Goal: Task Accomplishment & Management: Complete application form

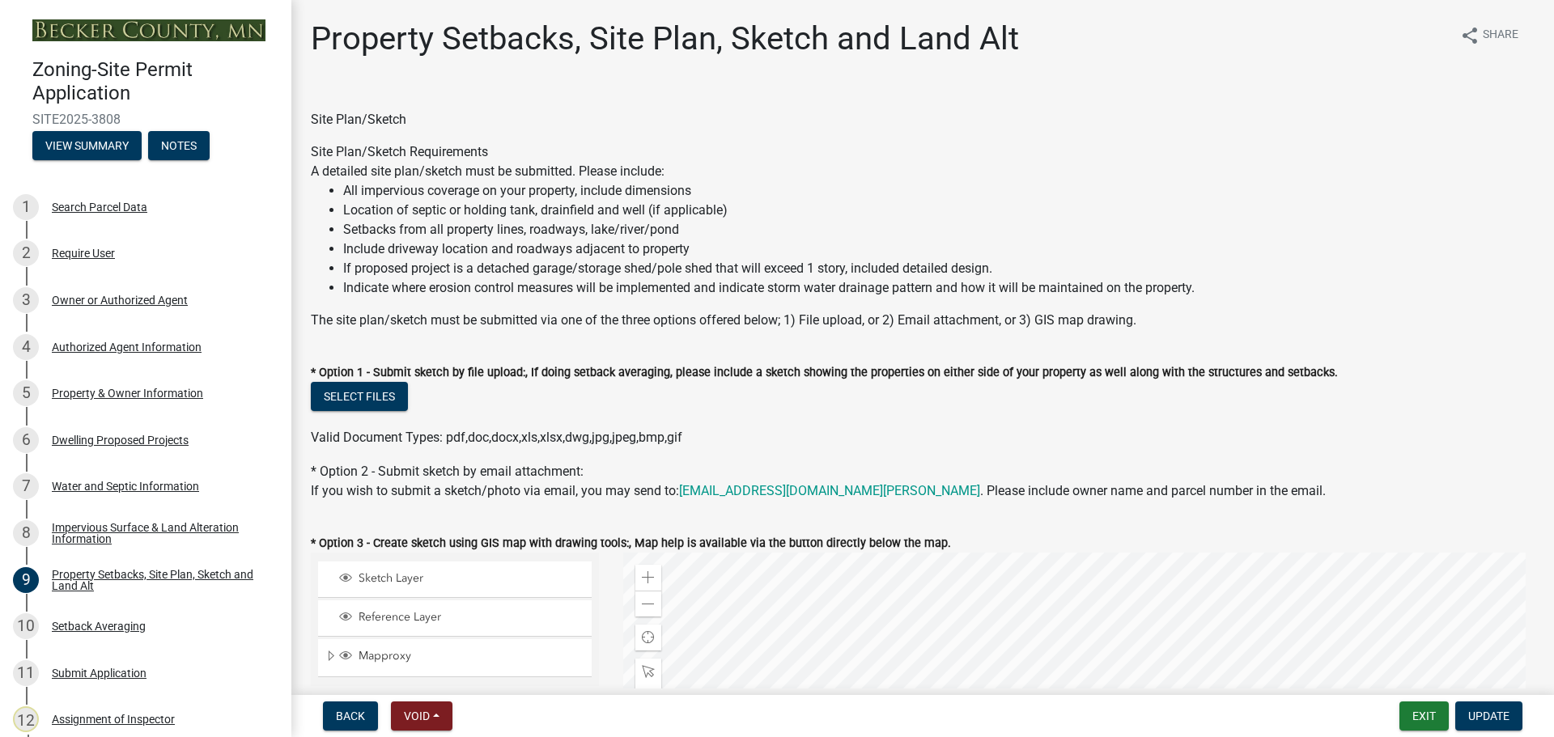
select select "7b13c63f-e699-4112-b373-98fbd28ec536"
select select "b827d36a-50e8-40dd-aeaa-a80d5c176b31"
select select "b56a4575-9846-47cf-8067-c59a4853da22"
select select "12f785fb-c378-4b18-841c-21c73dc99083"
select select "e8ab2dc3-aa3f-46f3-9b4a-37eb25ad84af"
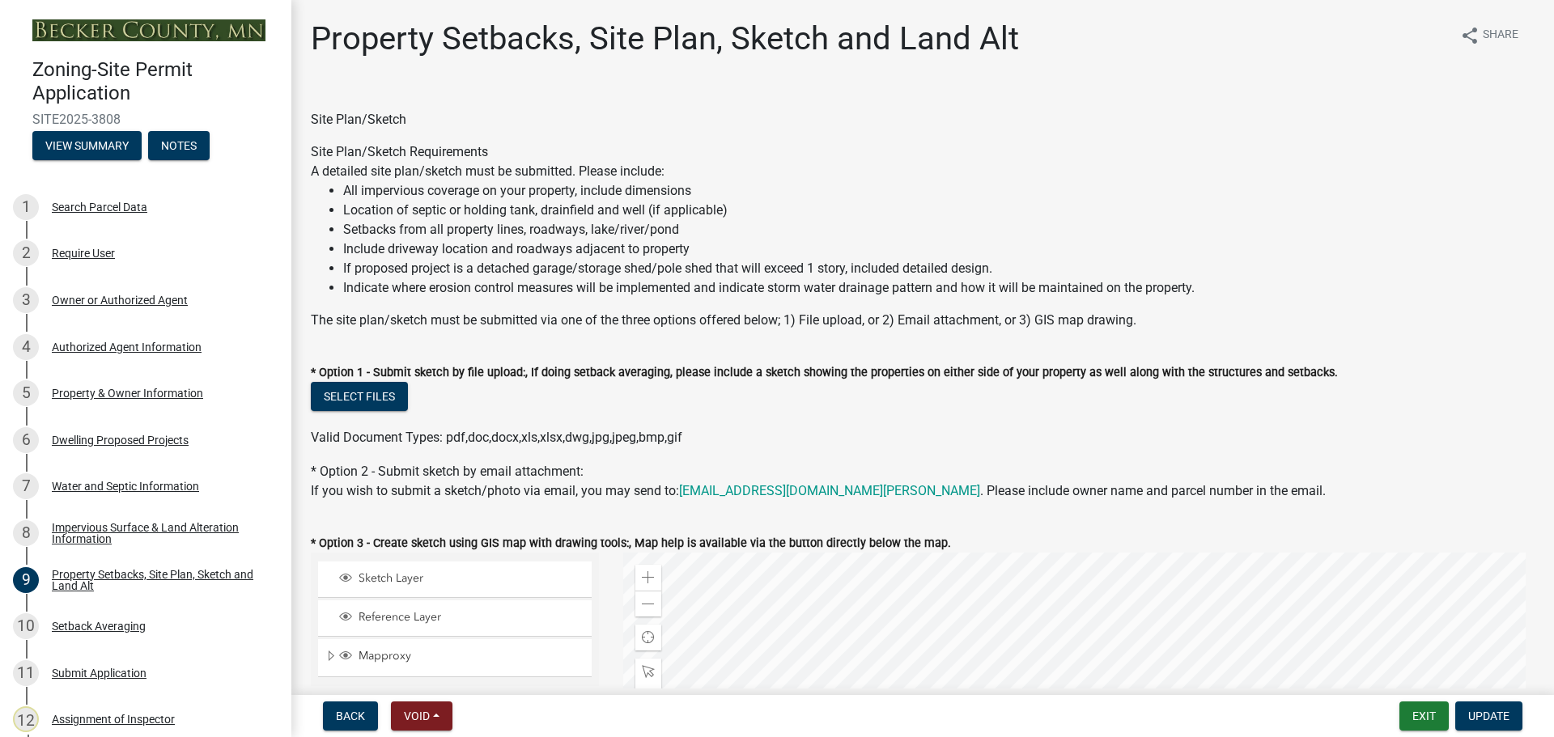
select select "27b2a8b4-abf6-463e-8c0c-7c5d2b4fe26f"
select select "5ad4ab64-b44e-481c-9000-9e5907aa74e1"
select select "e019de12-4845-45f2-ad10-5fb76eee0e55"
select select "c8b8ea71-7088-4e87-a493-7bc88cc2835b"
select select "d6c1d38b-8561-4345-845e-72dfbb0578a1"
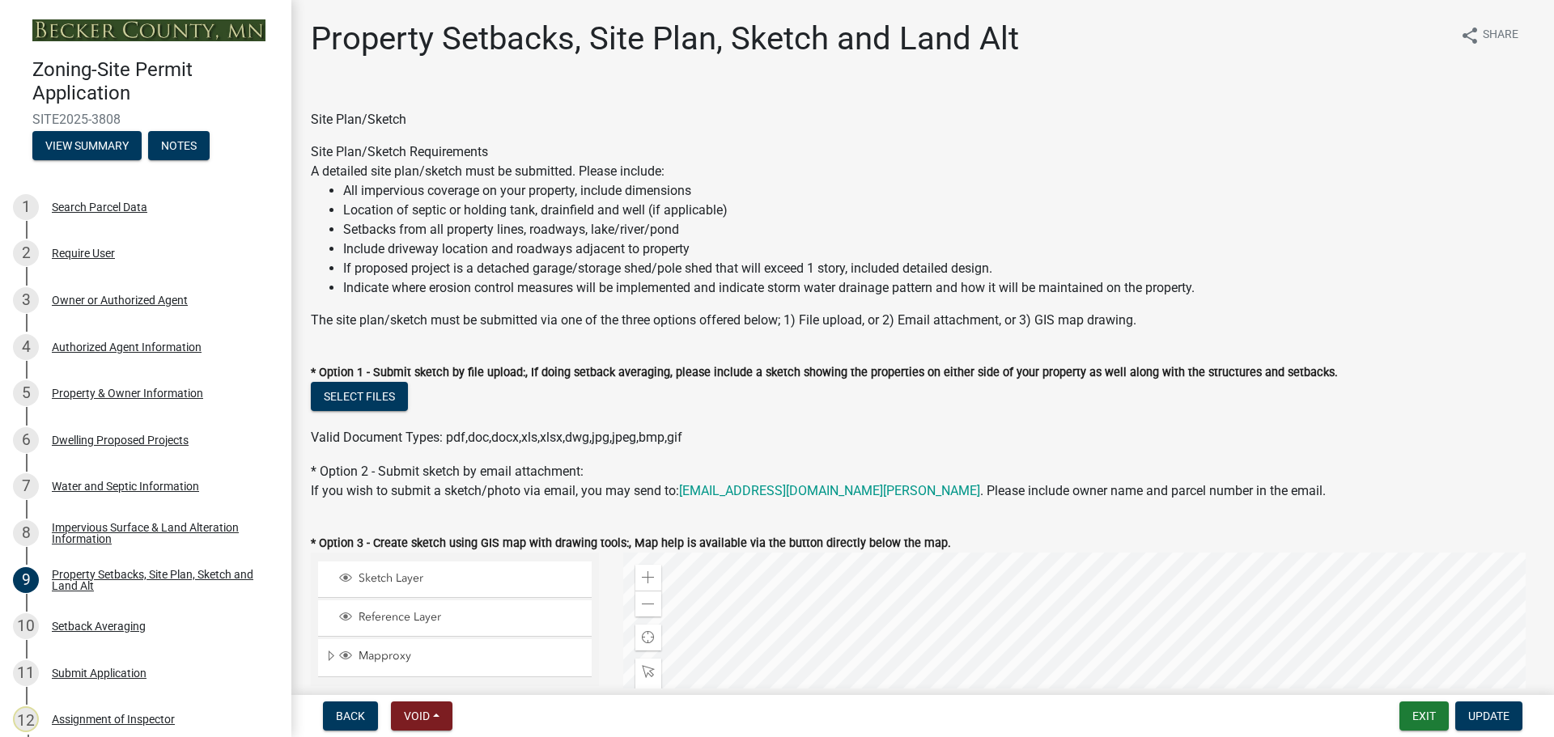
select select "f51aecae-0421-4f67-bd2d-0cff8a85c7cd"
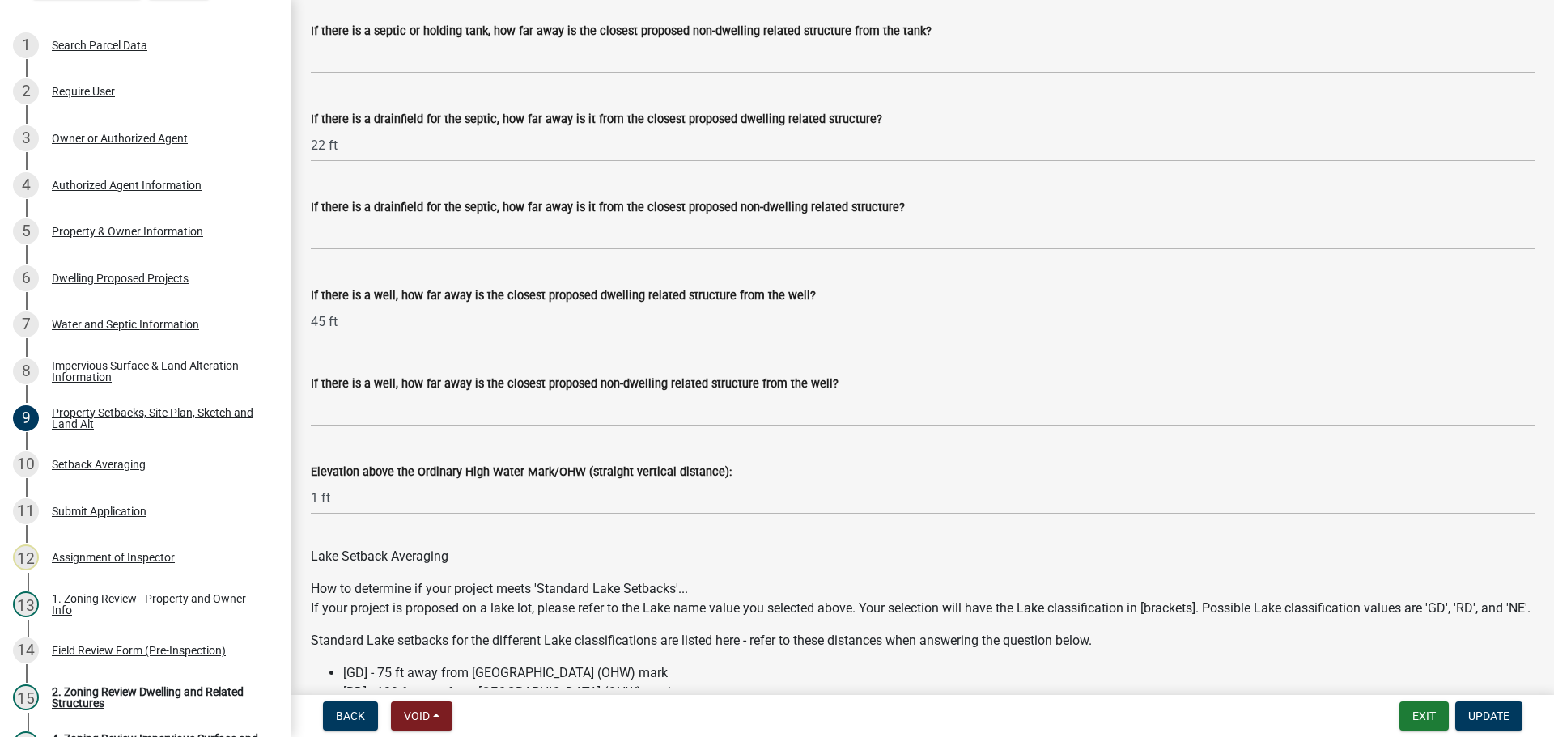
scroll to position [4113, 0]
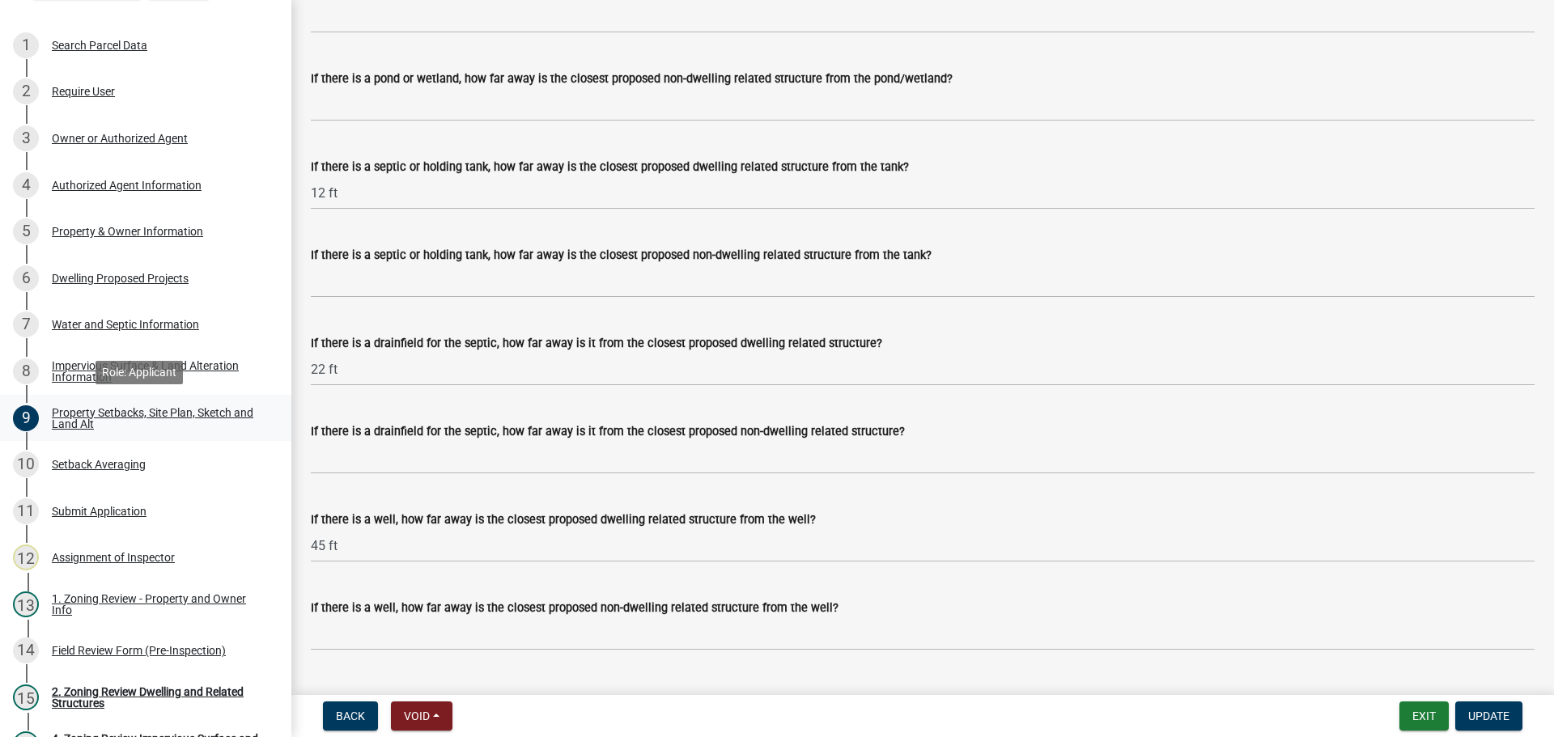
click at [151, 408] on div "Property Setbacks, Site Plan, Sketch and Land Alt" at bounding box center [159, 418] width 214 height 23
click at [99, 410] on div "Property Setbacks, Site Plan, Sketch and Land Alt" at bounding box center [159, 418] width 214 height 23
click at [97, 266] on div "6 Dwelling Proposed Projects" at bounding box center [139, 278] width 253 height 26
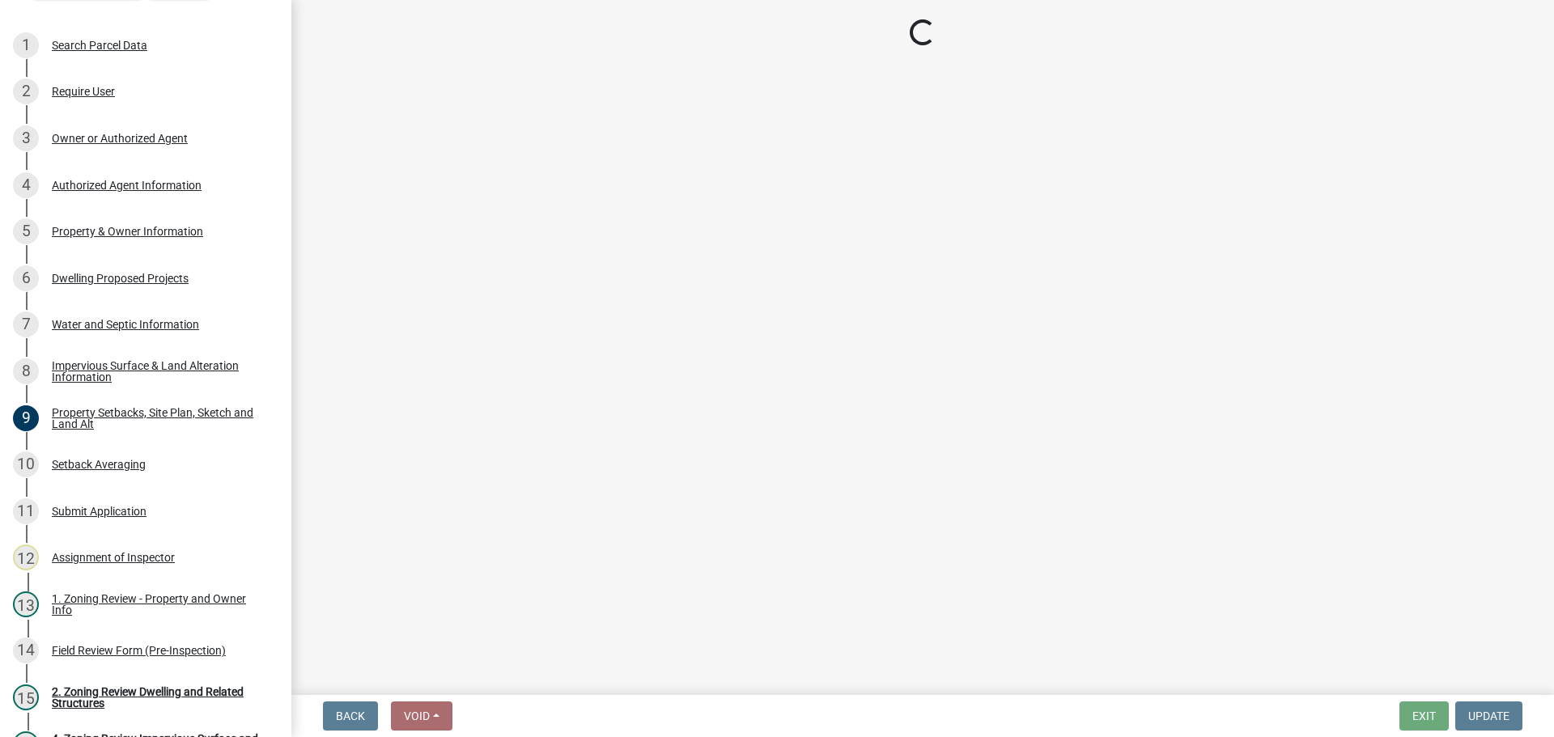
select select "5b8abcc6-67f7-49fb-8f25-c295ccc2b339"
select select "ba56d9f6-ced5-4c38-bdcc-33bfa85ac6de"
select select "59a6fdaa-56b6-4bcd-87b7-d867a7d784e6"
select select "4f5e2784-8c40-49a3-b0e9-8f1a3cbab4f4"
select select "e5b6e178-1d4e-46f3-8fba-19f7851c487a"
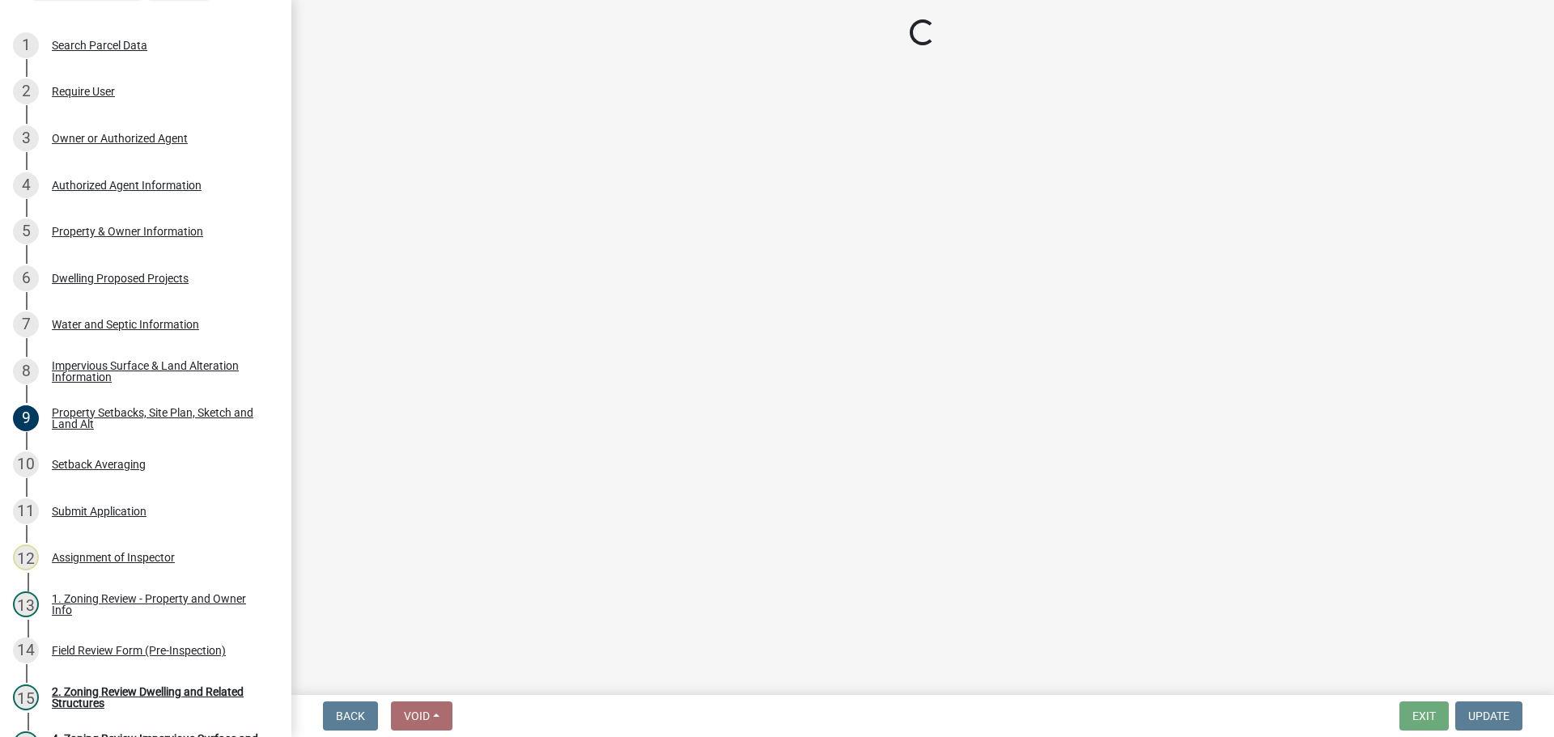
select select "ebb33175-329d-4f8e-9ee0-a71ca57f3362"
select select "5dd6cdd5-8b7d-4534-b791-478230f7b8b7"
select select "638dddef-31f4-4d73-b0b5-0ffc7b344434"
select select "0c863e3c-258e-4b1d-9985-47500660ce44"
select select "8786fdd2-7f96-462d-8069-e958fae6b9a0"
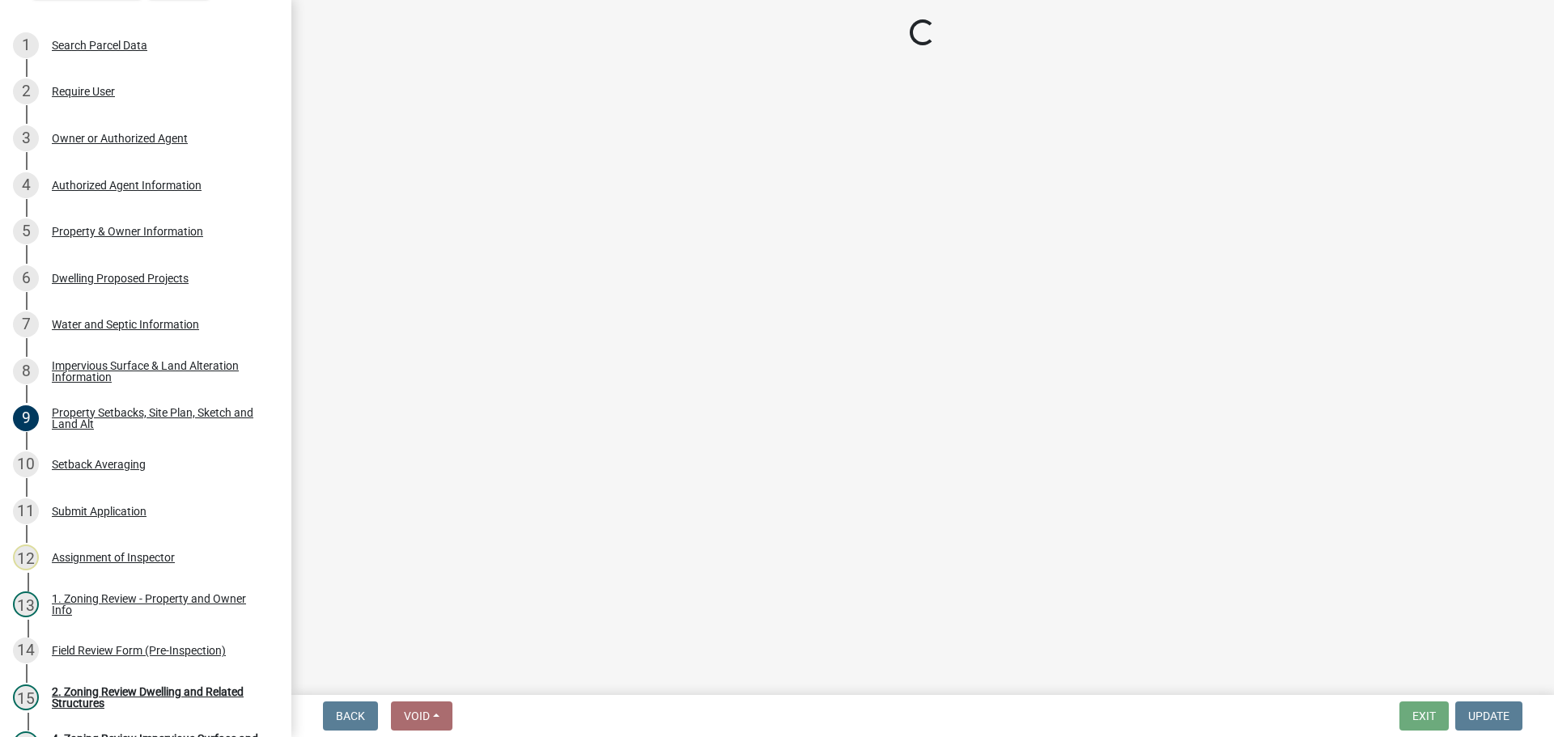
select select "a887a9bc-9b58-4ef9-9f6c-26d275076554"
select select "95a588f5-1928-44cb-95cb-f3dde79564ff"
select select "5c3531b8-bc96-4b07-92f8-845cfe46d7fc"
select select "8e4dc0e1-7dfa-4afc-85b9-5ad40795f204"
select select "ffb5c059-616d-4e71-8b5a-0d232edbecbf"
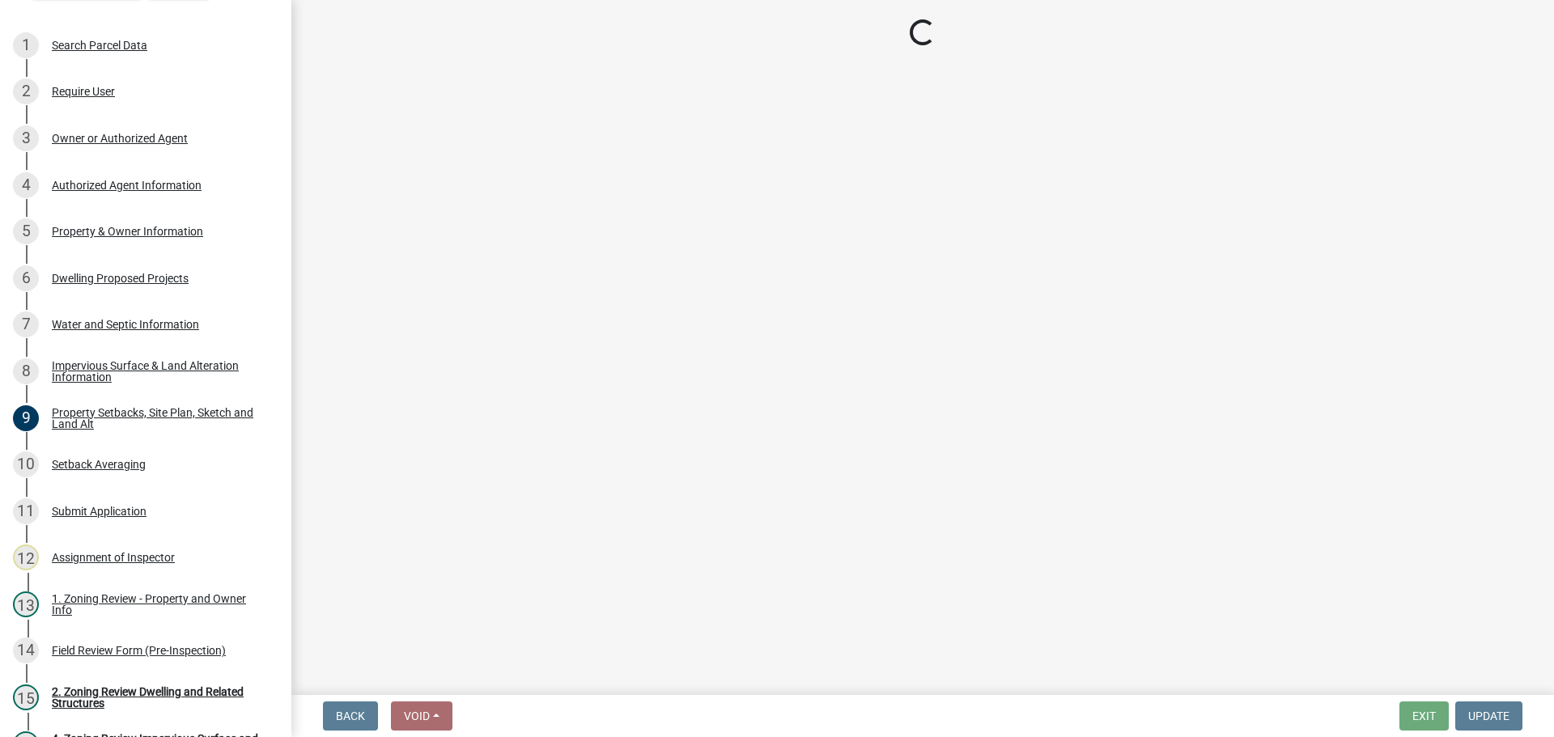
select select "dc6230dd-bdad-407f-bef0-b6909629af6d"
select select "7f420323-49a9-4fd0-9441-05b3dc777552"
select select "5c09849d-e6b9-47b1-a1e4-7038f384c9b1"
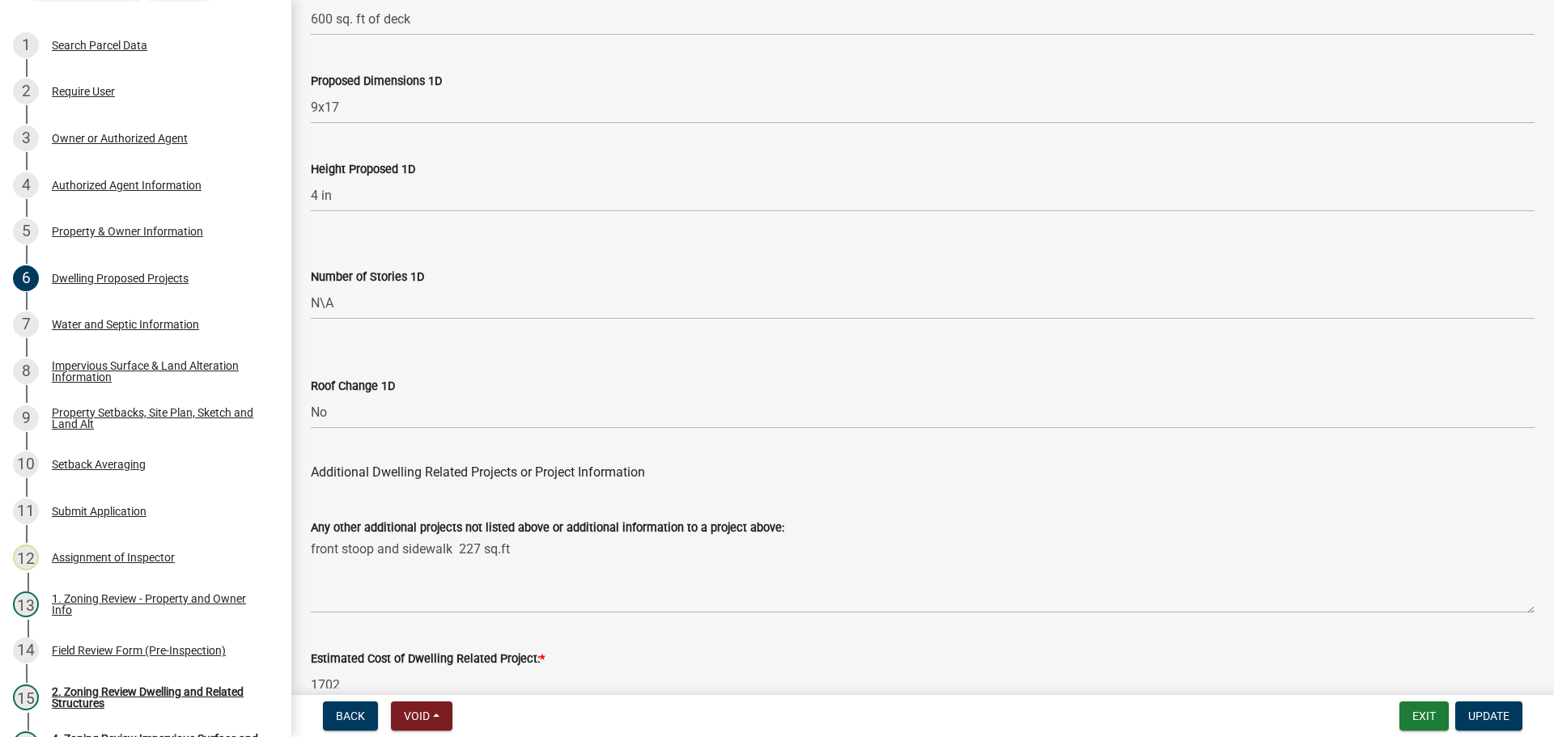
scroll to position [3881, 0]
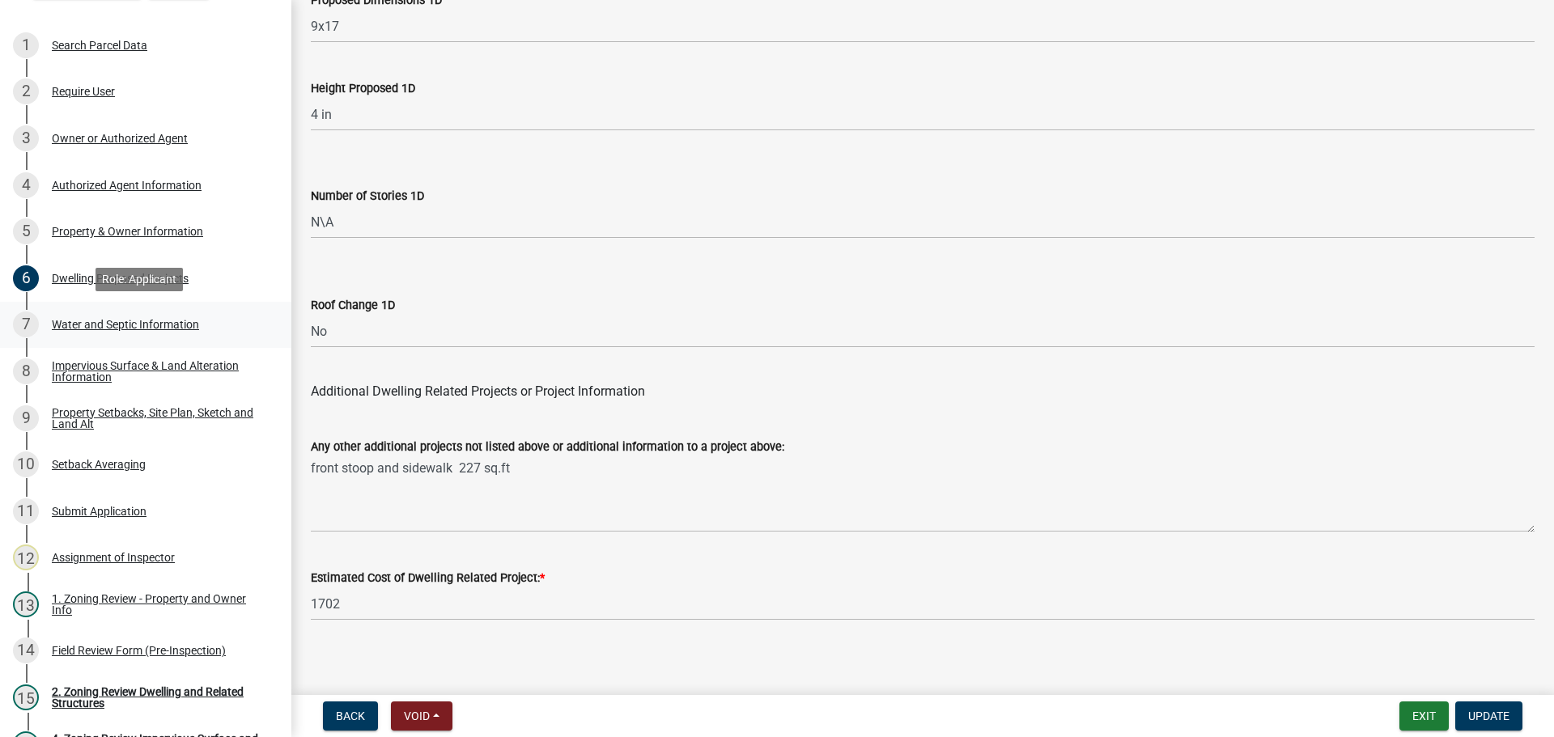
click at [126, 322] on div "Water and Septic Information" at bounding box center [125, 324] width 147 height 11
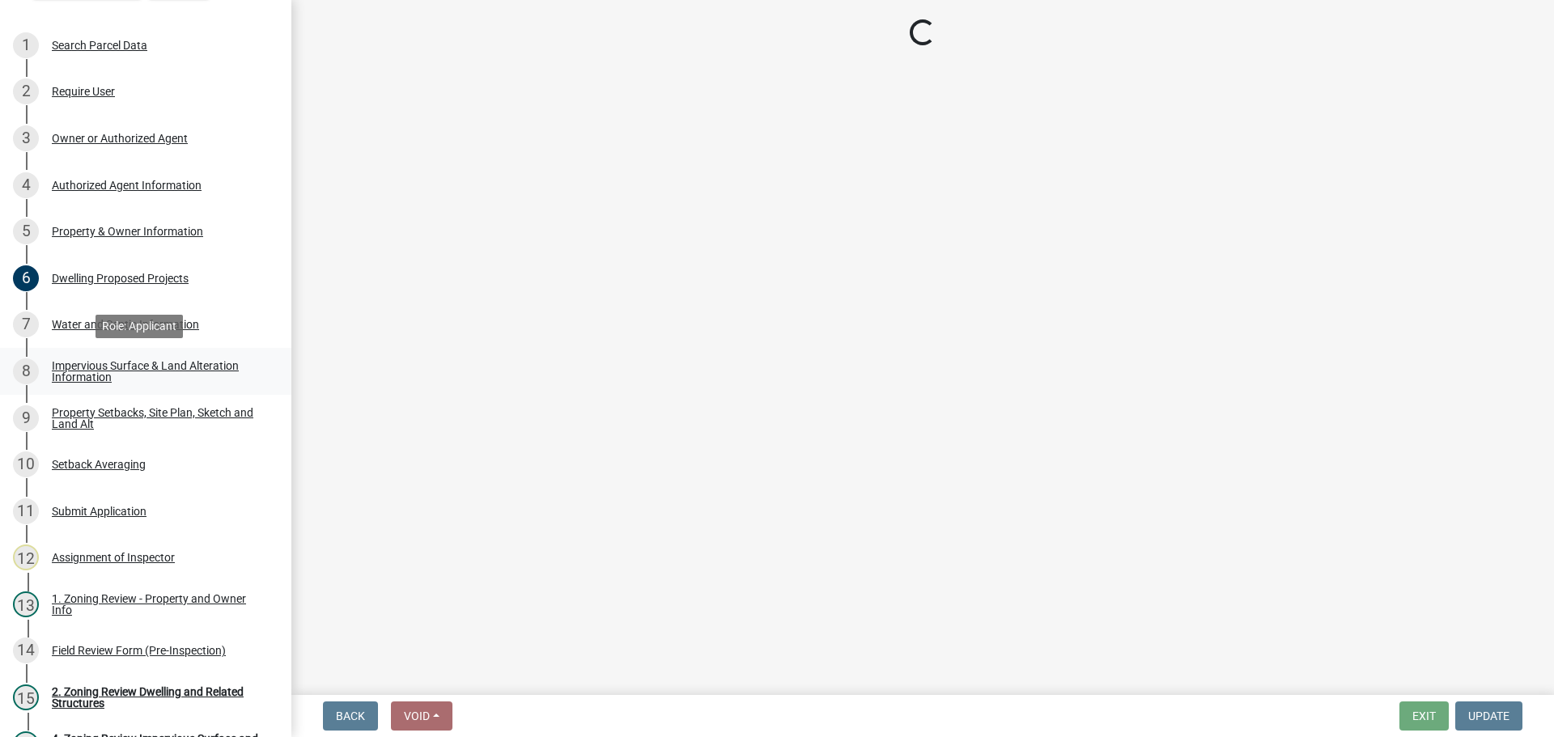
select select "9c51a48b-0bee-4836-8d5c-beab6e77ad2a"
select select "25b8aef2-9eed-4c0f-8836-08d4b8d082b1"
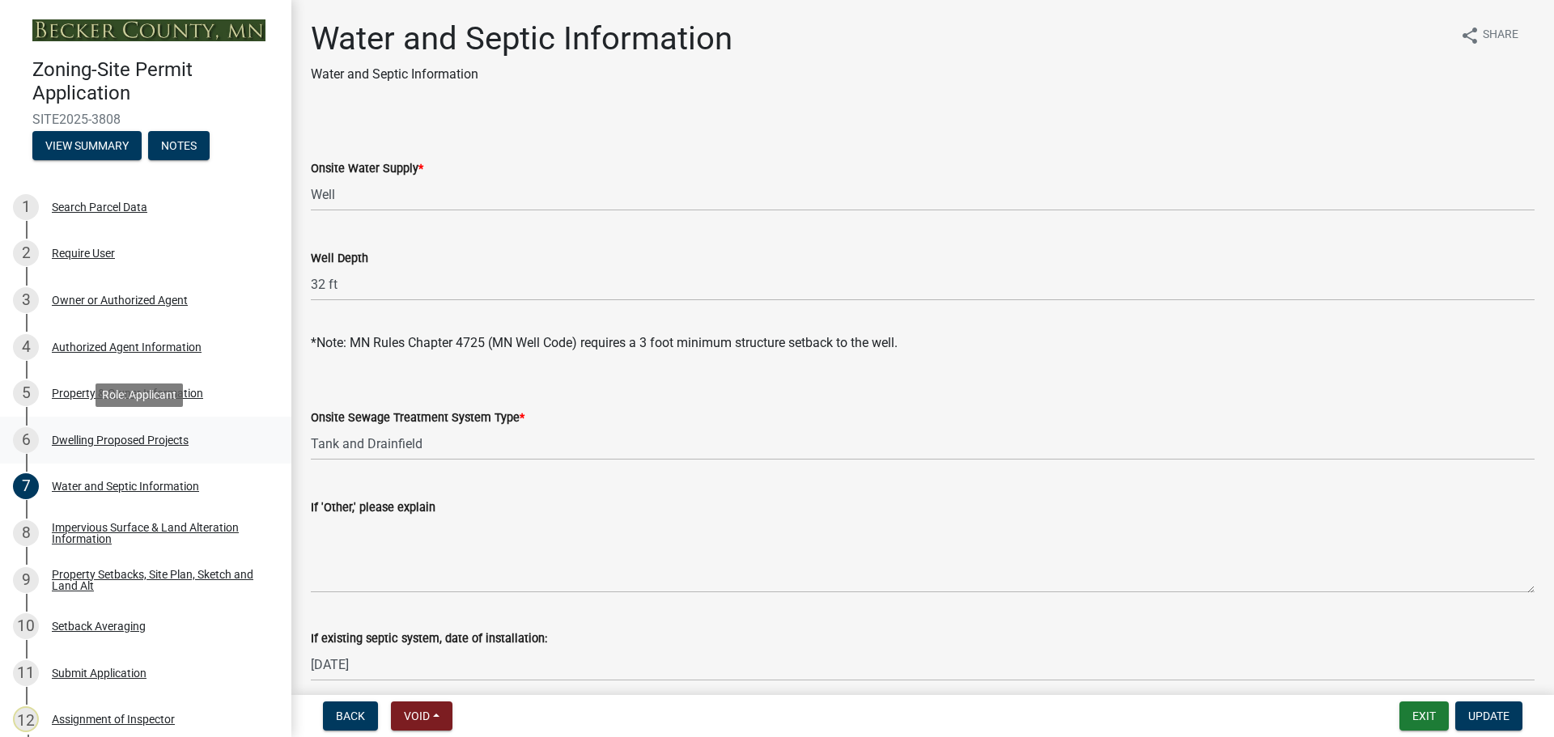
click at [118, 437] on div "Dwelling Proposed Projects" at bounding box center [120, 440] width 137 height 11
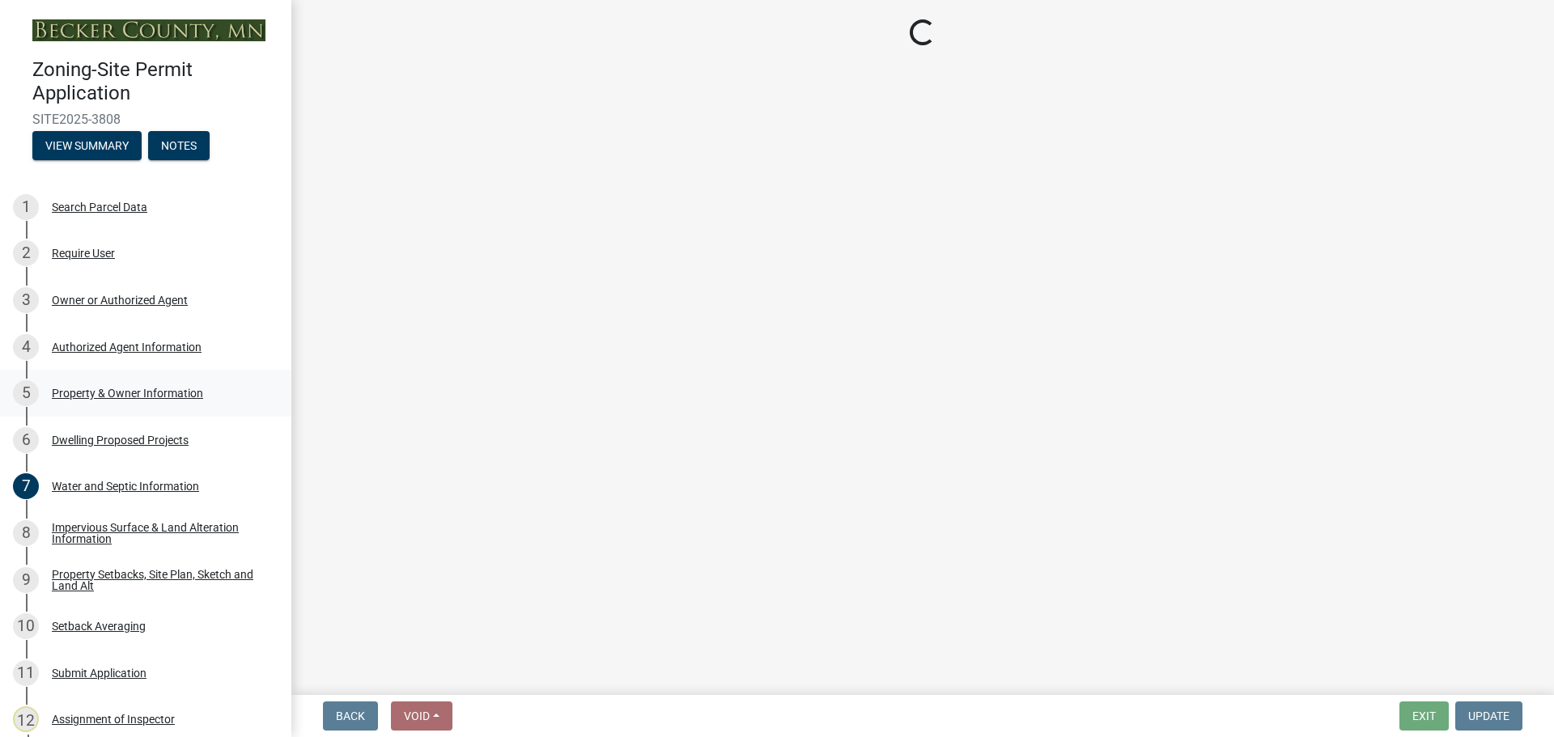
click at [104, 384] on div "5 Property & Owner Information" at bounding box center [139, 393] width 253 height 26
click at [149, 569] on div "Property Setbacks, Site Plan, Sketch and Land Alt" at bounding box center [159, 580] width 214 height 23
select select "5b8abcc6-67f7-49fb-8f25-c295ccc2b339"
select select "ba56d9f6-ced5-4c38-bdcc-33bfa85ac6de"
select select "59a6fdaa-56b6-4bcd-87b7-d867a7d784e6"
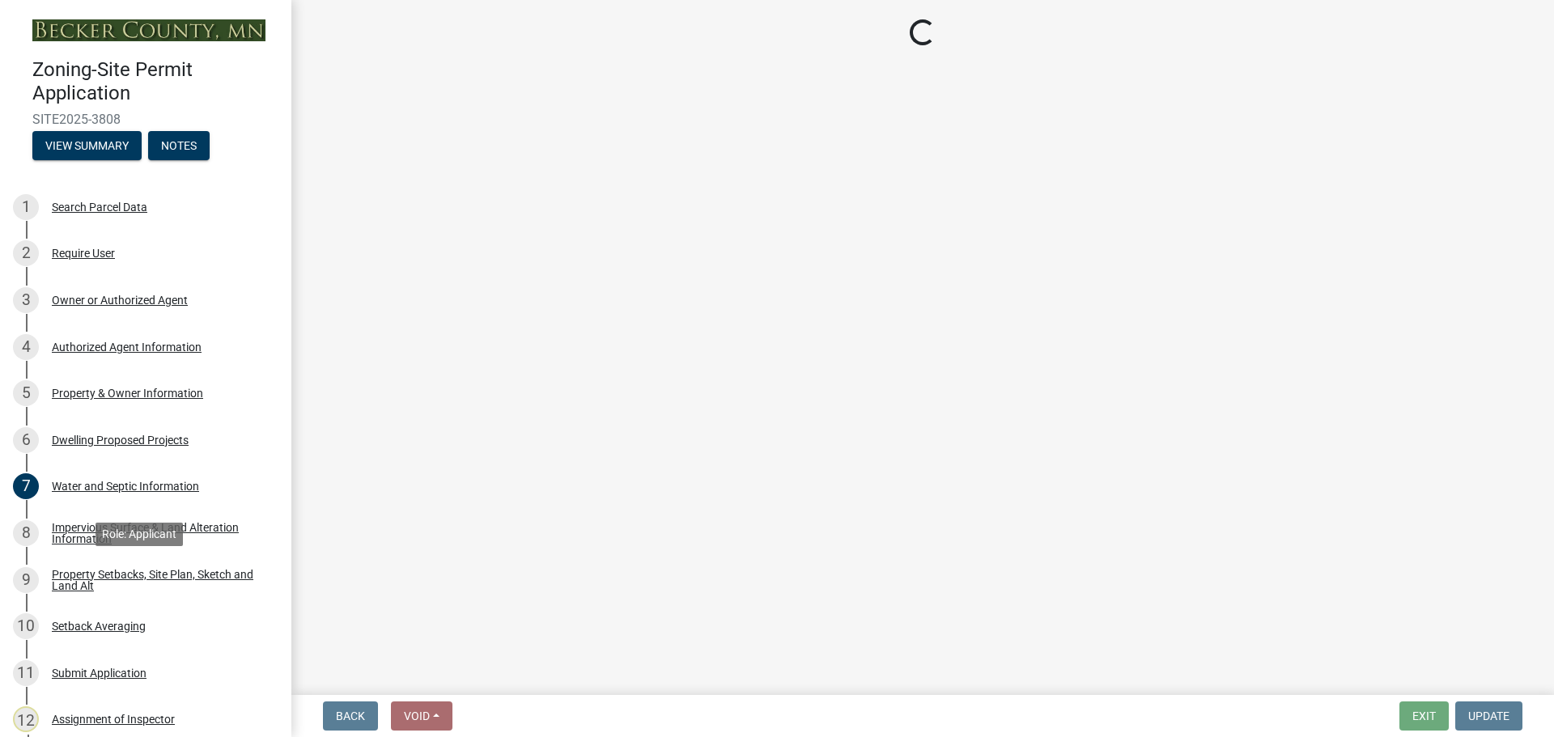
select select "4f5e2784-8c40-49a3-b0e9-8f1a3cbab4f4"
select select "e5b6e178-1d4e-46f3-8fba-19f7851c487a"
select select "ebb33175-329d-4f8e-9ee0-a71ca57f3362"
select select "5dd6cdd5-8b7d-4534-b791-478230f7b8b7"
select select "638dddef-31f4-4d73-b0b5-0ffc7b344434"
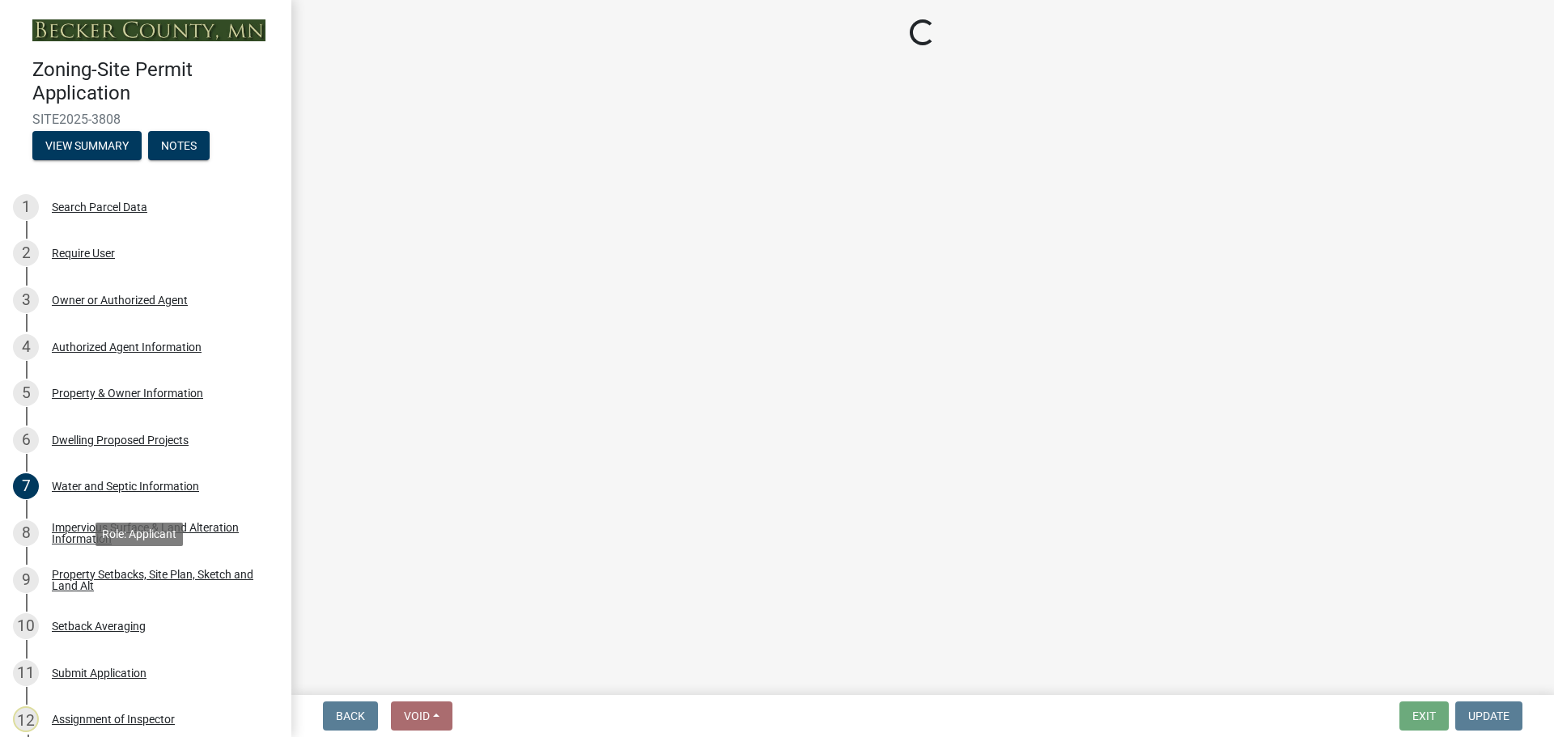
select select "0c863e3c-258e-4b1d-9985-47500660ce44"
select select "8786fdd2-7f96-462d-8069-e958fae6b9a0"
select select "a887a9bc-9b58-4ef9-9f6c-26d275076554"
select select "95a588f5-1928-44cb-95cb-f3dde79564ff"
select select "5c3531b8-bc96-4b07-92f8-845cfe46d7fc"
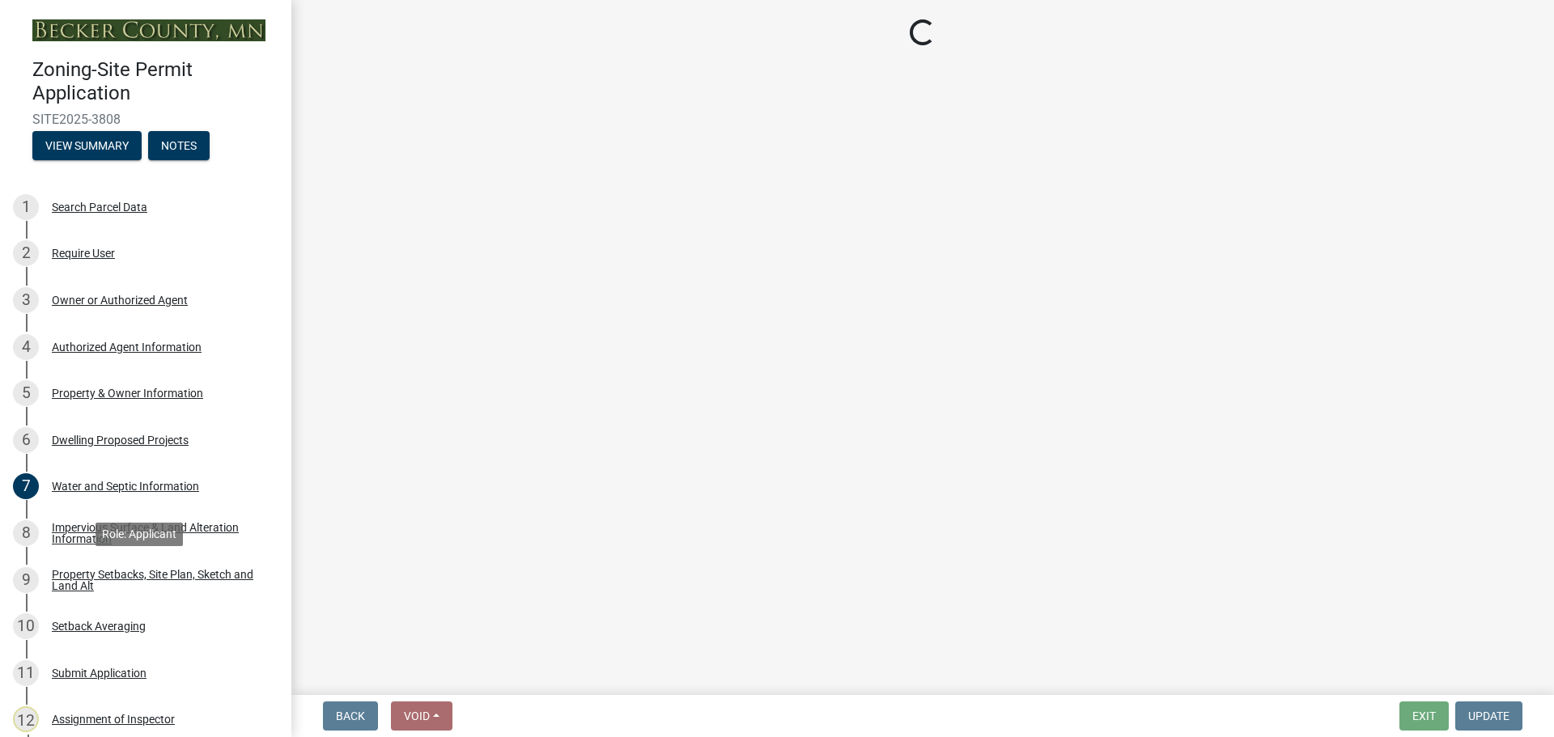
select select "8e4dc0e1-7dfa-4afc-85b9-5ad40795f204"
select select "ffb5c059-616d-4e71-8b5a-0d232edbecbf"
select select "dc6230dd-bdad-407f-bef0-b6909629af6d"
select select "7f420323-49a9-4fd0-9441-05b3dc777552"
select select "5c09849d-e6b9-47b1-a1e4-7038f384c9b1"
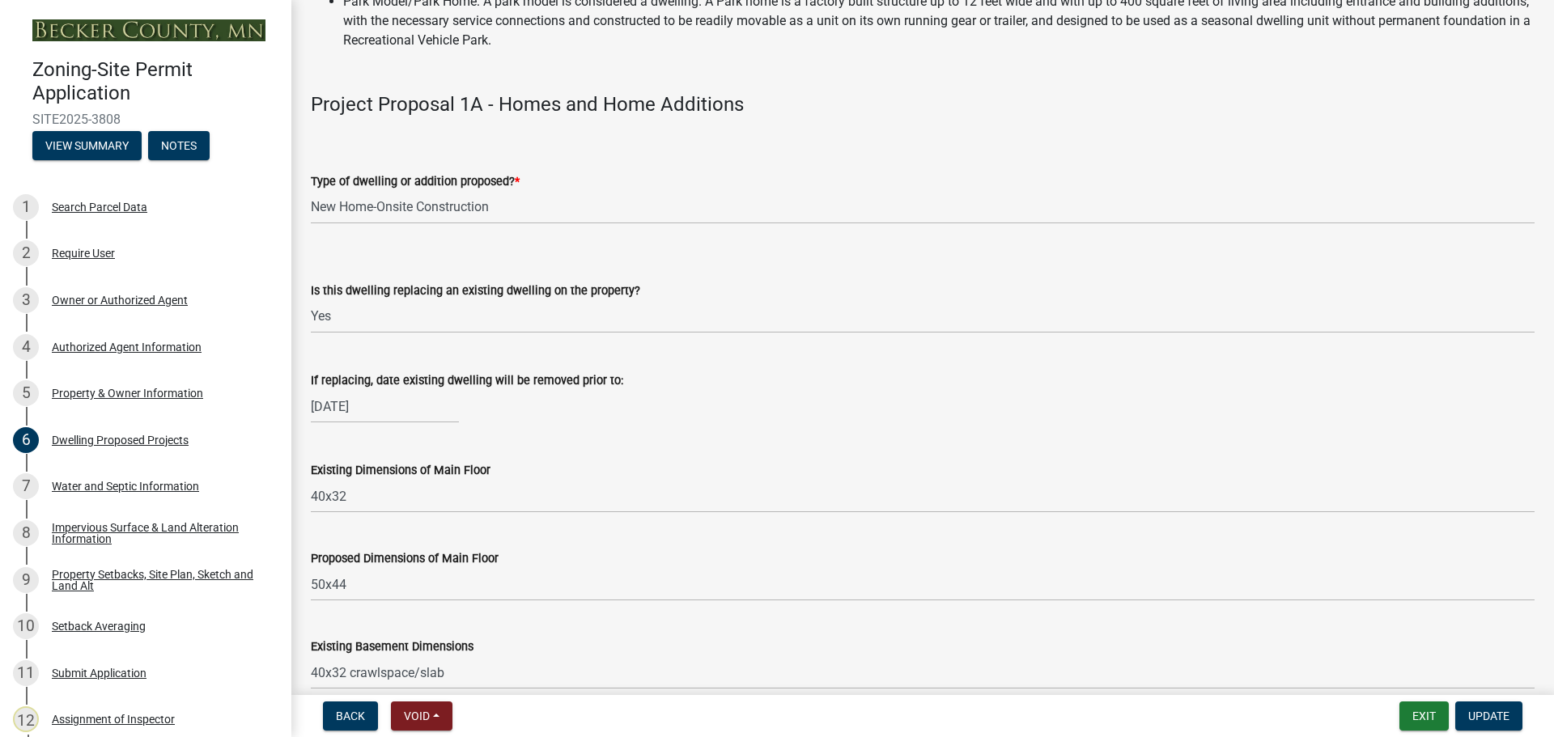
select select "15d55337-0fb0-485e-a759-dab20e978987"
select select "4a820845-fffa-4974-8517-90ccb7f1cf25"
select select "f87eba17-8ed9-4ad8-aefc-fe36a3f3544b"
select select "393a978c-6bd5-4cb2-a6a0-db6feb8732b8"
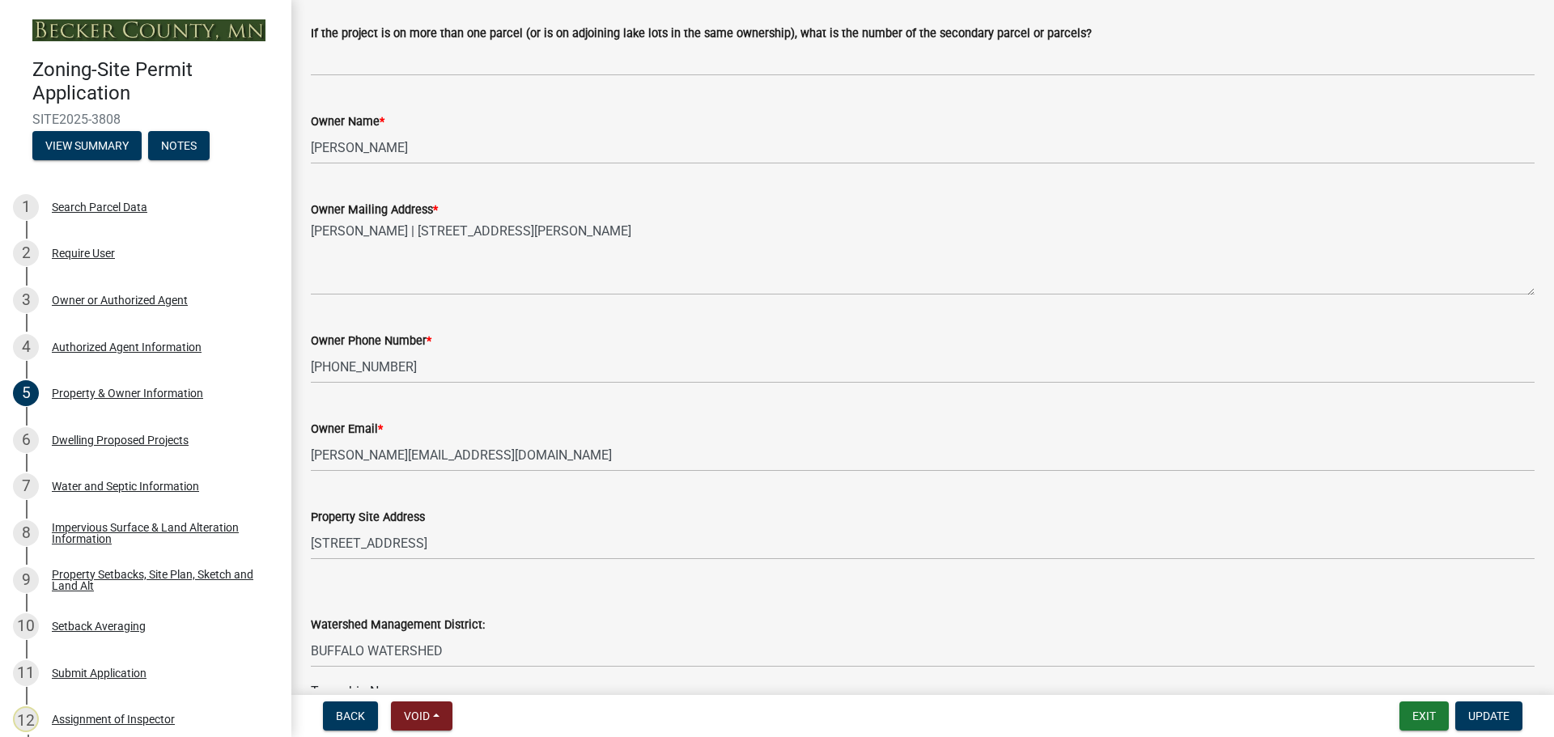
select select "7b13c63f-e699-4112-b373-98fbd28ec536"
select select "b827d36a-50e8-40dd-aeaa-a80d5c176b31"
select select "b56a4575-9846-47cf-8067-c59a4853da22"
select select "12f785fb-c378-4b18-841c-21c73dc99083"
select select "e8ab2dc3-aa3f-46f3-9b4a-37eb25ad84af"
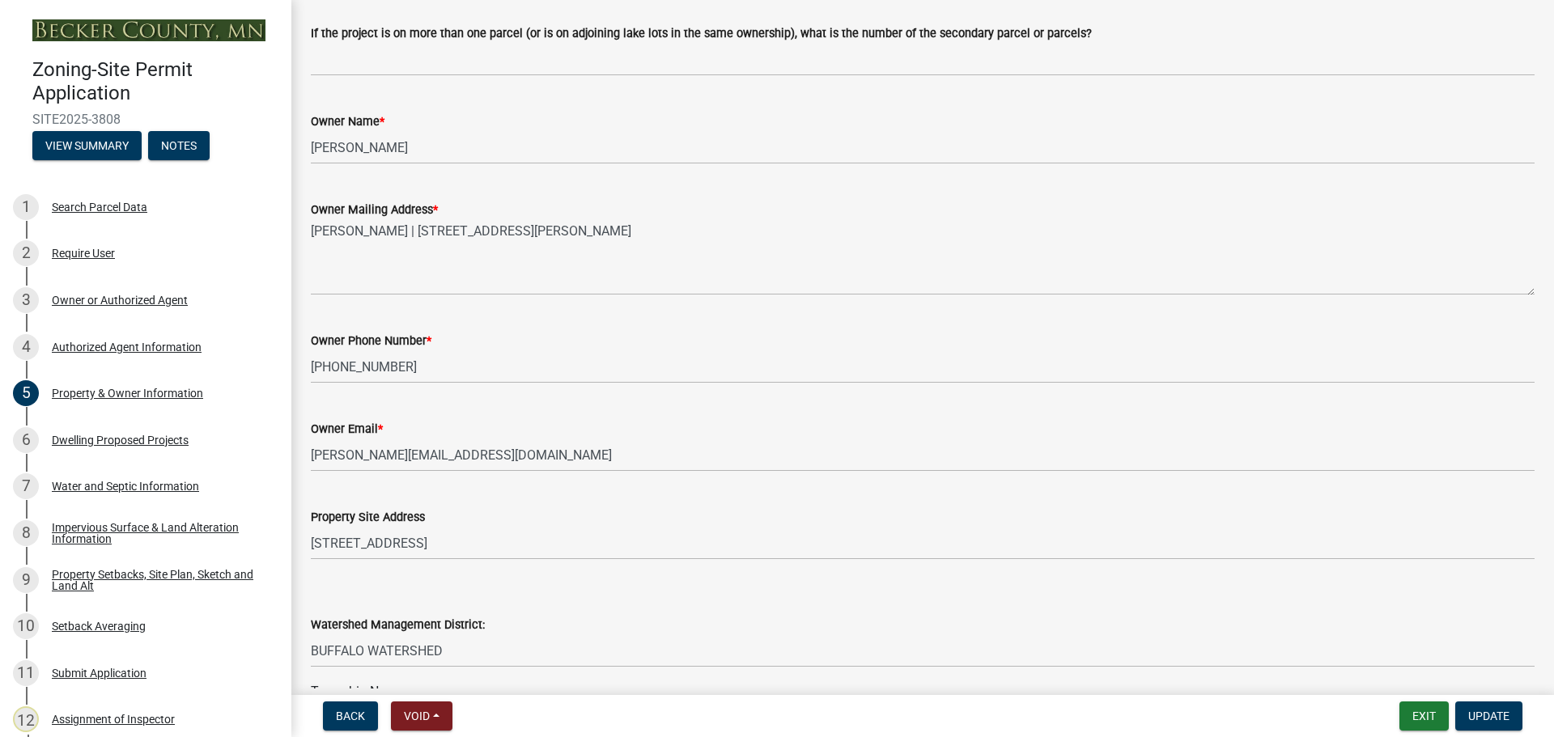
select select "27b2a8b4-abf6-463e-8c0c-7c5d2b4fe26f"
select select "5ad4ab64-b44e-481c-9000-9e5907aa74e1"
select select "e019de12-4845-45f2-ad10-5fb76eee0e55"
select select "c8b8ea71-7088-4e87-a493-7bc88cc2835b"
select select "d6c1d38b-8561-4345-845e-72dfbb0578a1"
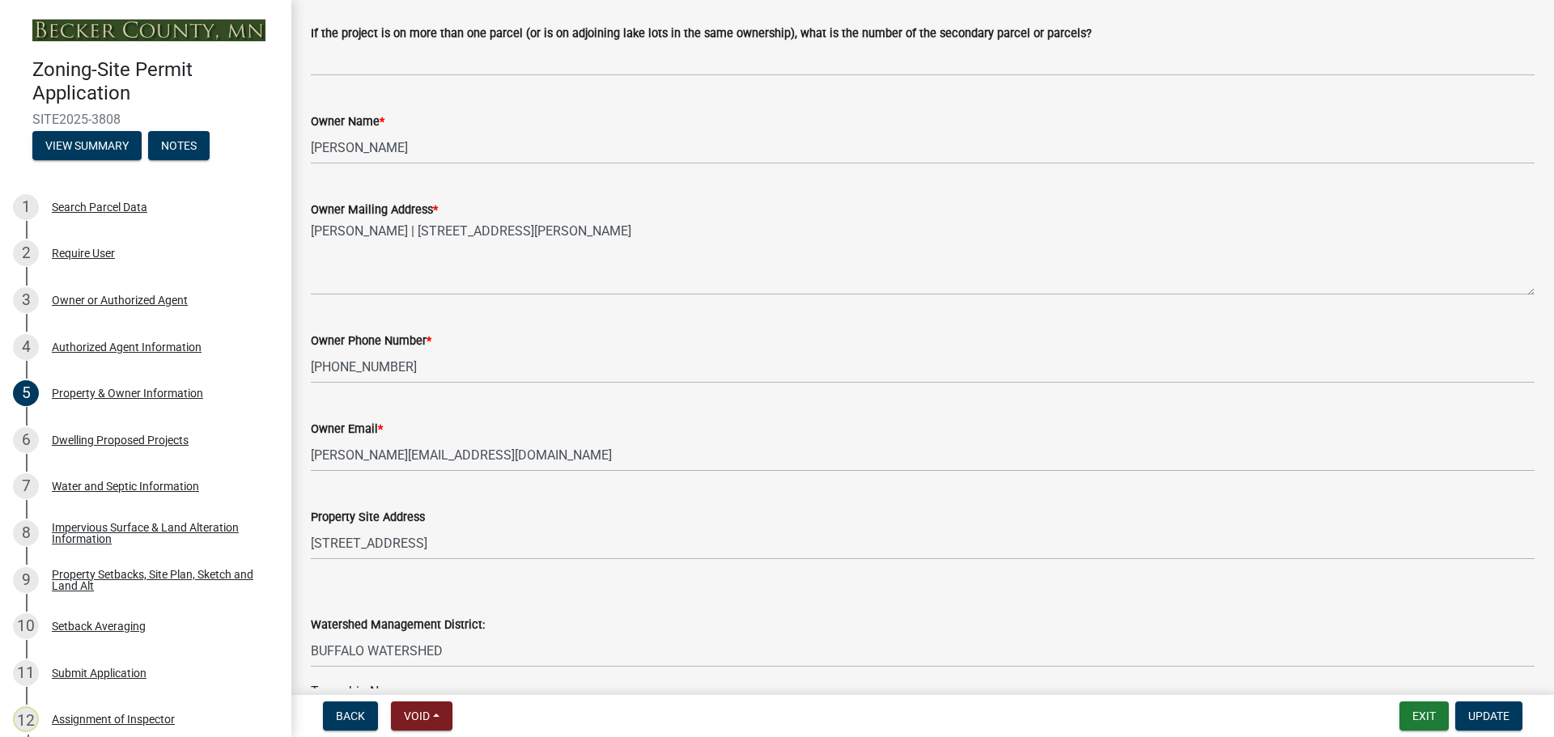
select select "f51aecae-0421-4f67-bd2d-0cff8a85c7cd"
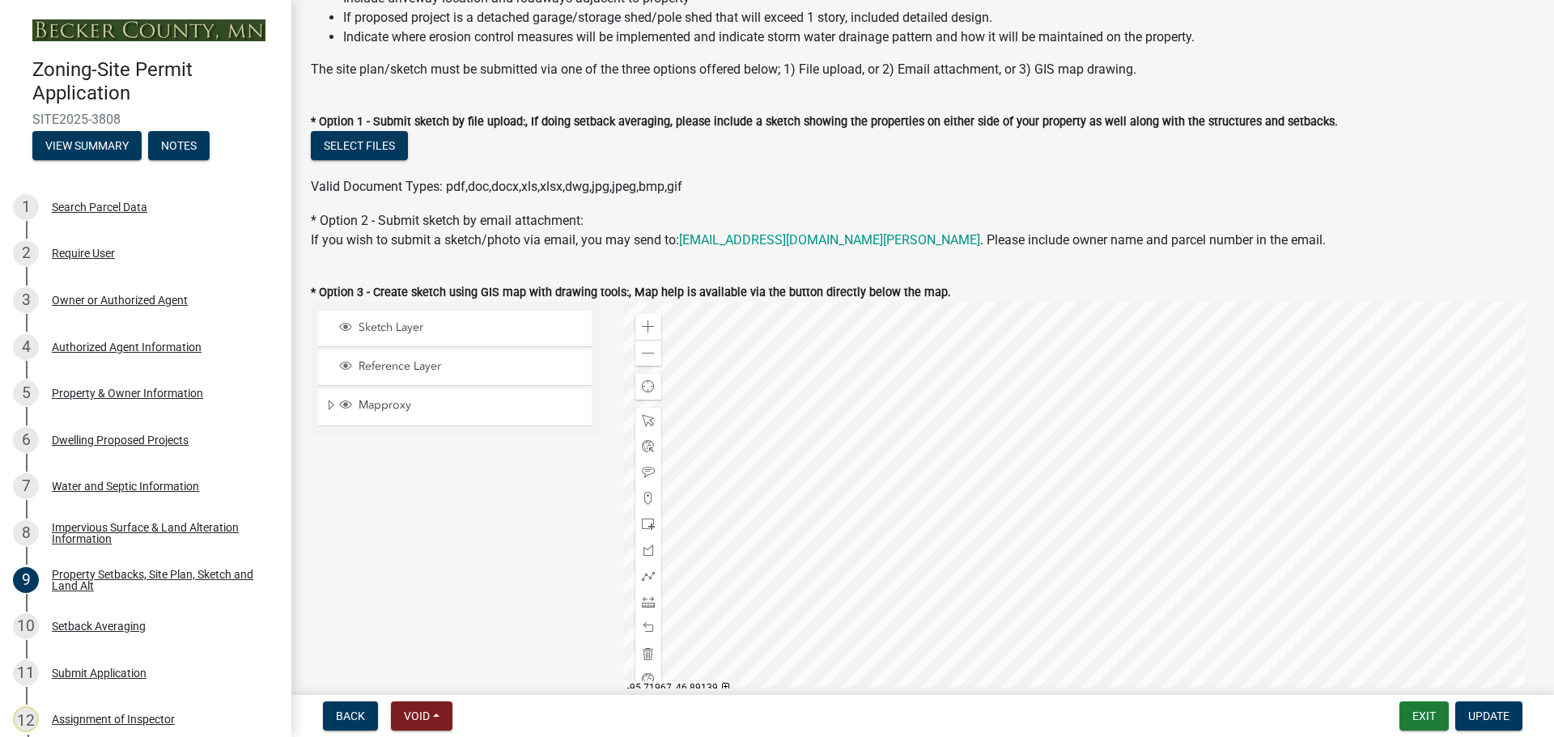
scroll to position [162, 0]
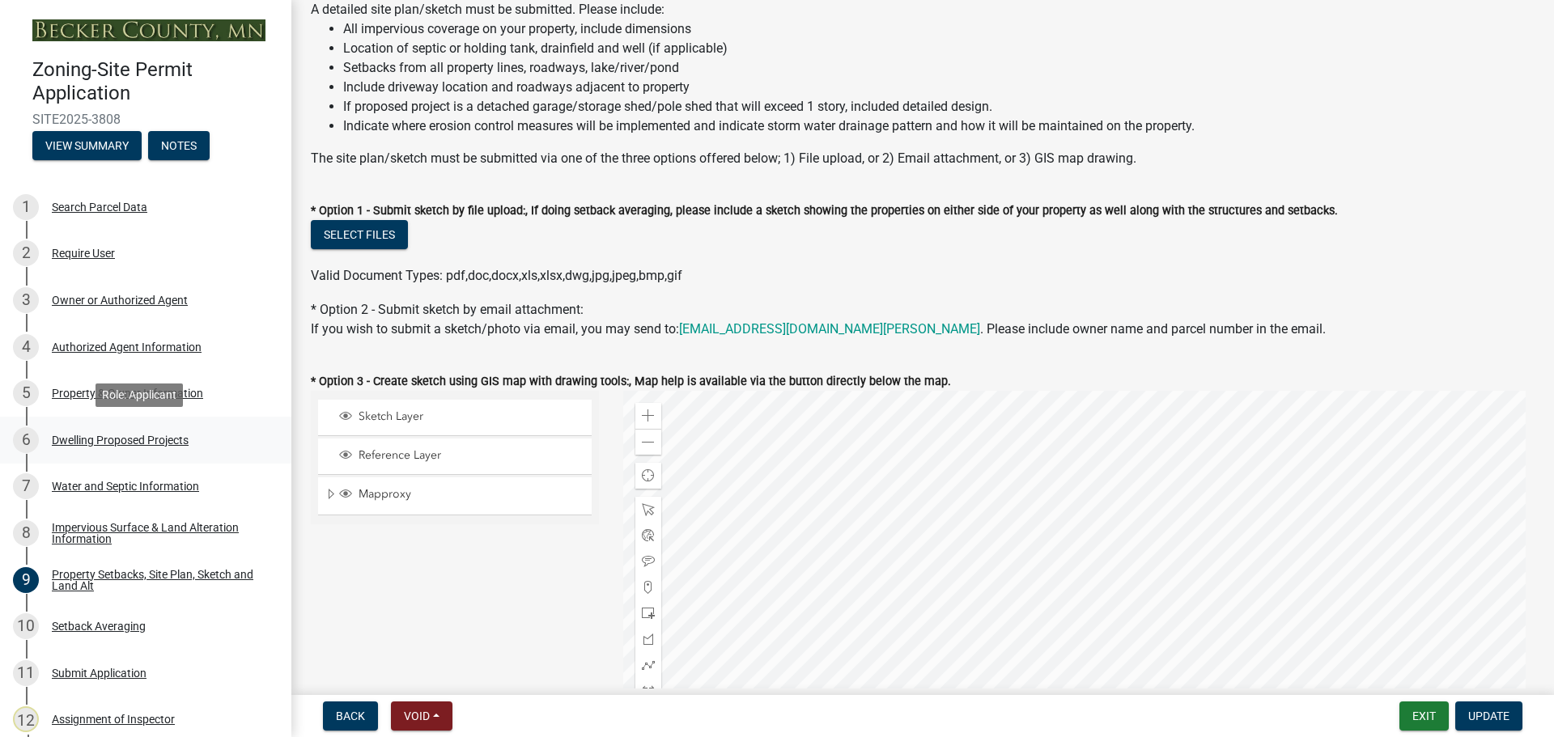
click at [117, 438] on div "Dwelling Proposed Projects" at bounding box center [120, 440] width 137 height 11
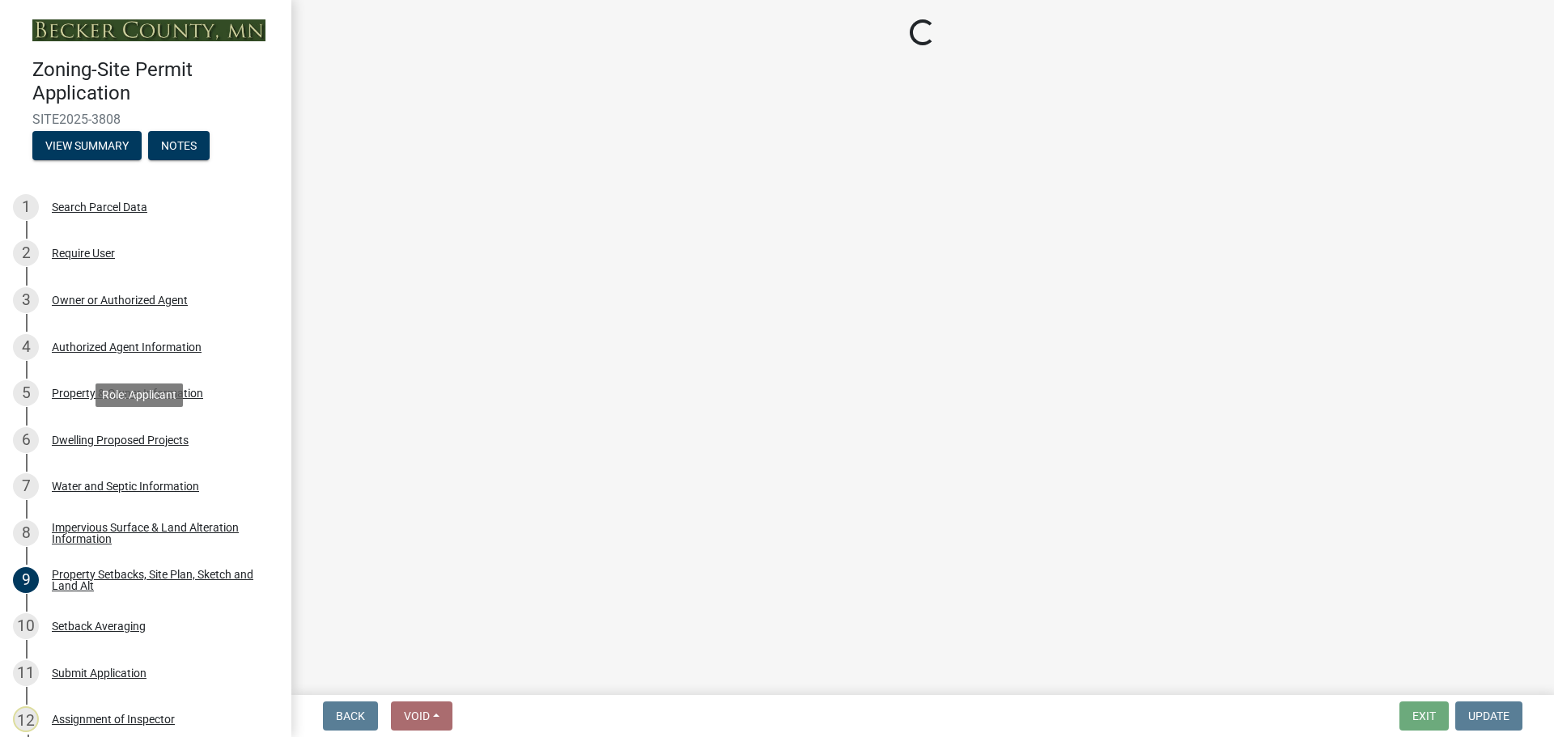
scroll to position [0, 0]
select select "5b8abcc6-67f7-49fb-8f25-c295ccc2b339"
select select "ba56d9f6-ced5-4c38-bdcc-33bfa85ac6de"
select select "59a6fdaa-56b6-4bcd-87b7-d867a7d784e6"
select select "4f5e2784-8c40-49a3-b0e9-8f1a3cbab4f4"
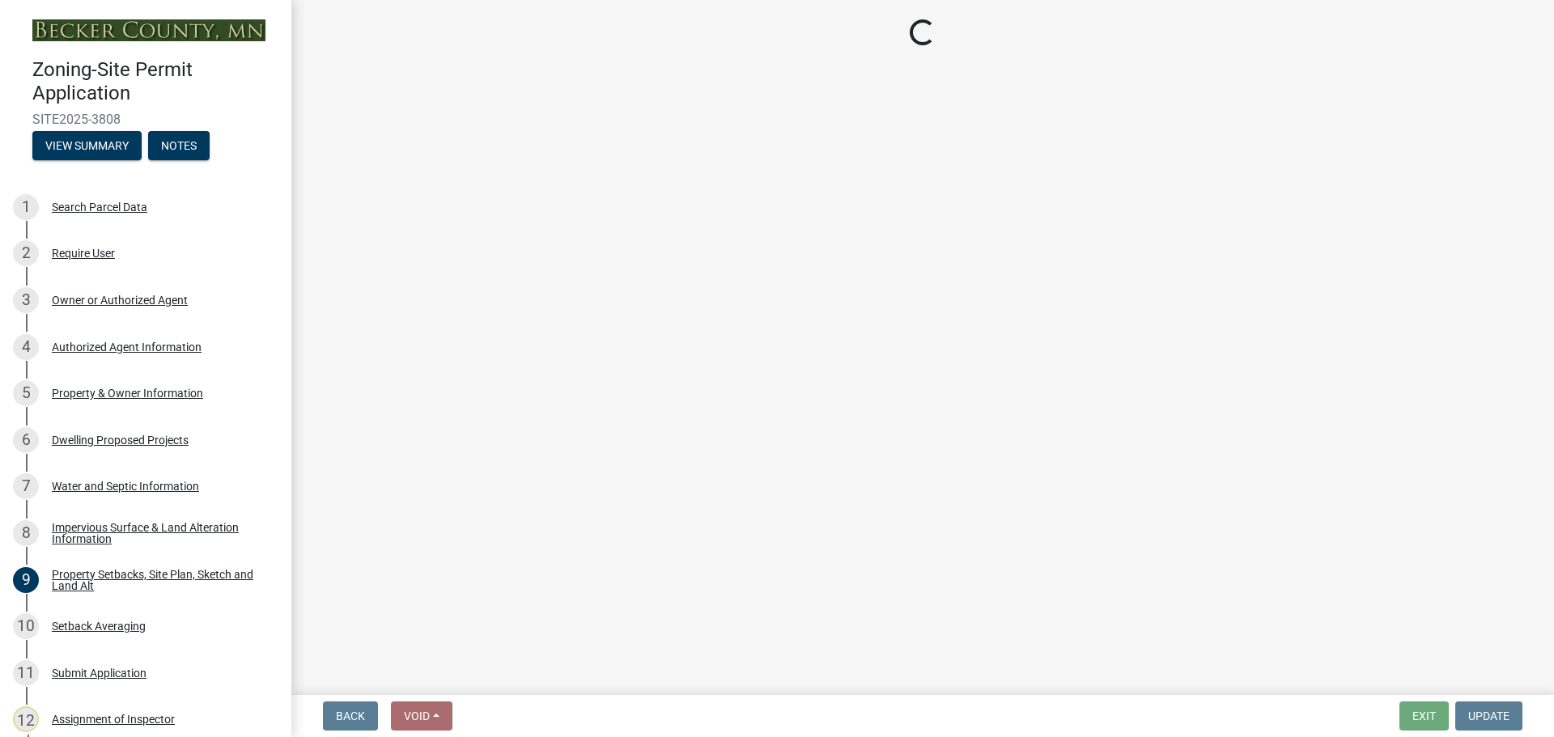
select select "e5b6e178-1d4e-46f3-8fba-19f7851c487a"
select select "ebb33175-329d-4f8e-9ee0-a71ca57f3362"
select select "5dd6cdd5-8b7d-4534-b791-478230f7b8b7"
select select "638dddef-31f4-4d73-b0b5-0ffc7b344434"
select select "0c863e3c-258e-4b1d-9985-47500660ce44"
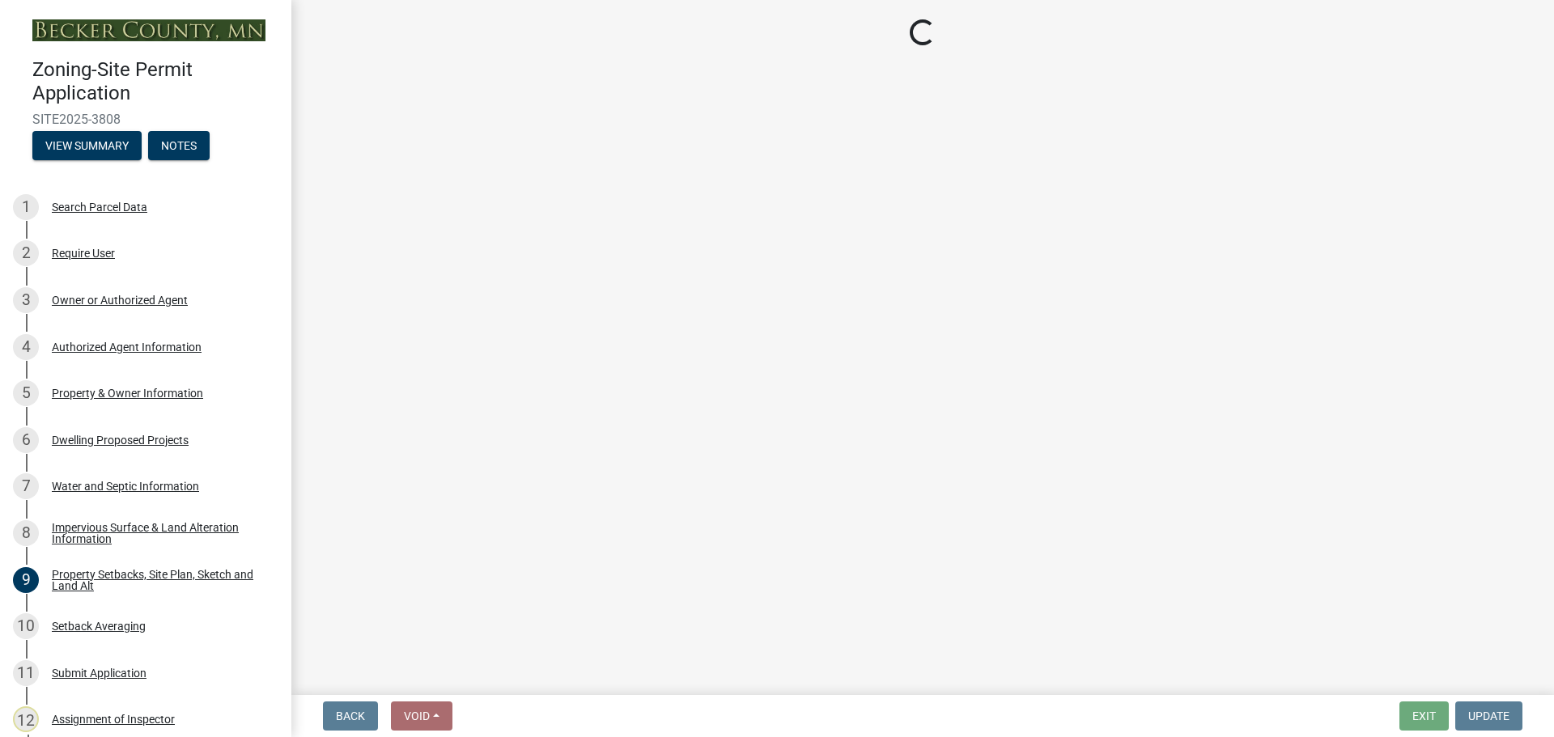
select select "8786fdd2-7f96-462d-8069-e958fae6b9a0"
select select "a887a9bc-9b58-4ef9-9f6c-26d275076554"
select select "95a588f5-1928-44cb-95cb-f3dde79564ff"
select select "5c3531b8-bc96-4b07-92f8-845cfe46d7fc"
select select "8e4dc0e1-7dfa-4afc-85b9-5ad40795f204"
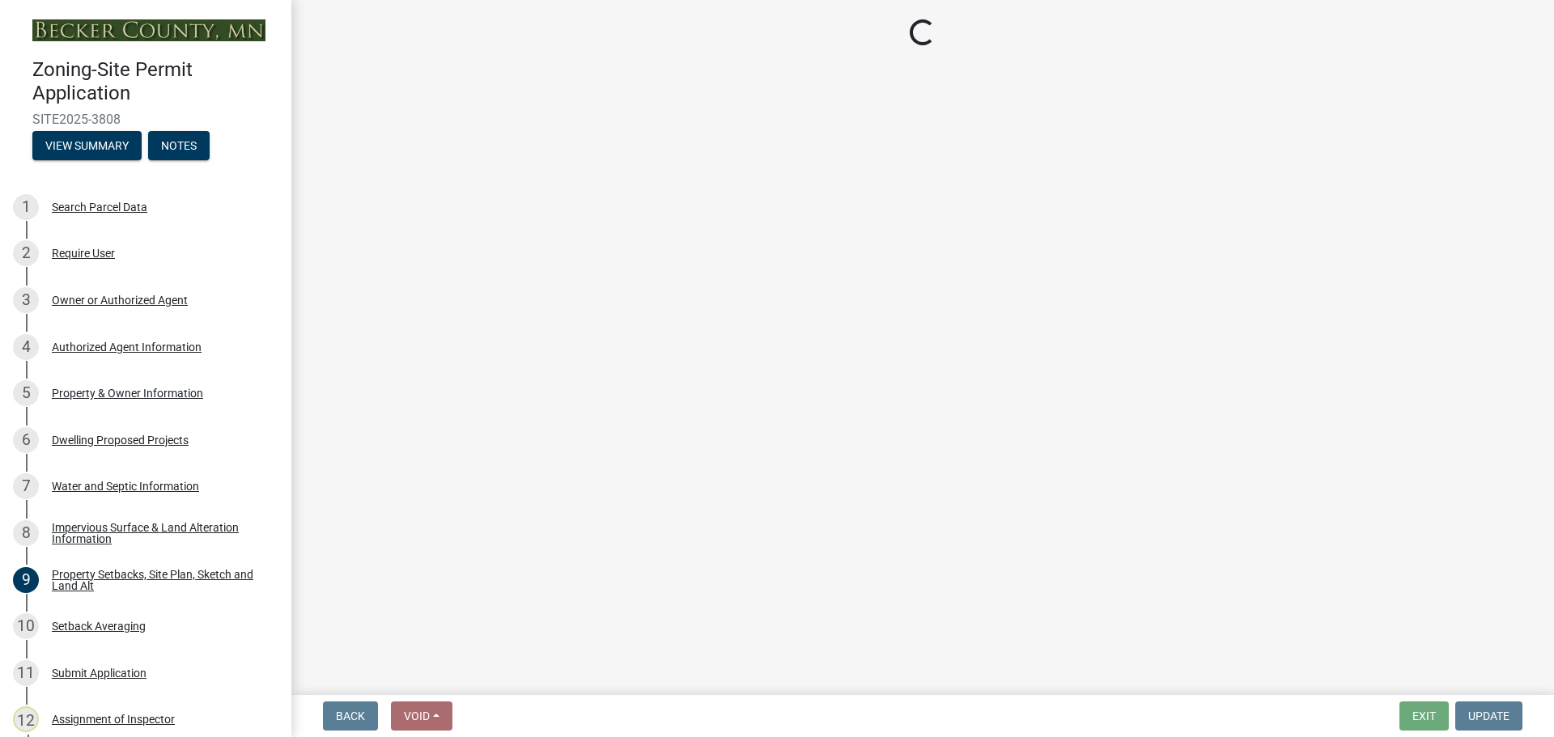
select select "ffb5c059-616d-4e71-8b5a-0d232edbecbf"
select select "dc6230dd-bdad-407f-bef0-b6909629af6d"
select select "7f420323-49a9-4fd0-9441-05b3dc777552"
select select "5c09849d-e6b9-47b1-a1e4-7038f384c9b1"
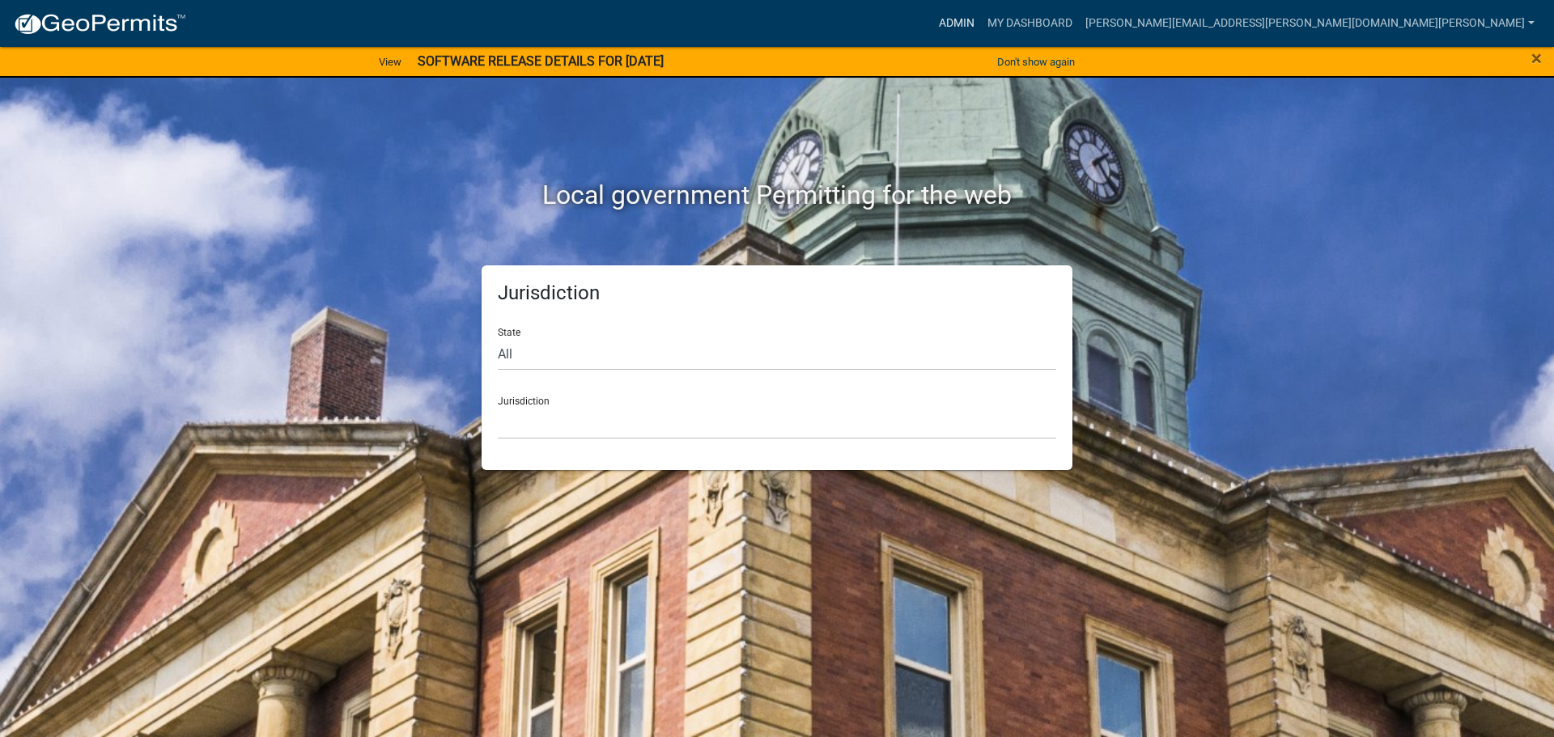
click at [981, 17] on link "Admin" at bounding box center [956, 23] width 49 height 31
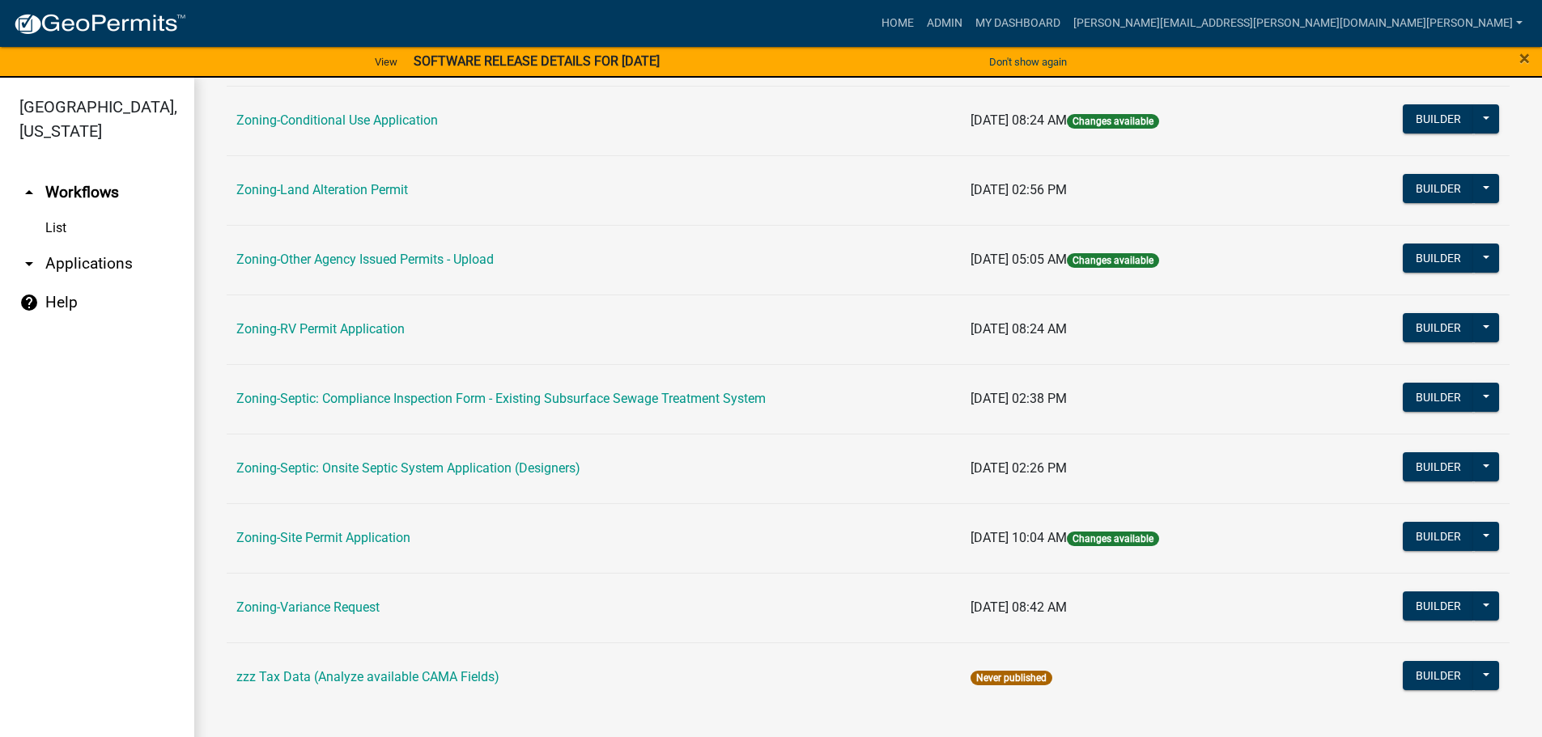
scroll to position [504, 0]
click at [328, 532] on link "Zoning-Site Permit Application" at bounding box center [323, 536] width 174 height 15
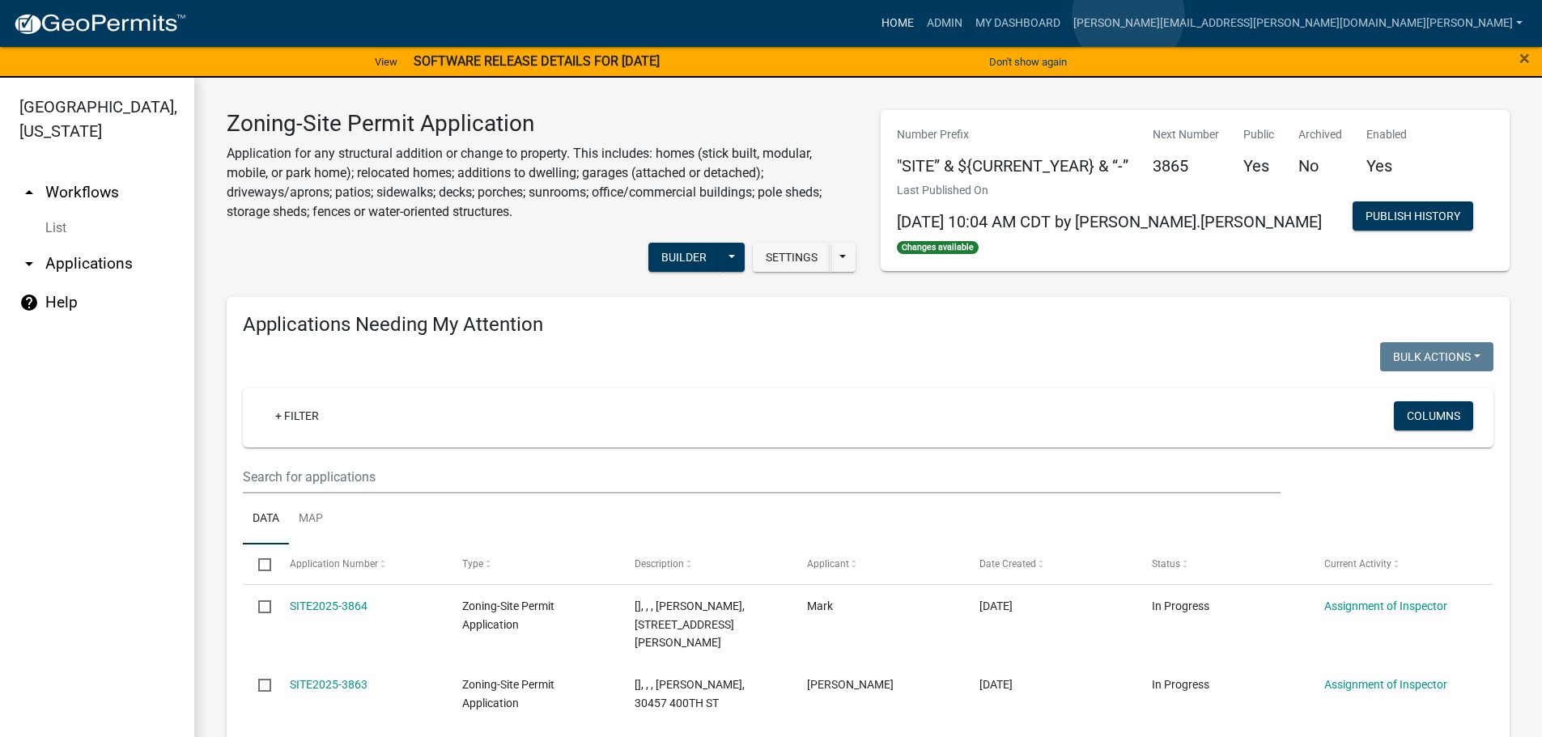
click at [920, 15] on link "Home" at bounding box center [897, 23] width 45 height 31
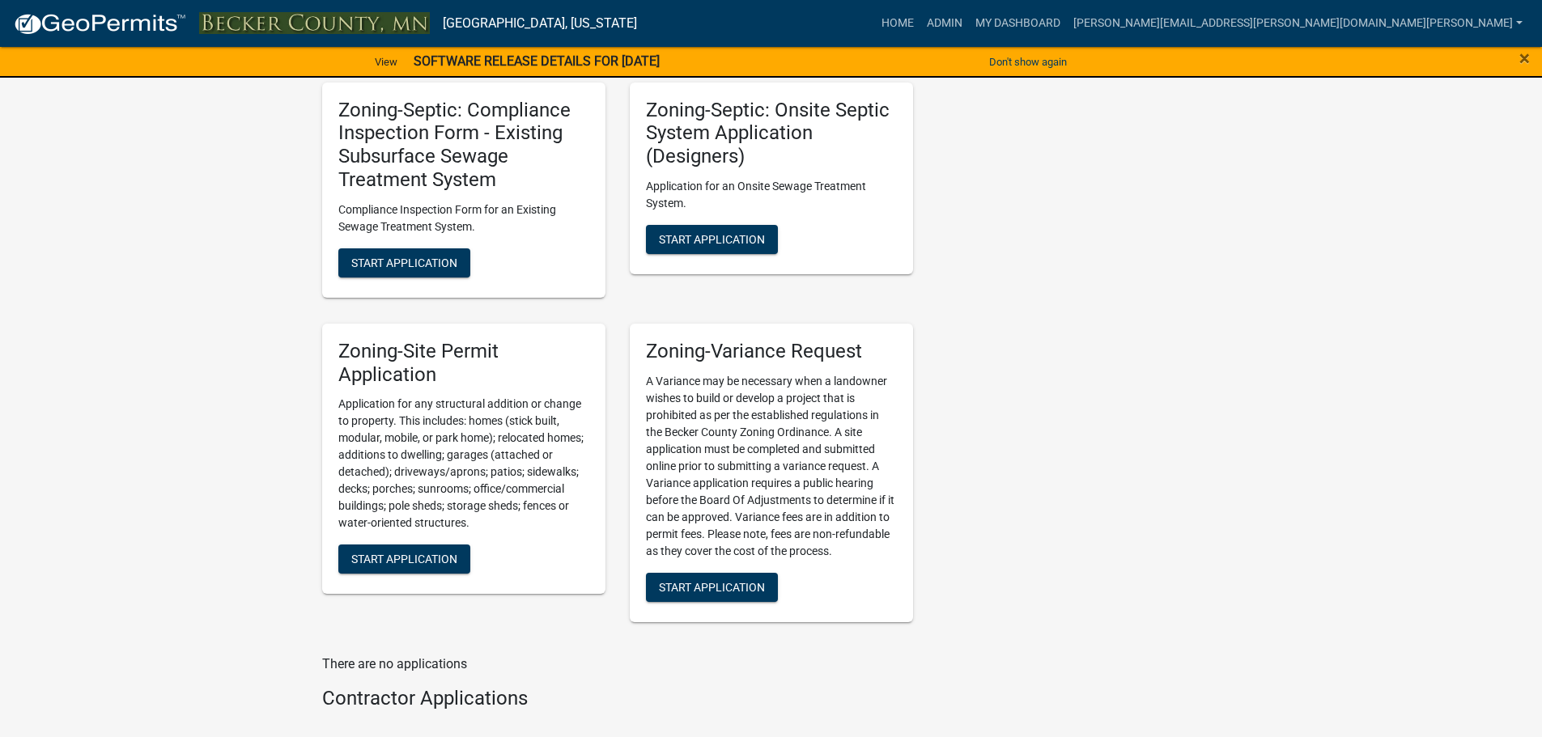
scroll to position [1295, 0]
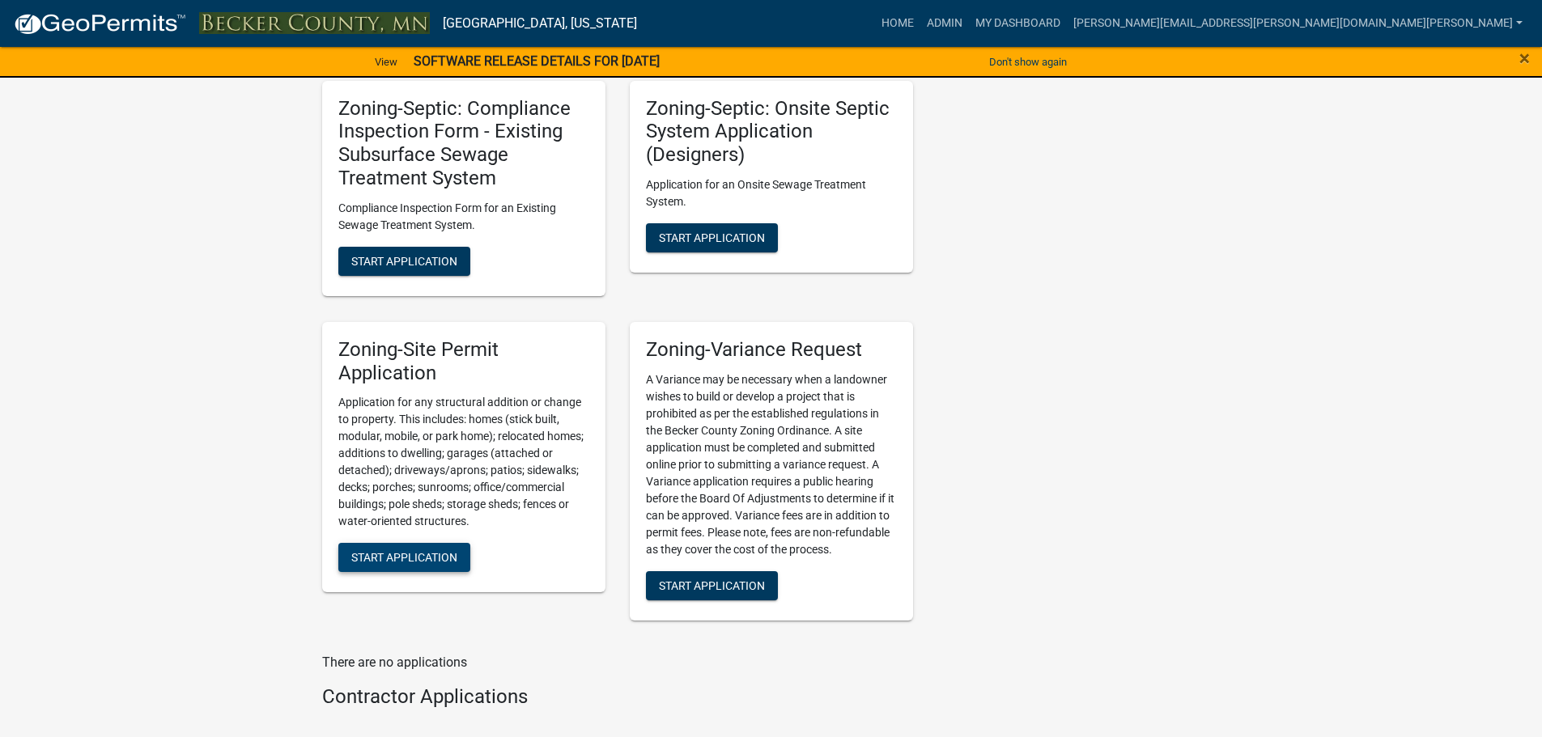
click at [392, 554] on span "Start Application" at bounding box center [404, 557] width 106 height 13
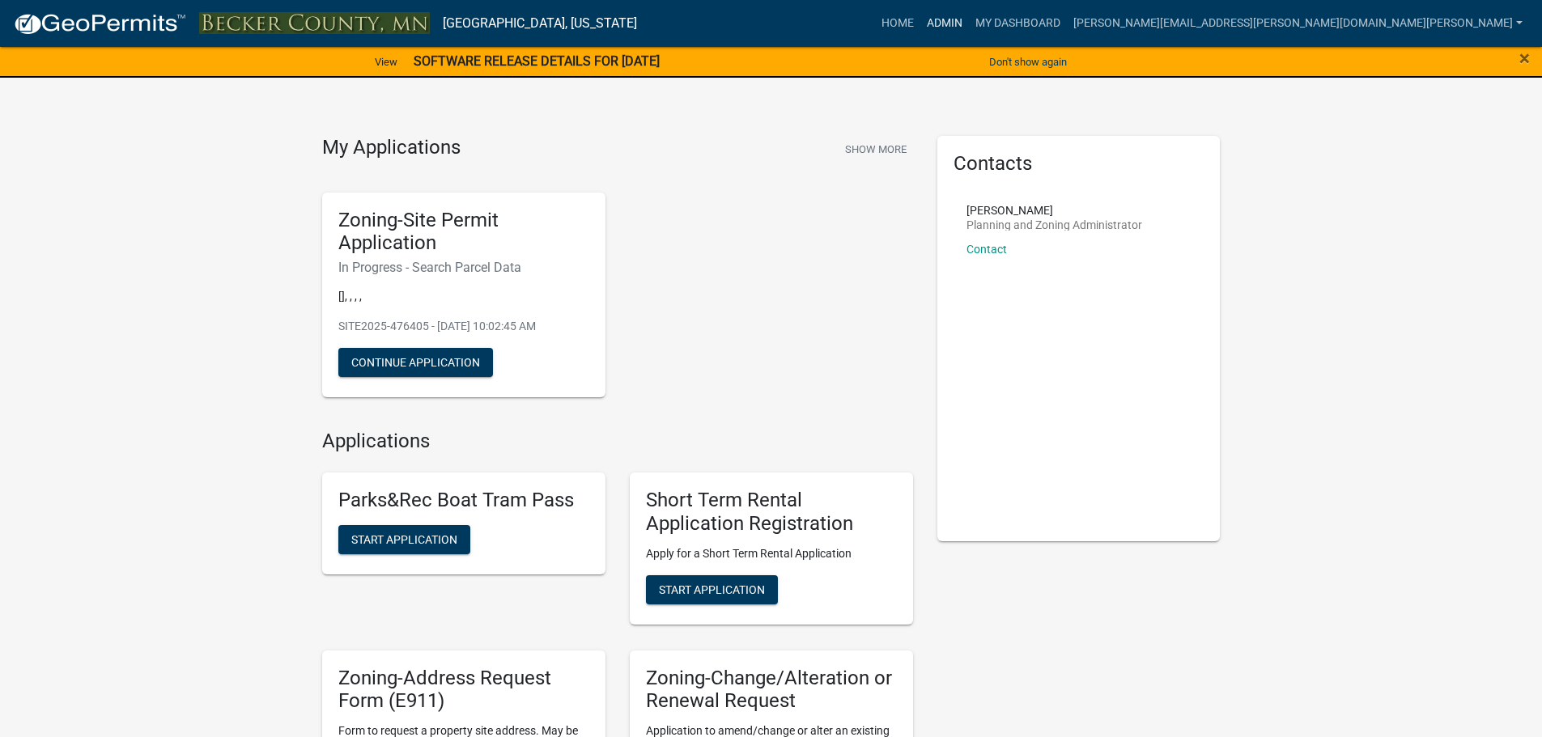
click at [969, 16] on link "Admin" at bounding box center [944, 23] width 49 height 31
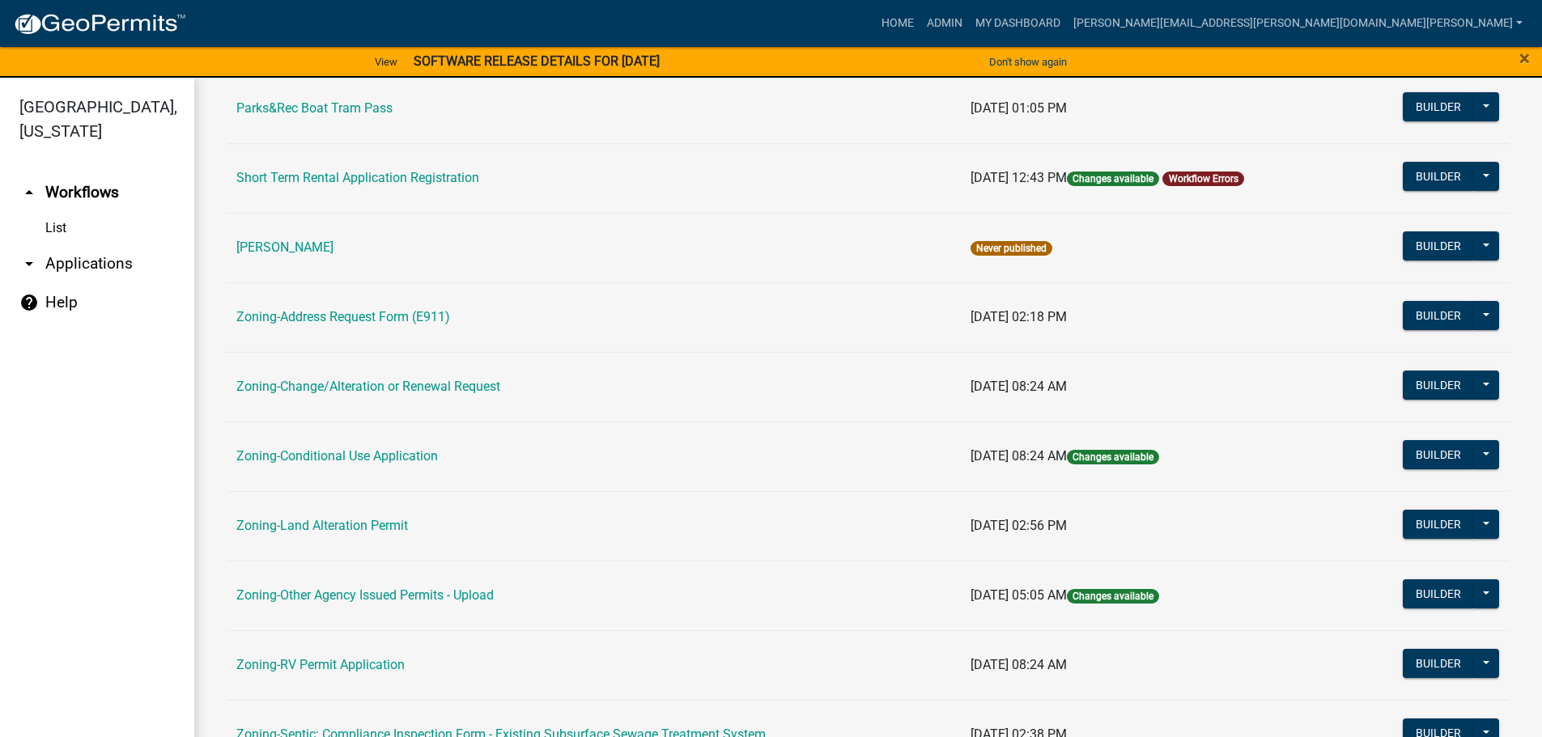
scroll to position [405, 0]
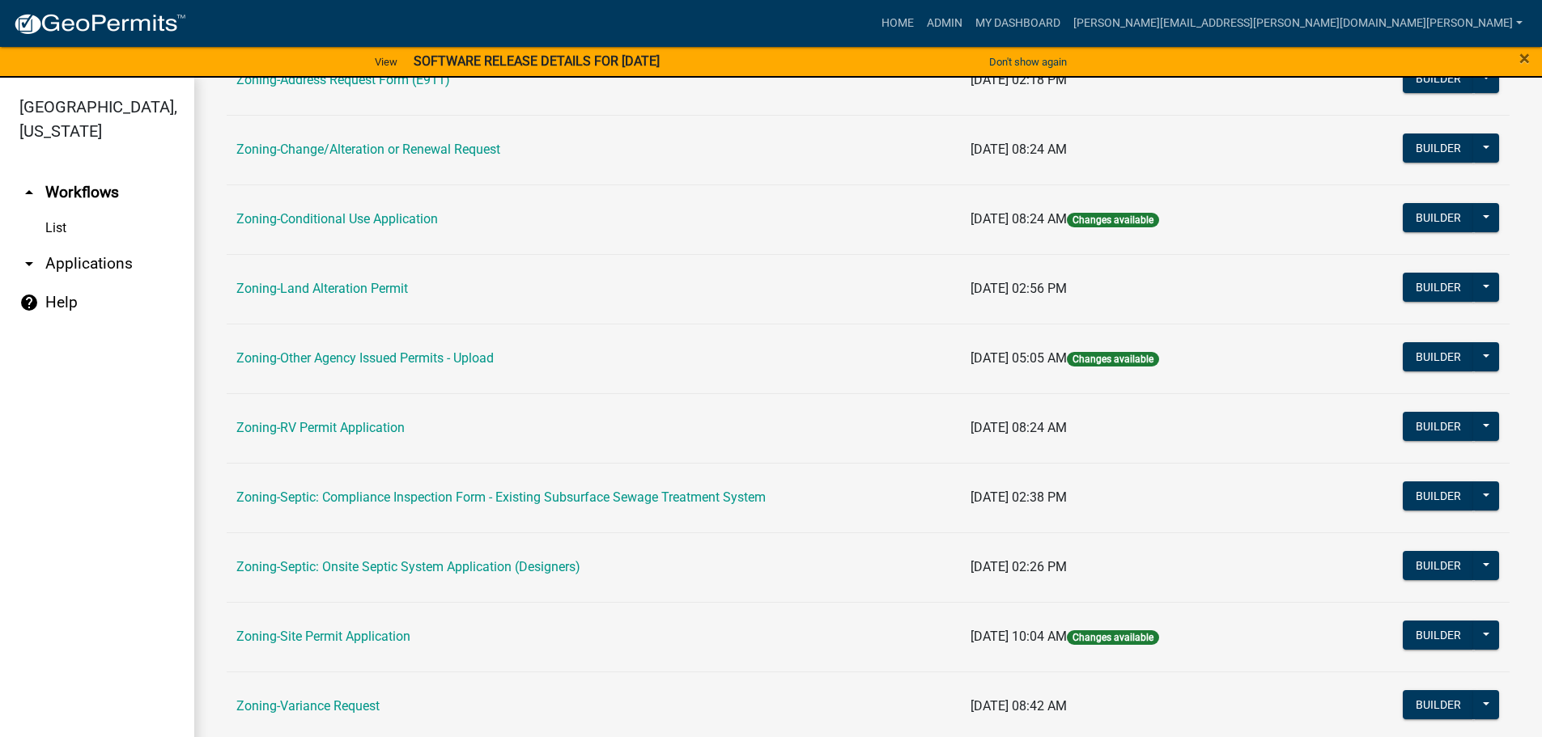
click at [339, 628] on td "Zoning-Site Permit Application" at bounding box center [594, 637] width 734 height 70
click at [358, 627] on td "Zoning-Site Permit Application" at bounding box center [594, 637] width 734 height 70
click at [355, 634] on link "Zoning-Site Permit Application" at bounding box center [323, 636] width 174 height 15
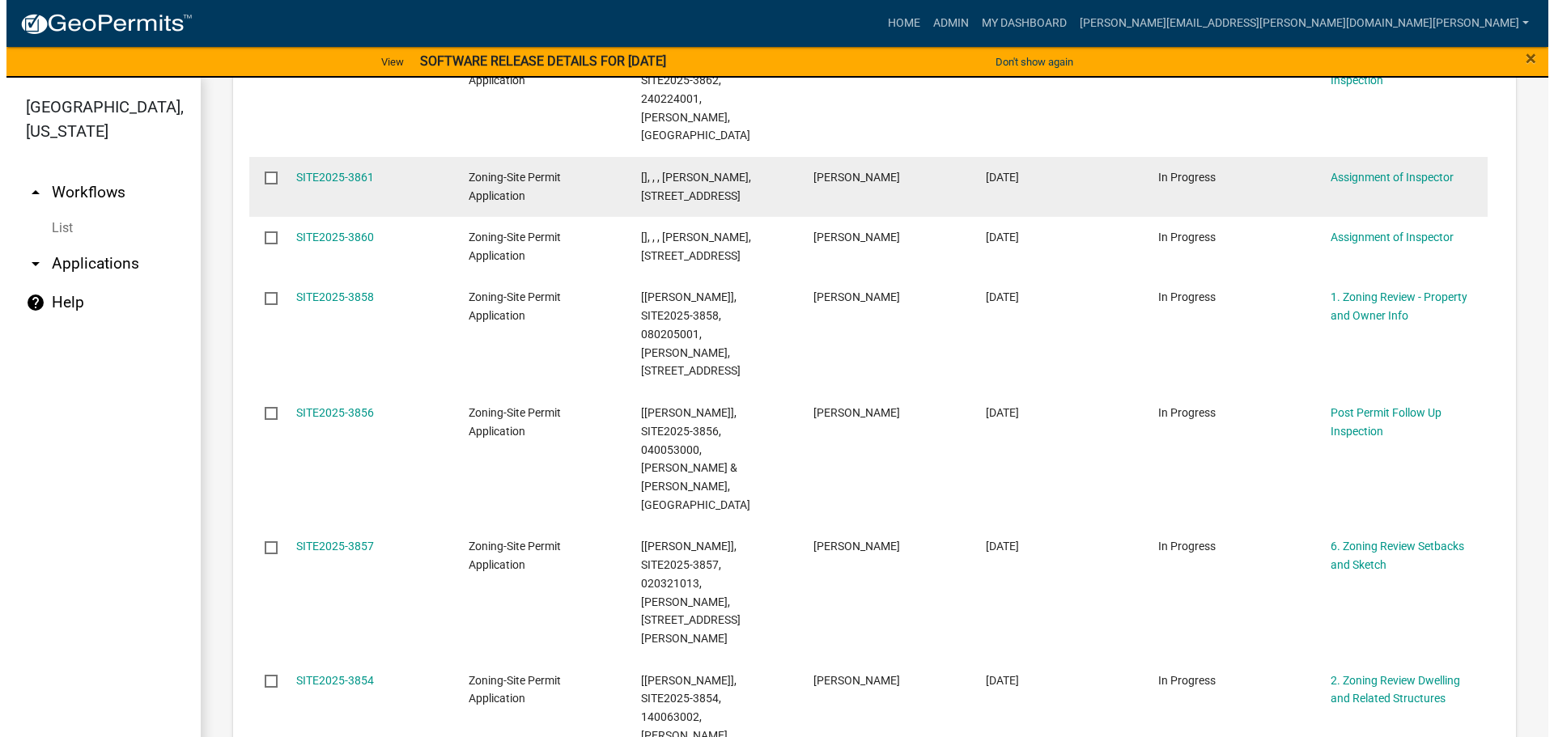
scroll to position [809, 0]
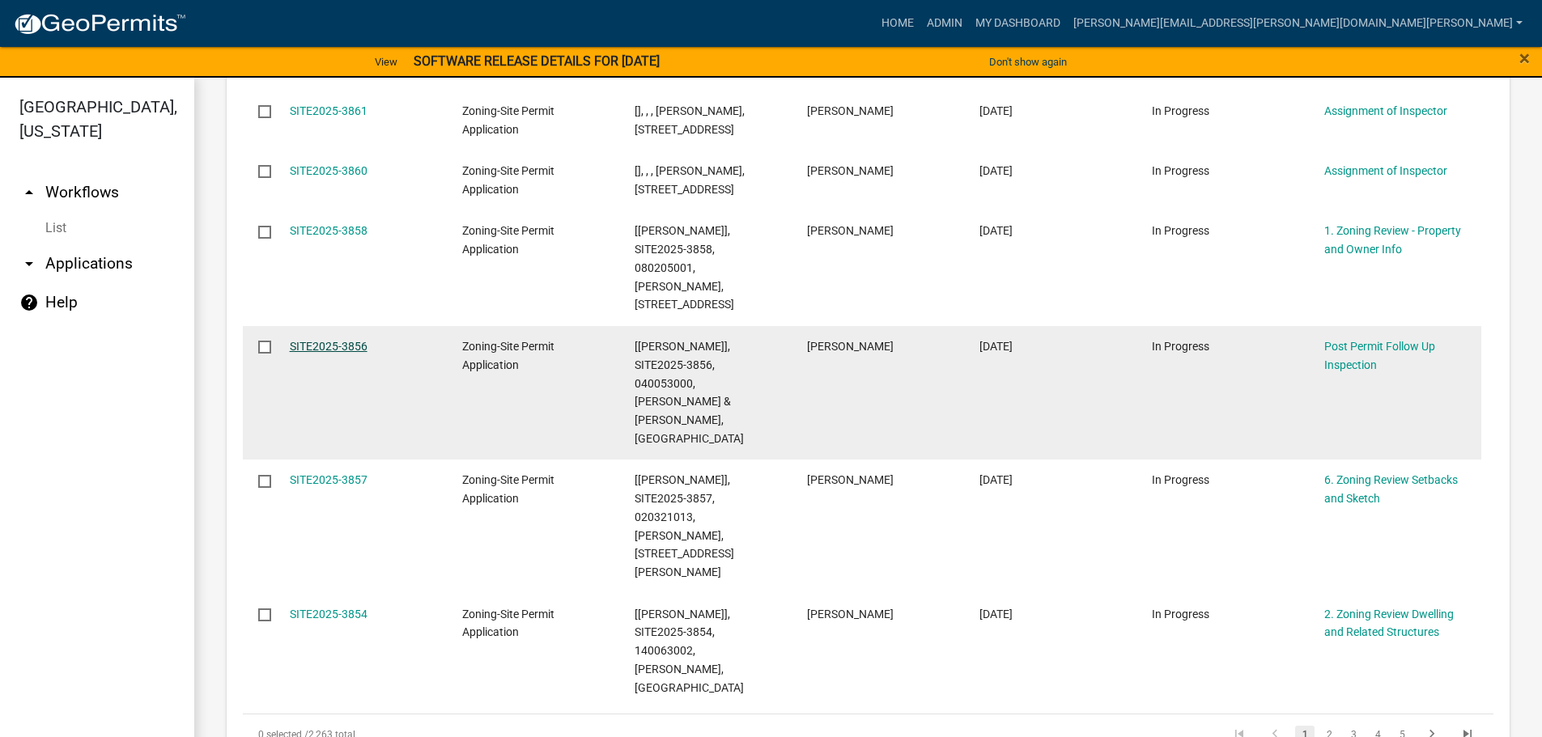
click at [329, 340] on link "SITE2025-3856" at bounding box center [329, 346] width 78 height 13
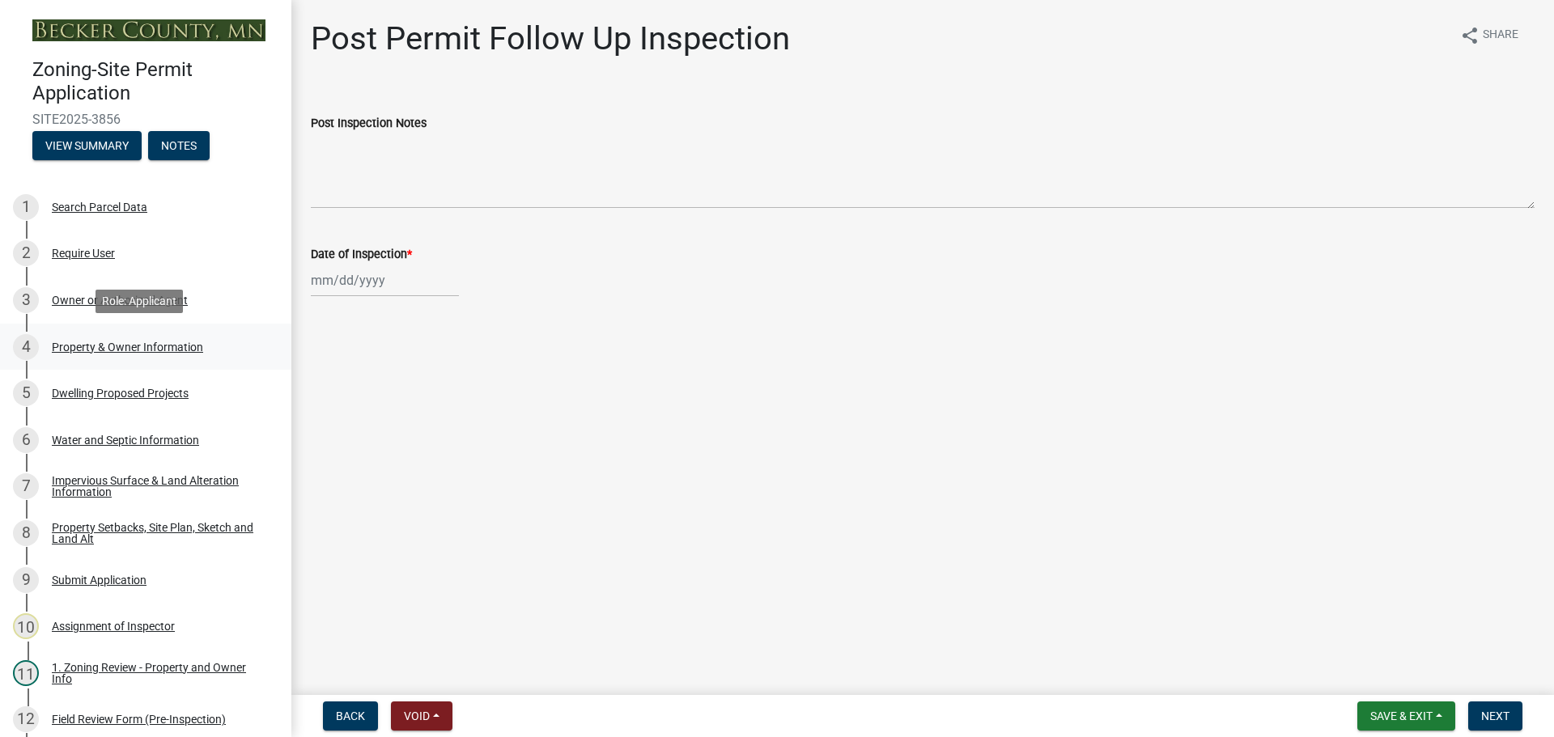
click at [122, 346] on div "Property & Owner Information" at bounding box center [127, 347] width 151 height 11
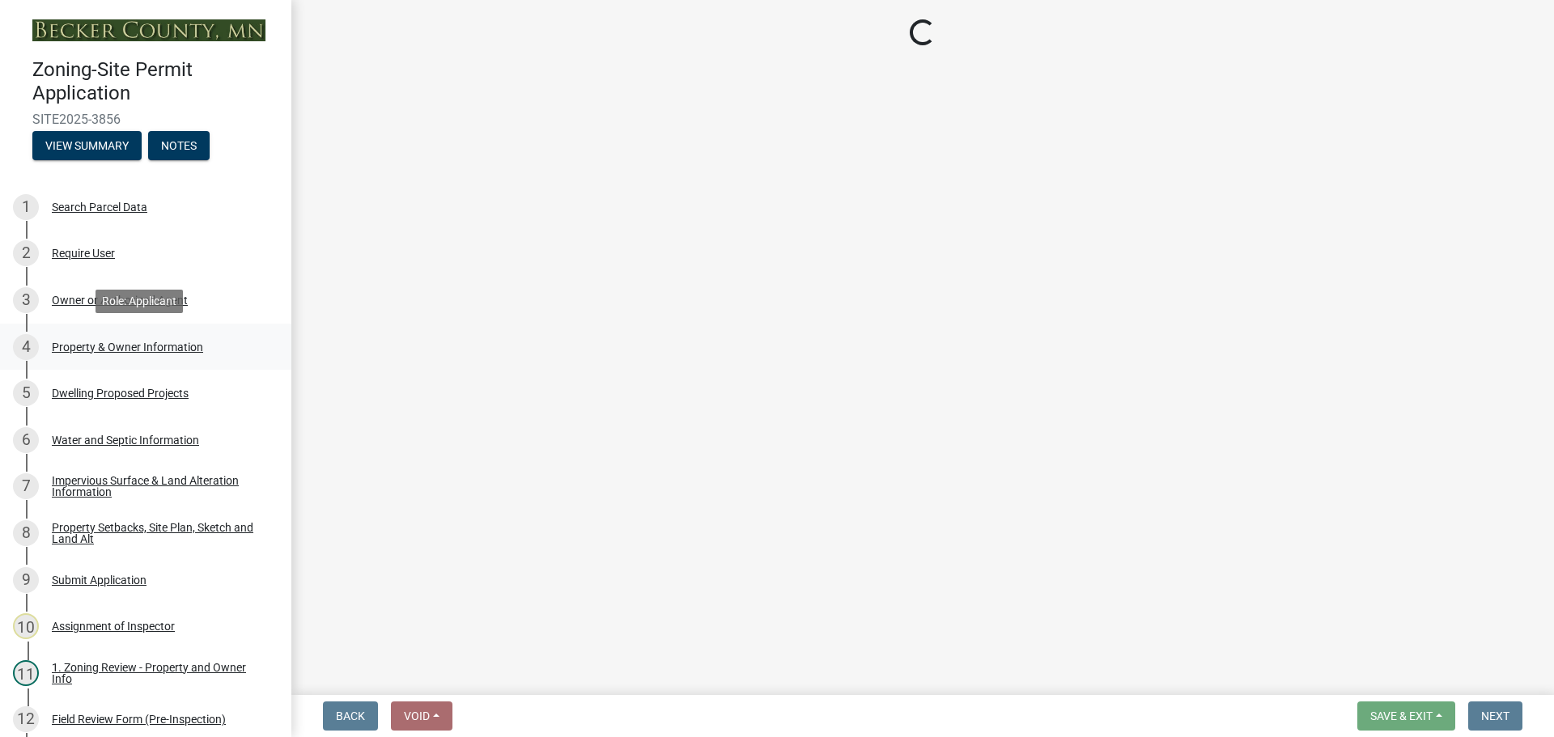
select select "15d55337-0fb0-485e-a759-dab20e978987"
select select "b146de68-2bf2-4f6b-9926-6c9762ef494c"
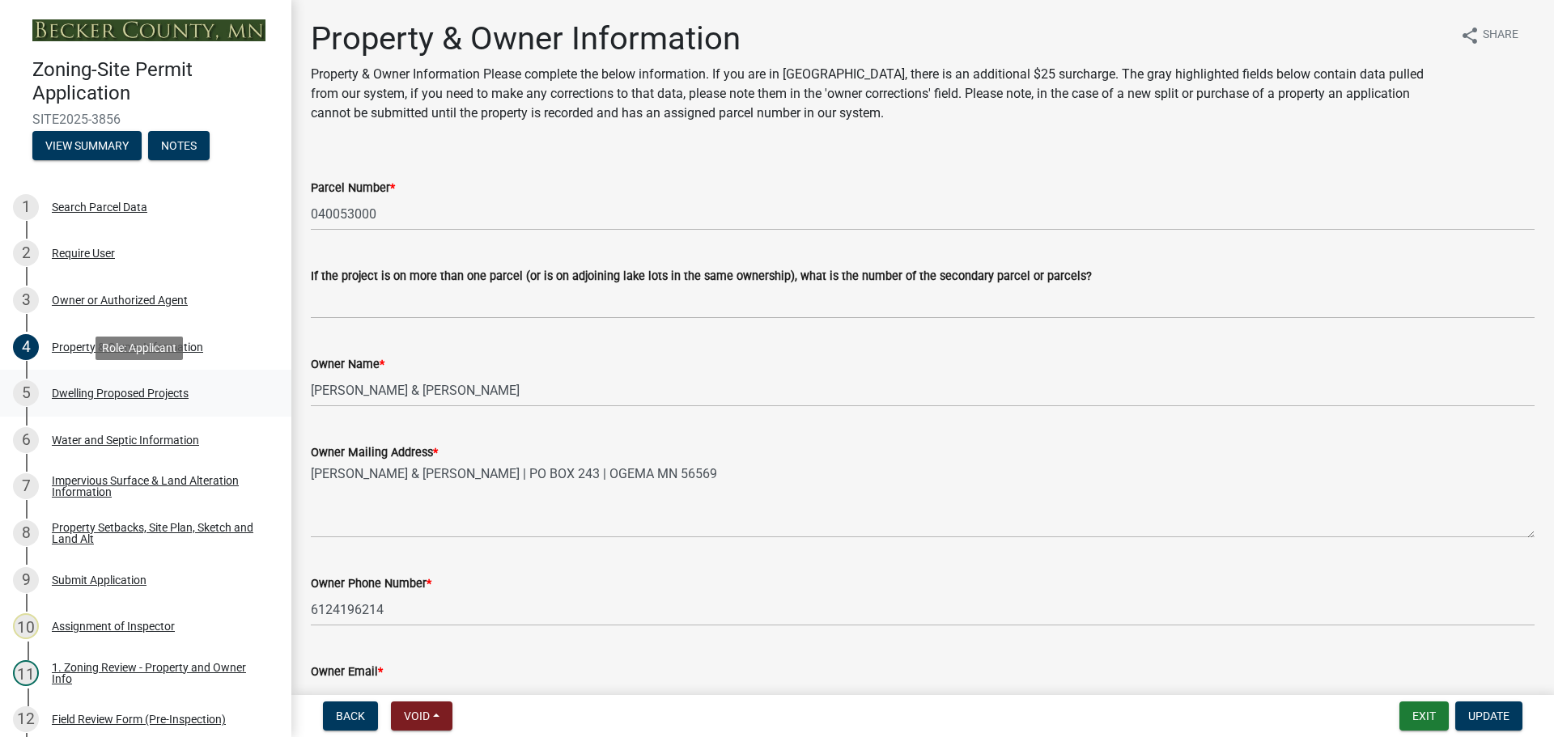
click at [136, 392] on div "Dwelling Proposed Projects" at bounding box center [120, 393] width 137 height 11
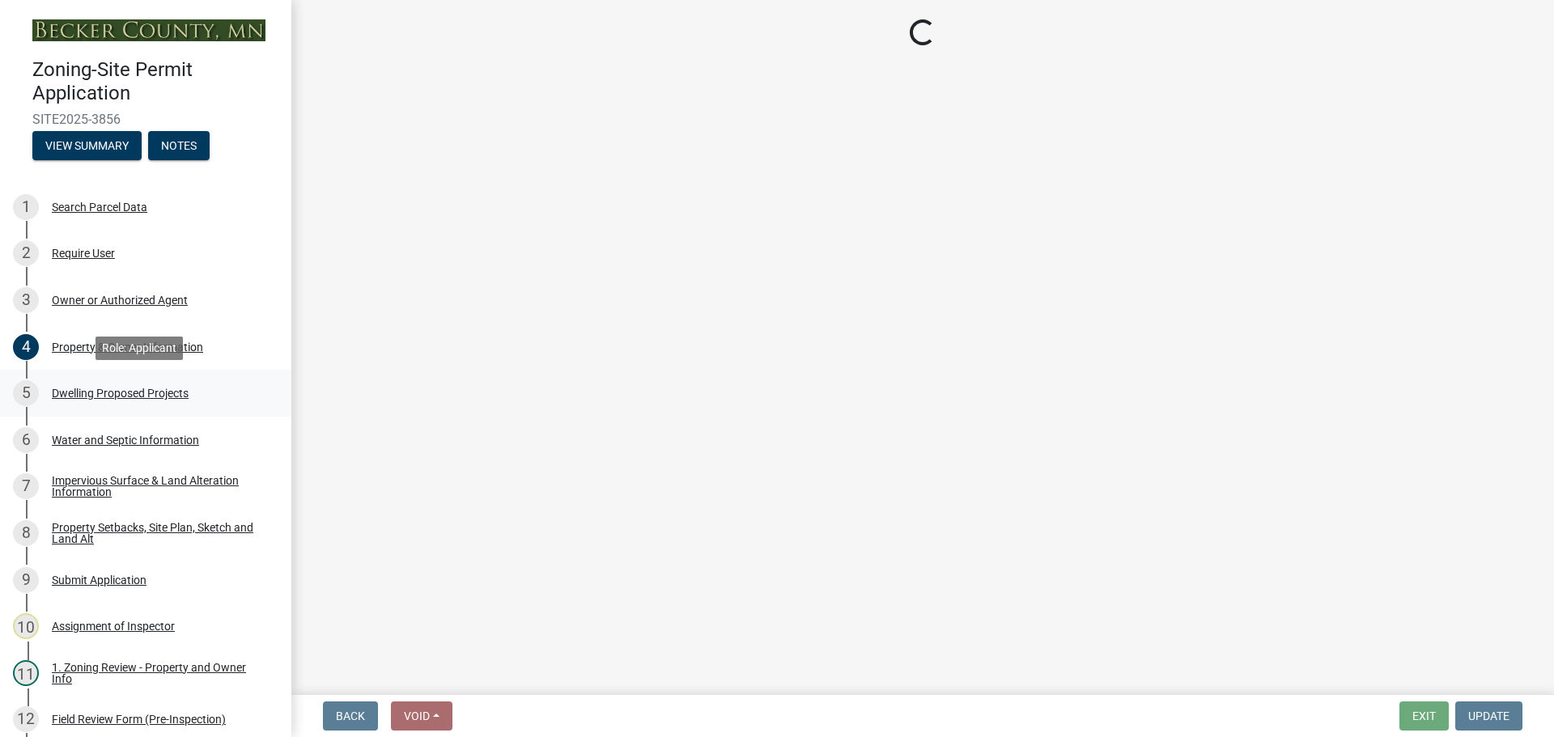
select select "a5b58647-72e6-4a45-9816-4b1990647a33"
select select "566f81cc-4b3f-4ecb-9f16-a2b313352c61"
select select "59a6fdaa-56b6-4bcd-87b7-d867a7d784e6"
select select "4f5e2784-8c40-49a3-b0e9-8f1a3cbab4f4"
select select "11c1c089-3b44-43c0-9549-3c9eeea2451f"
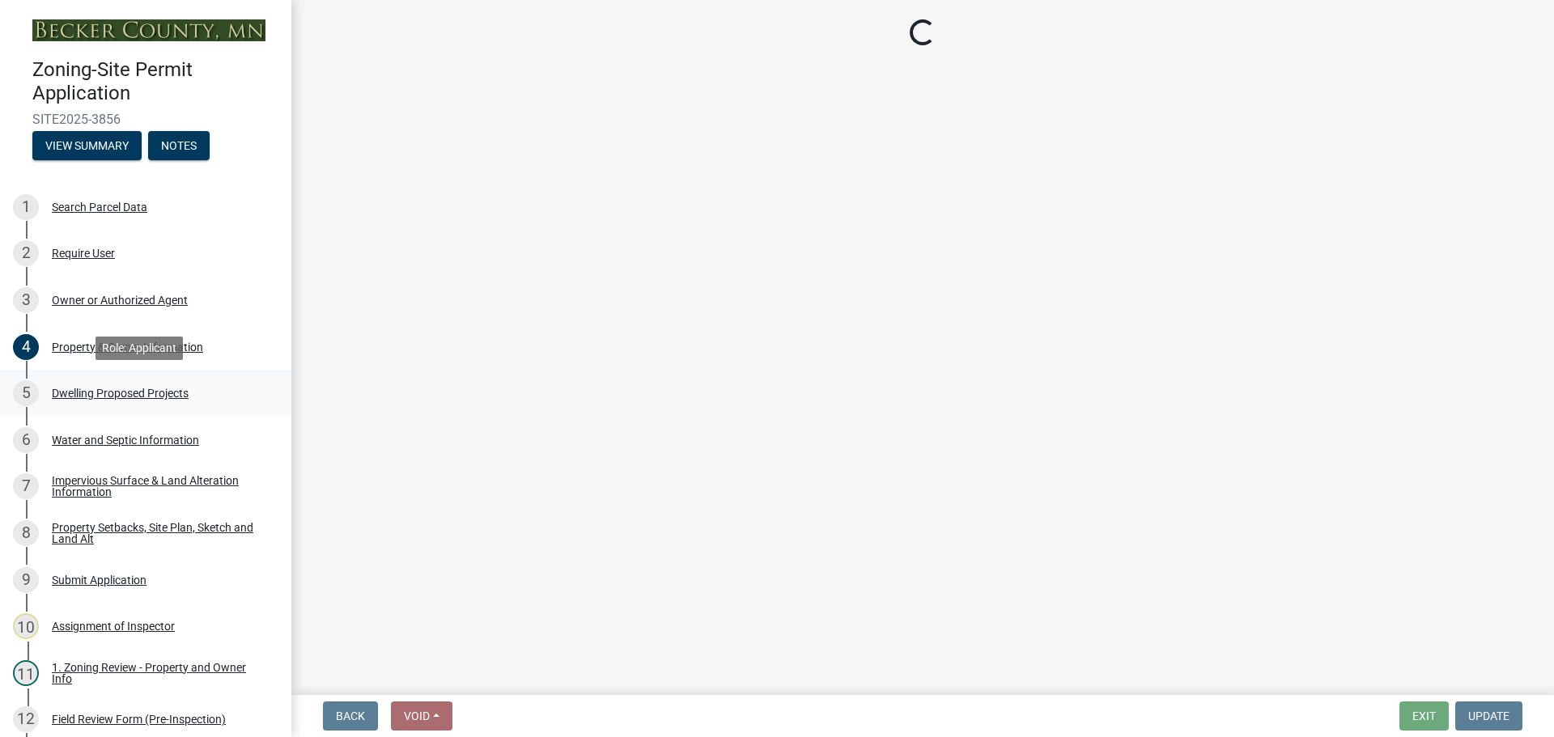
select select "0ceb8b90-6e92-4b1f-be25-acba4c819eff"
select select "ab9119d1-7da9-49c4-9fac-8c142204c89d"
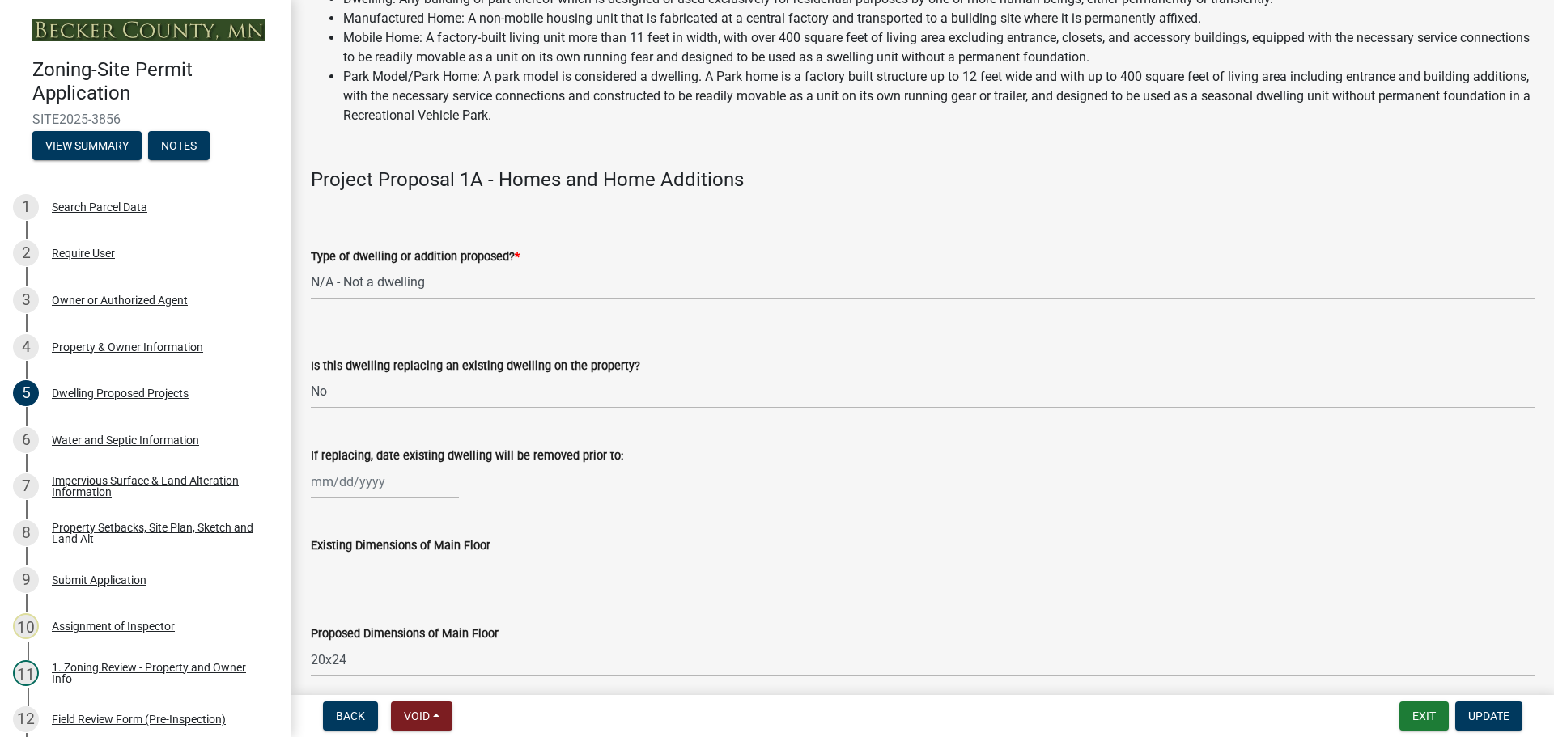
scroll to position [162, 0]
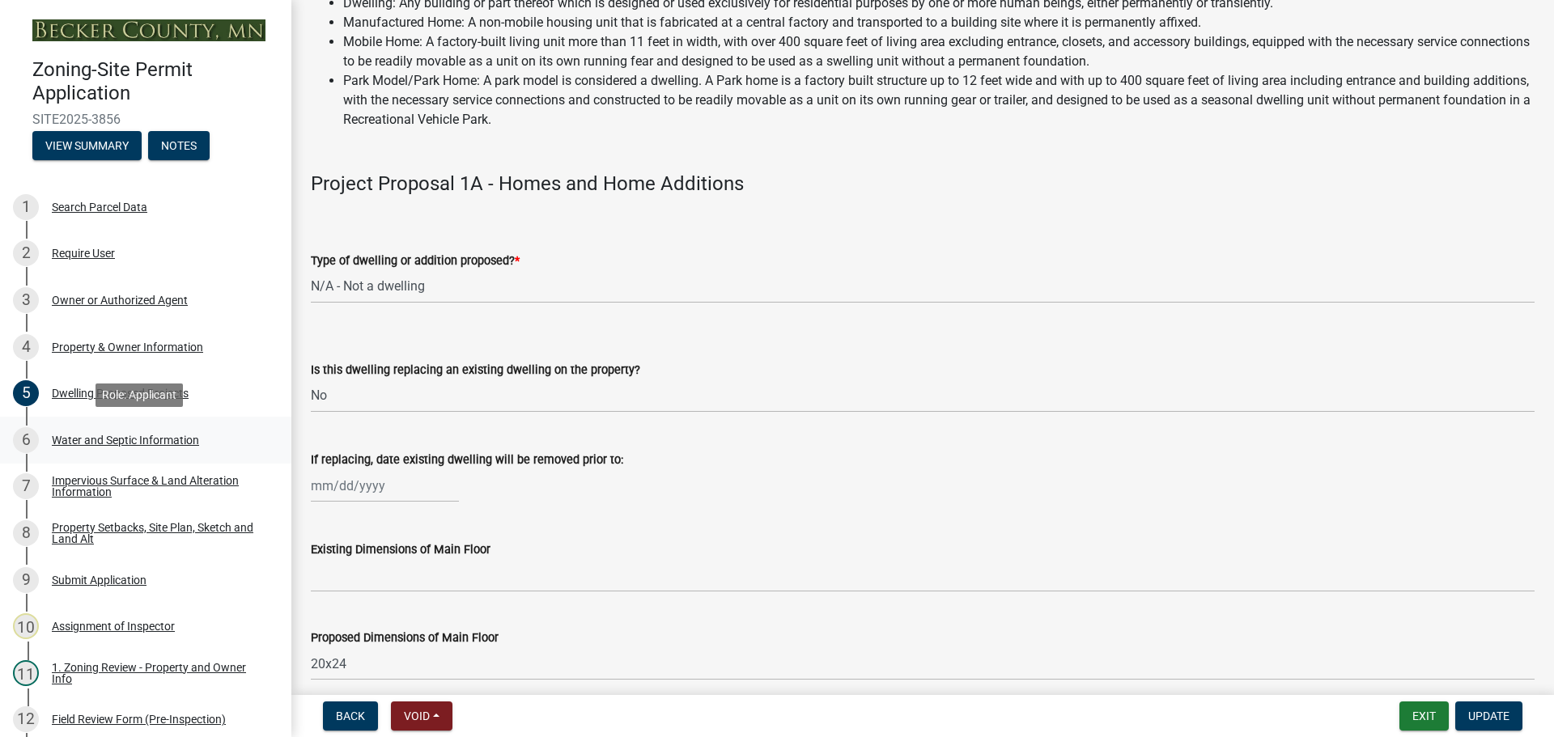
click at [169, 431] on div "6 Water and Septic Information" at bounding box center [139, 440] width 253 height 26
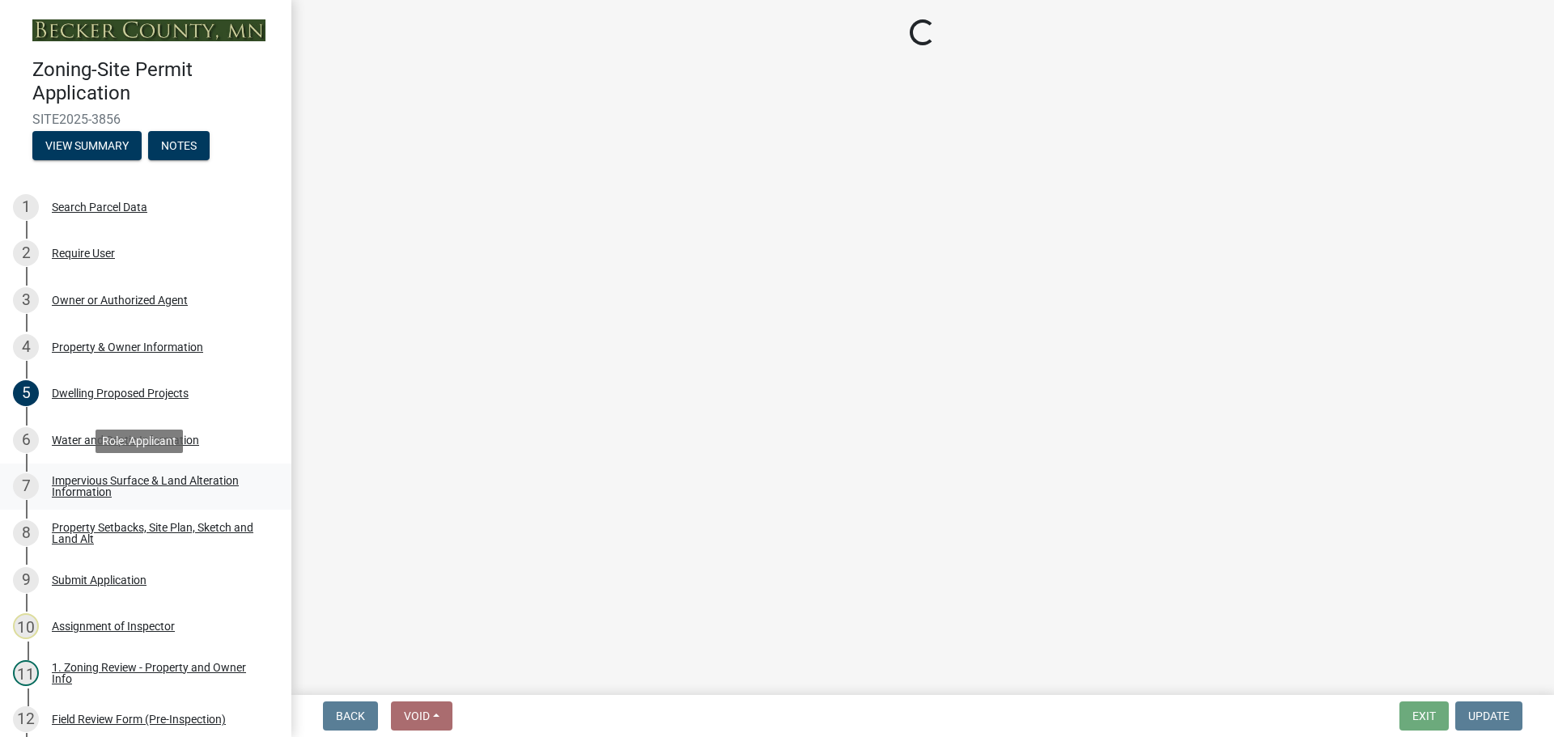
select select "36c179e4-d9bc-4e26-9fa7-a2562bd8114c"
select select "f3b2b20d-722a-45c9-937d-ba31bc47848e"
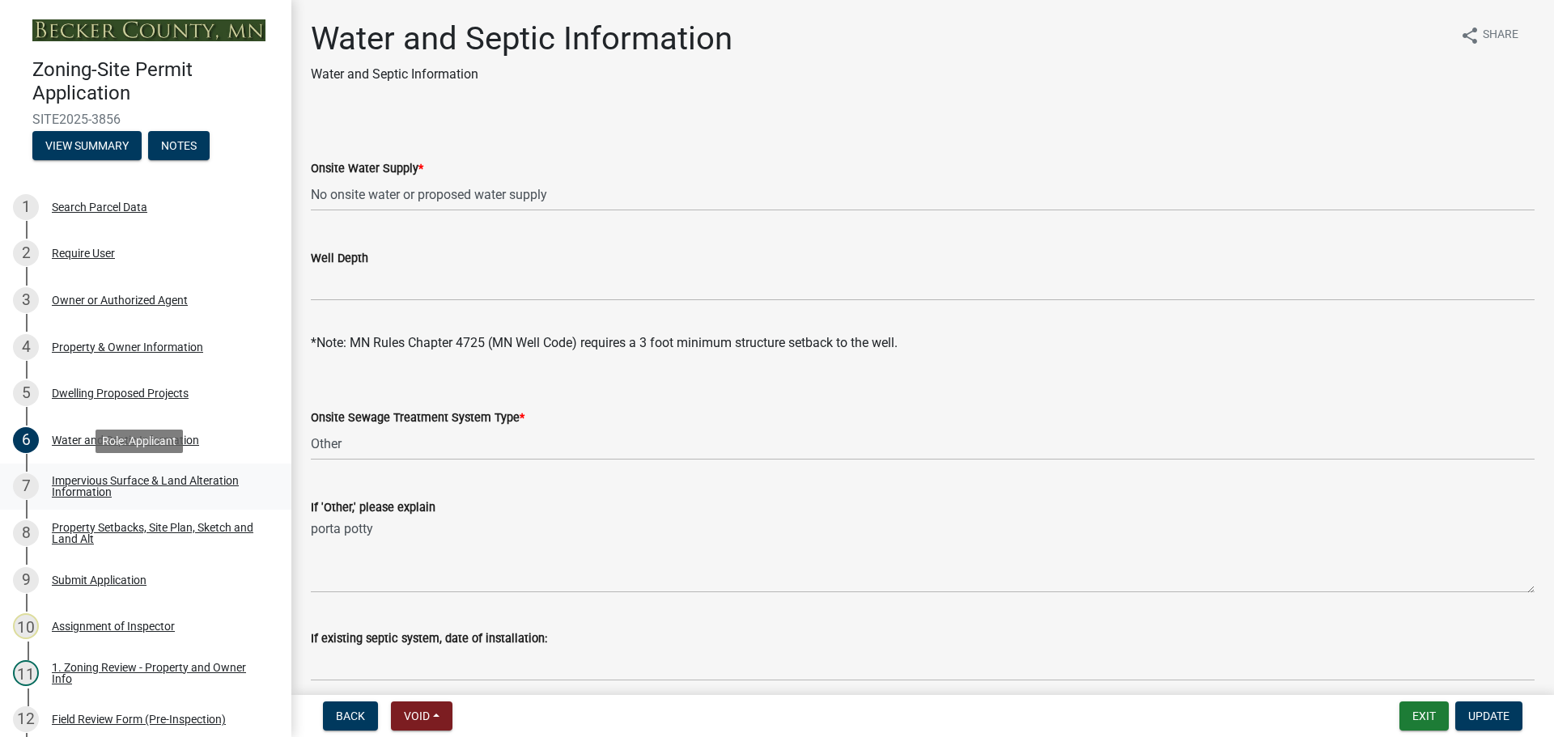
click at [176, 478] on div "Impervious Surface & Land Alteration Information" at bounding box center [159, 486] width 214 height 23
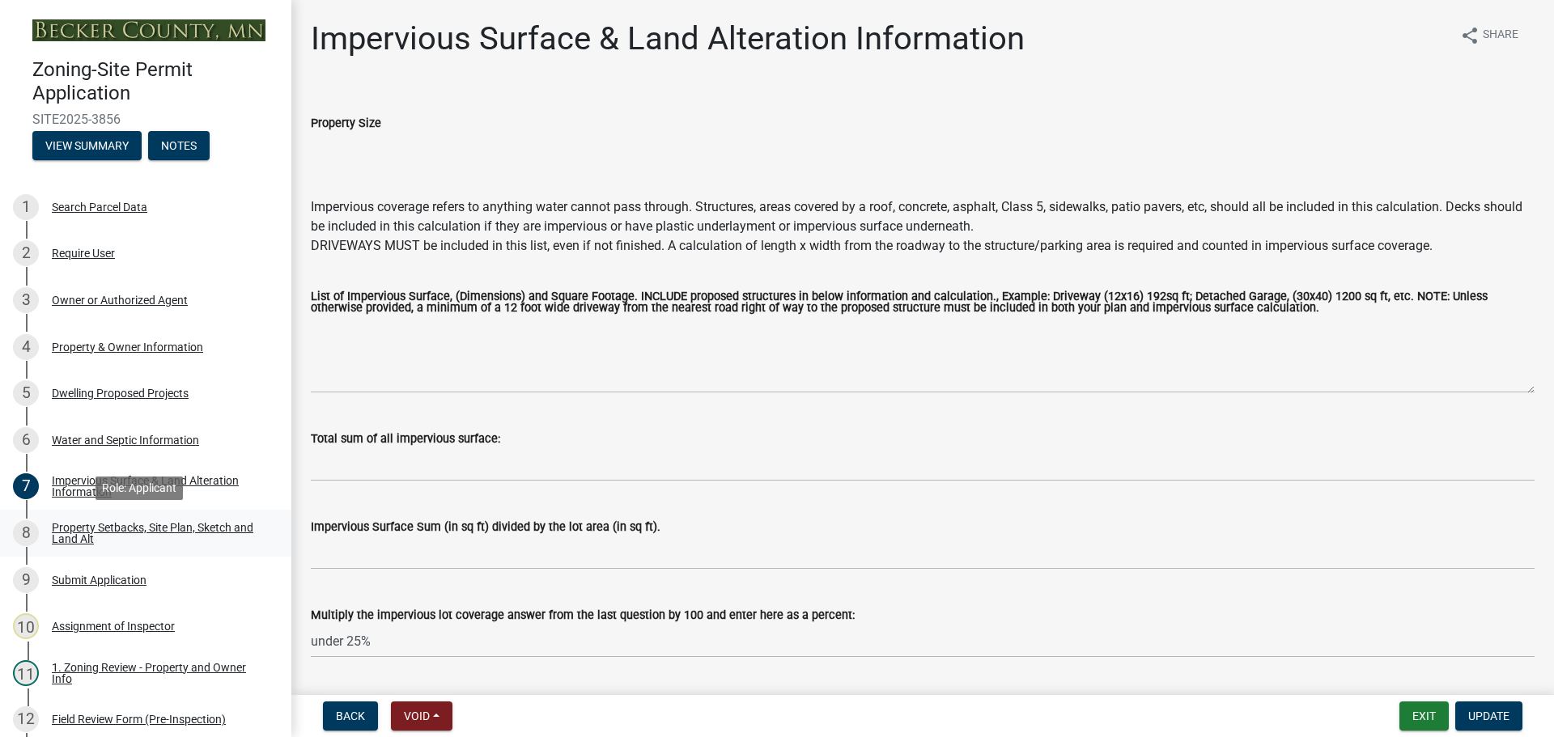
click at [95, 530] on div "Property Setbacks, Site Plan, Sketch and Land Alt" at bounding box center [159, 533] width 214 height 23
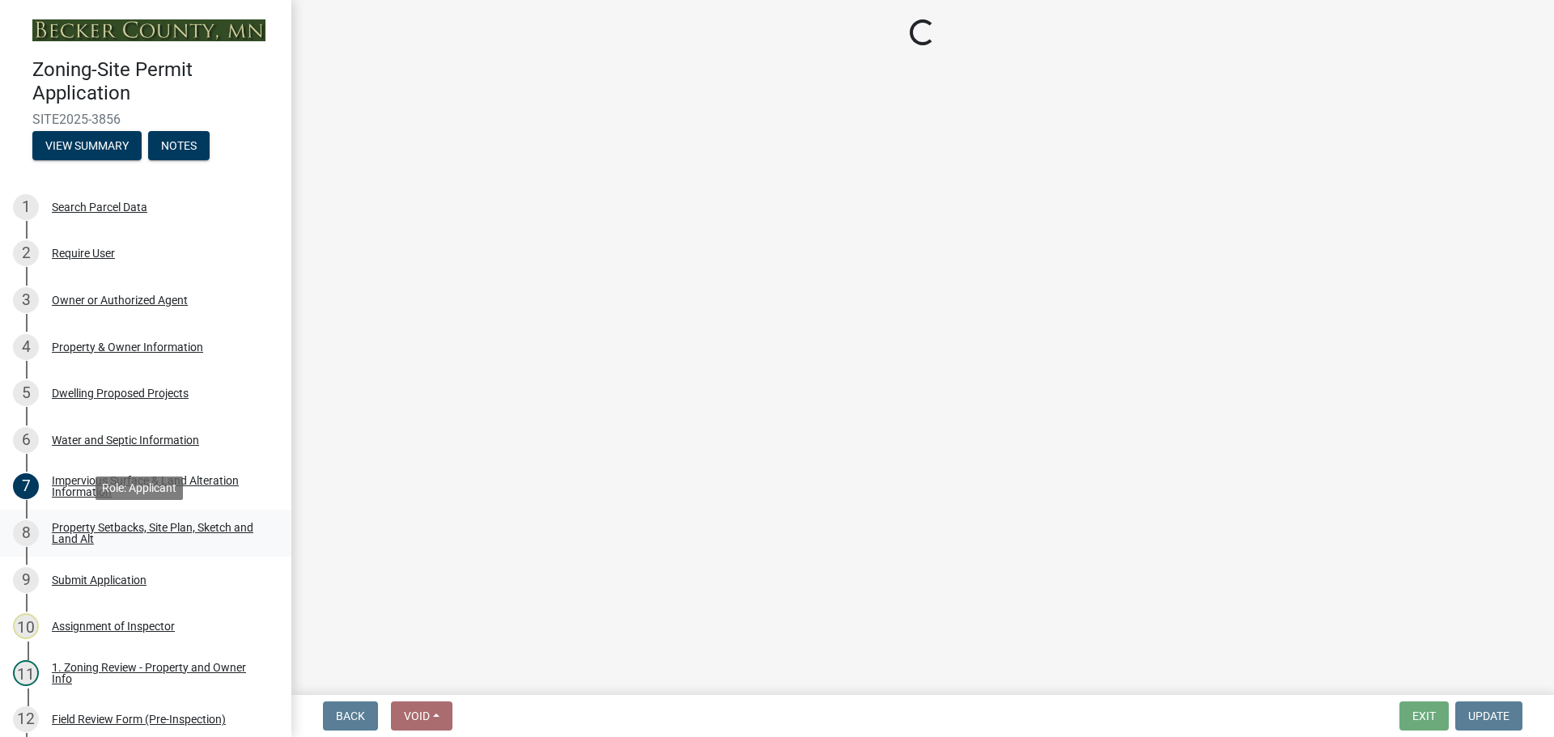
select select "d89fbfa0-1150-4954-b91c-9d482c9530a3"
select select "fd58f24c-a096-4195-863e-b494ea1fd324"
select select "e8ab2dc3-aa3f-46f3-9b4a-37eb25ad84af"
select select "b98836ba-4715-455d-97ab-be9a9df498a8"
select select "c8b8ea71-7088-4e87-a493-7bc88cc2835b"
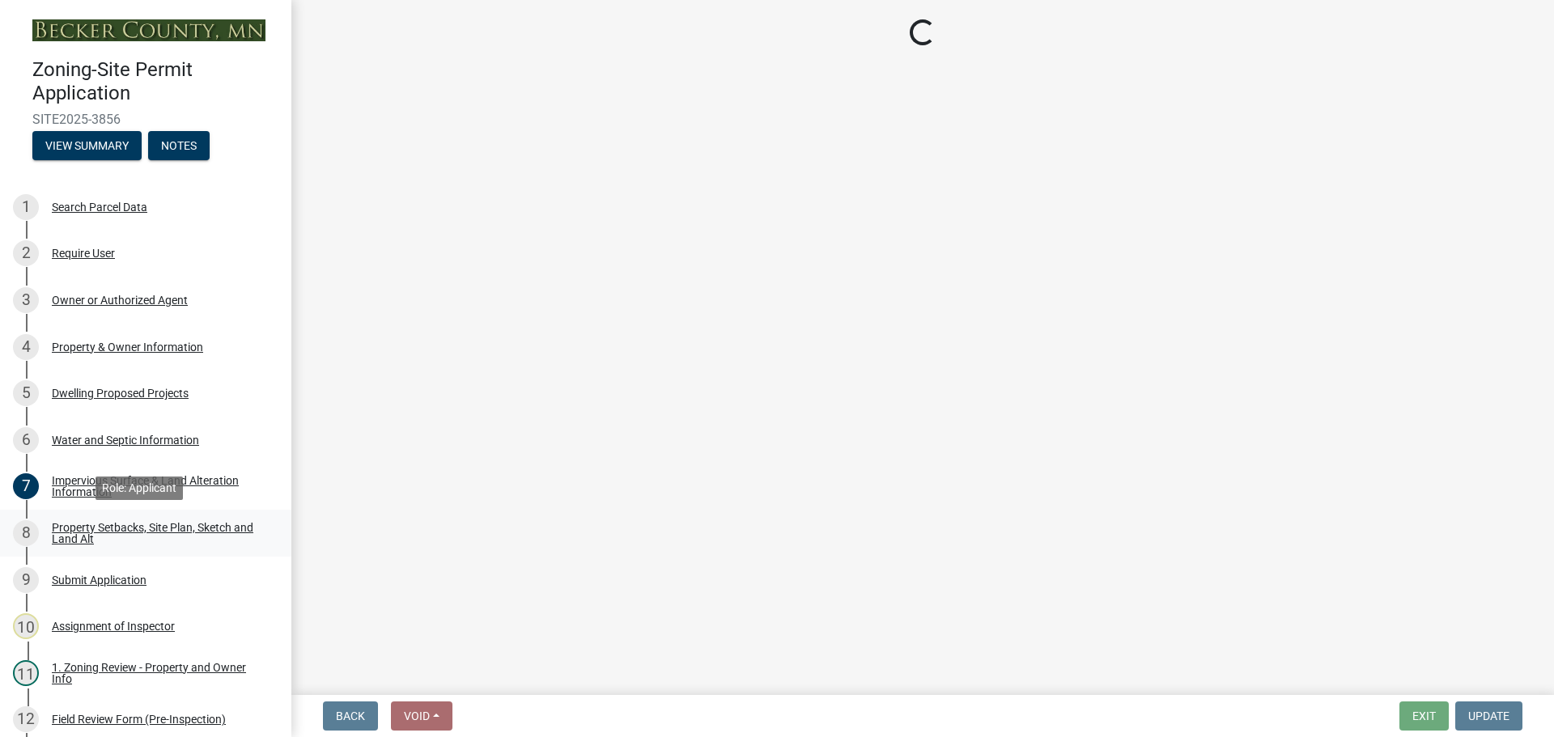
select select "1c6b2b2e-439c-462d-bb45-b31f31c95a9c"
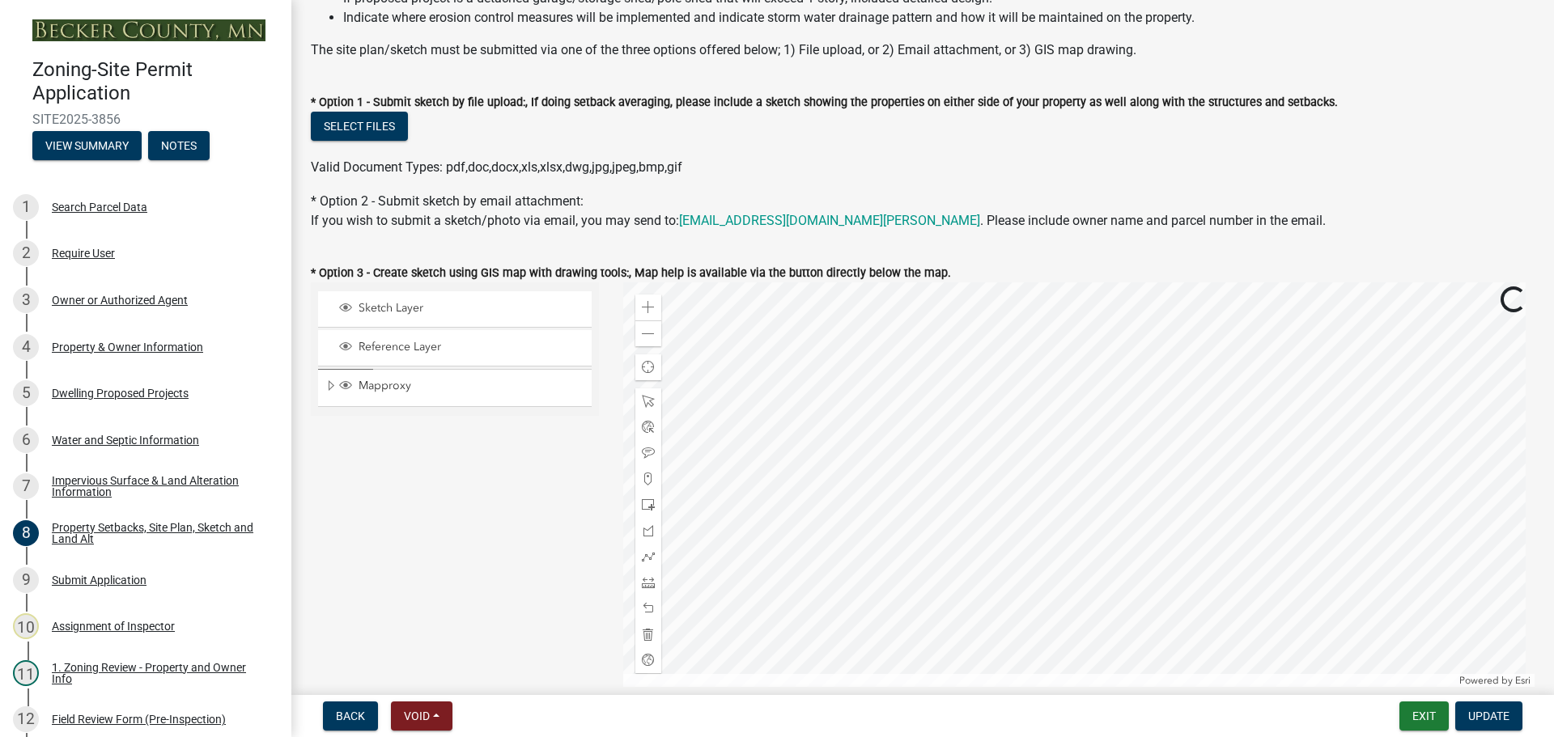
scroll to position [324, 0]
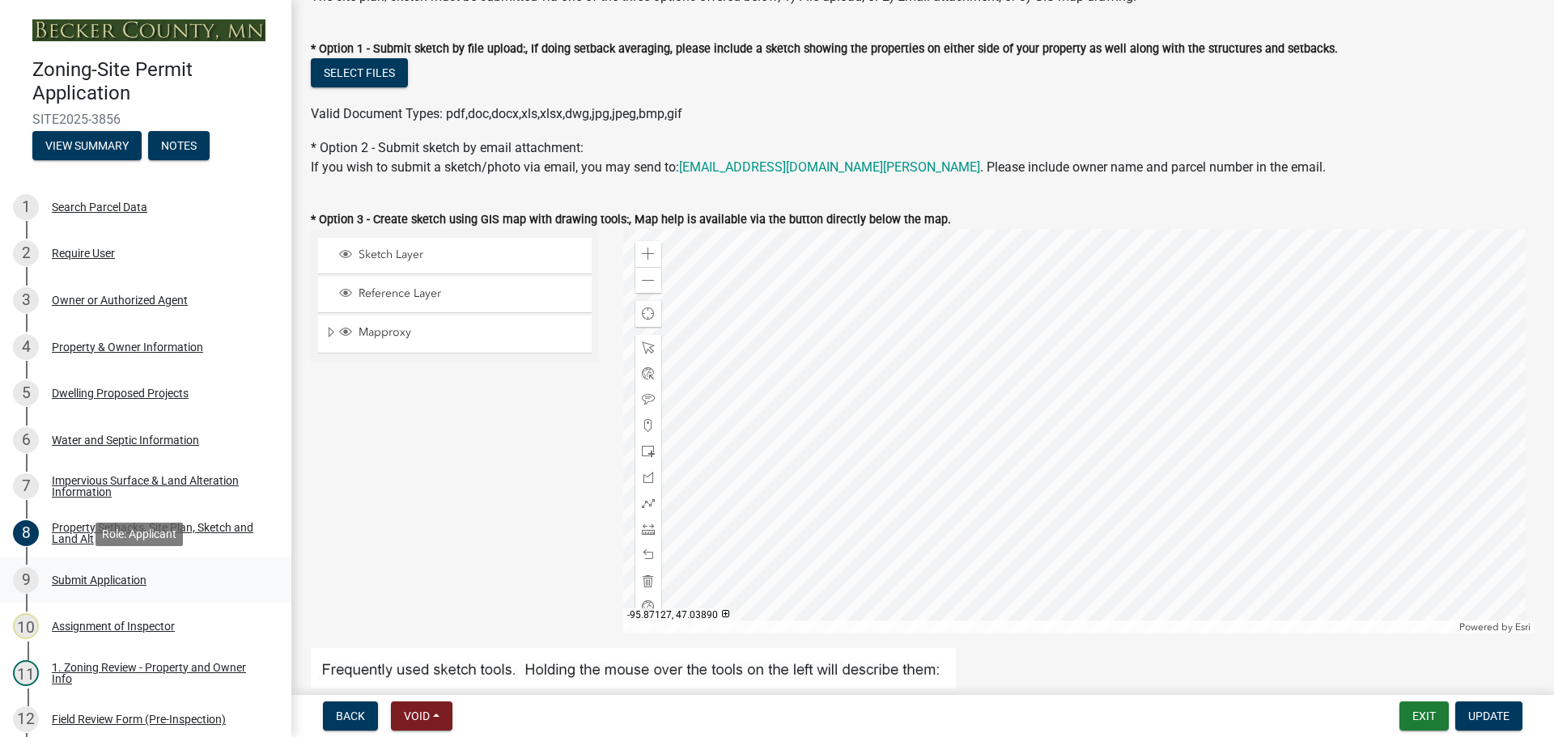
click at [92, 575] on div "Submit Application" at bounding box center [99, 580] width 95 height 11
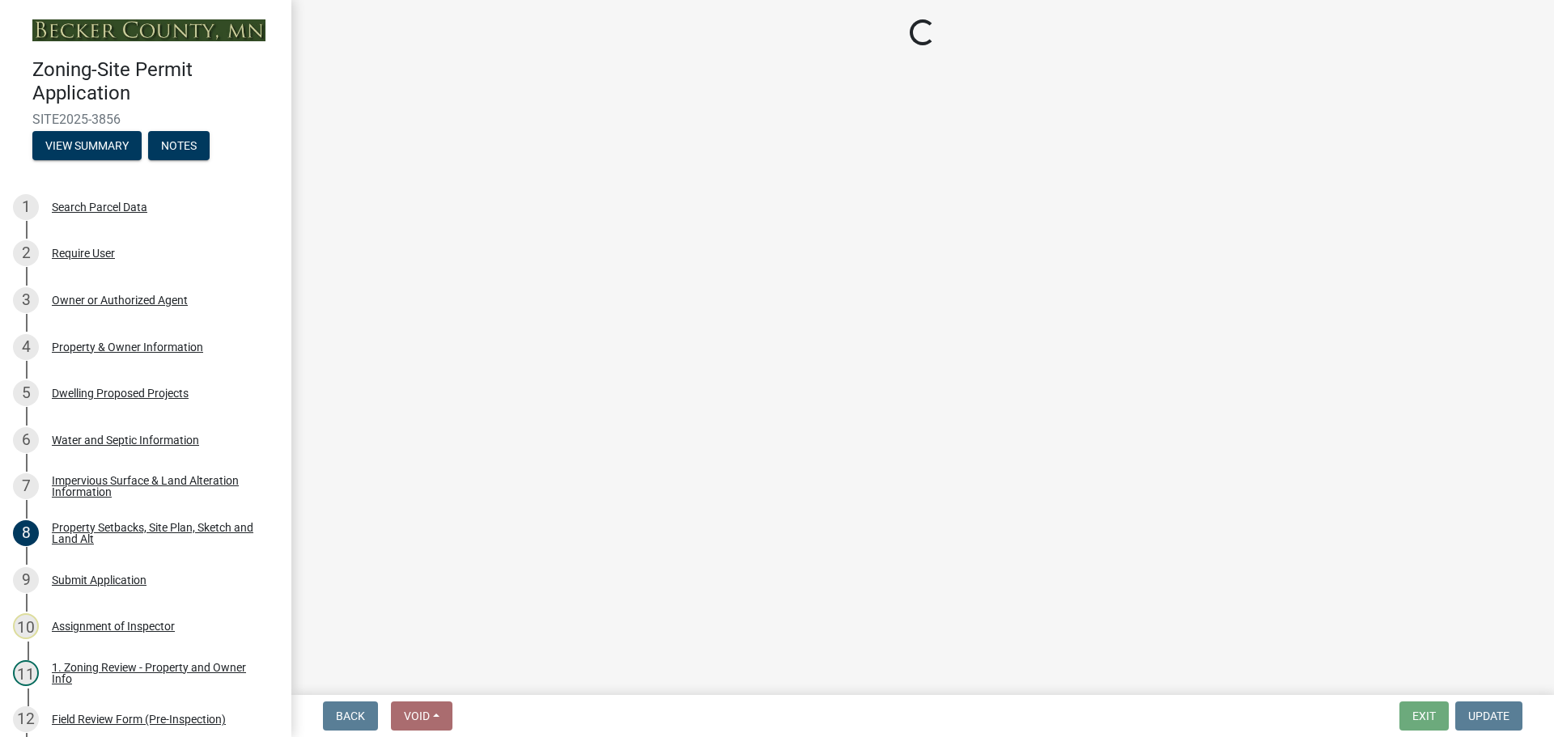
select select "ebd8400e-d8d5-49f8-911f-e671eb76408a"
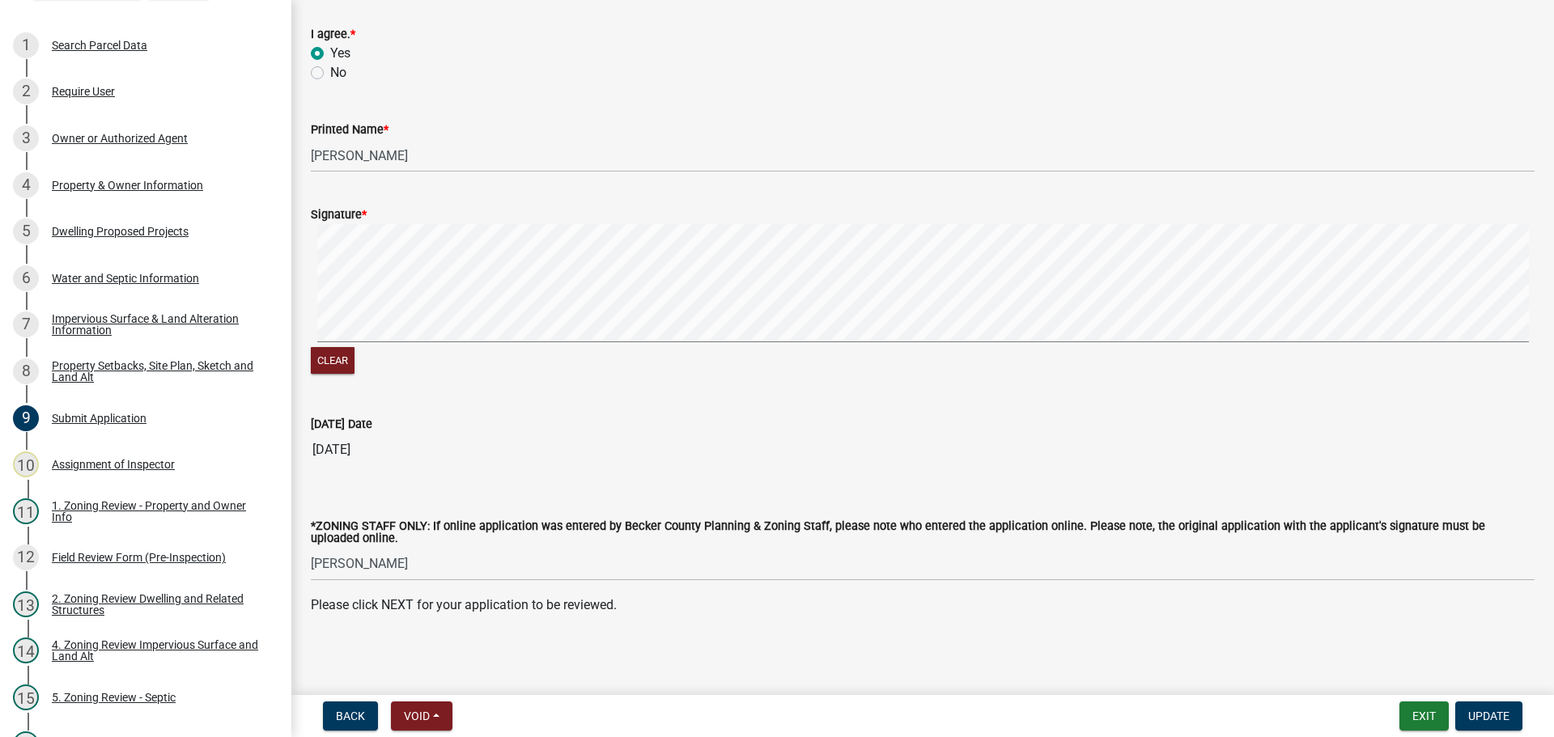
scroll to position [184, 0]
click at [141, 501] on div "1. Zoning Review - Property and Owner Info" at bounding box center [159, 511] width 214 height 23
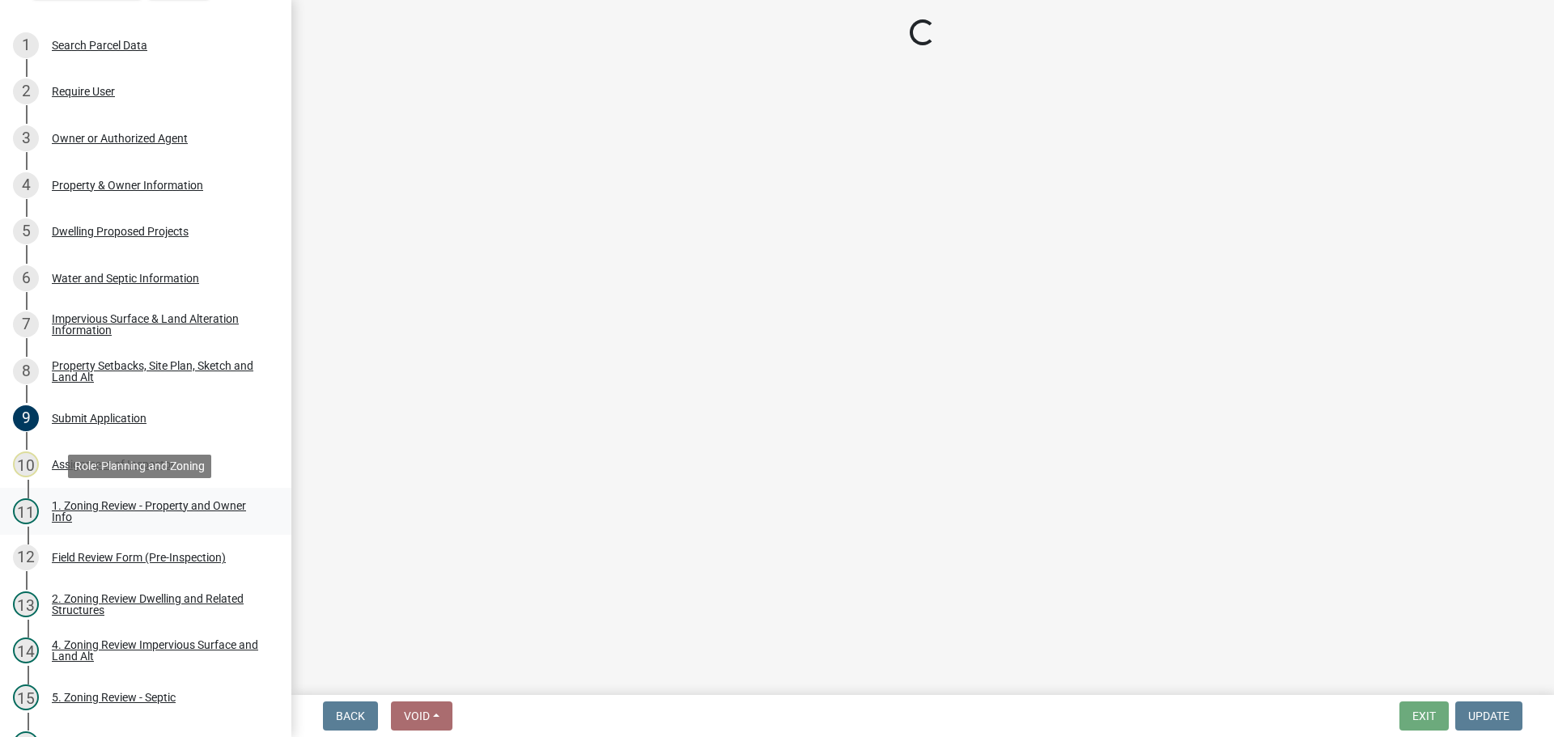
scroll to position [0, 0]
select select "b279cdb4-a9c7-4e65-a8bd-797316f5be14"
select select "b4f32c46-6248-4748-b47c-fa4933858724"
select select "ab6c2257-4786-48e5-86d0-1194833f57c8"
select select "e1f6b8d3-daec-4023-803a-68e50f8a9a47"
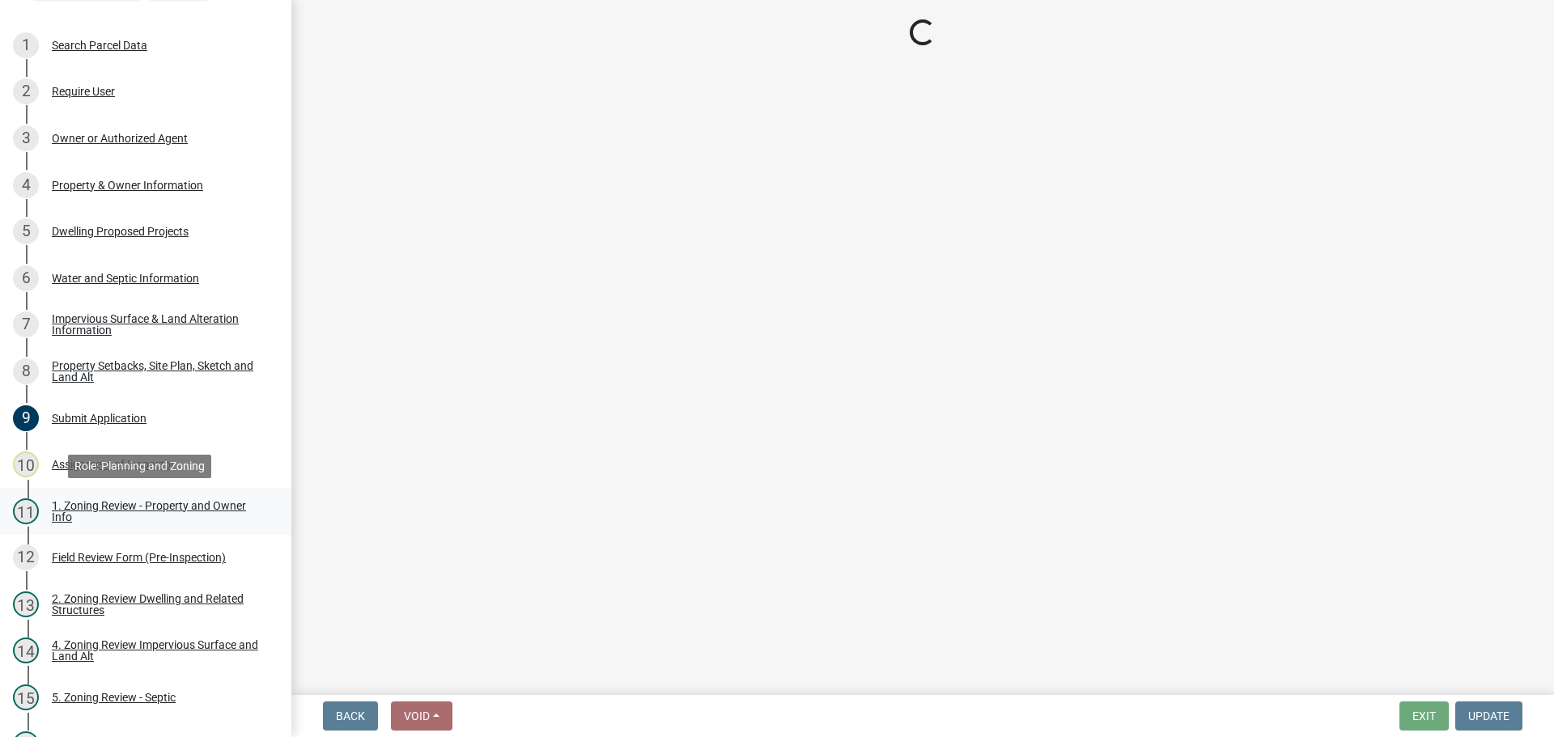
select select "d94a228a-13b2-461d-ba2b-a9964ed903a2"
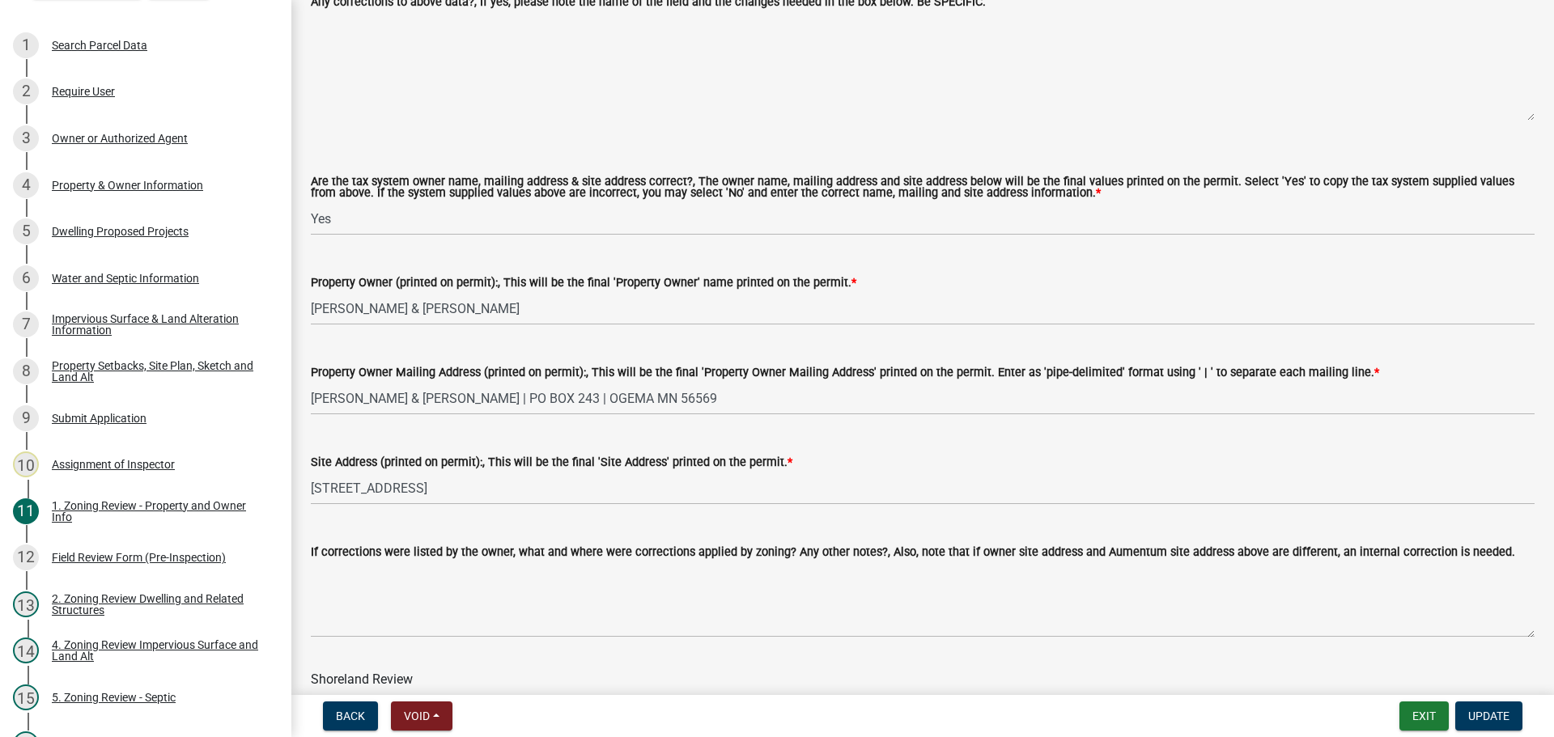
scroll to position [1781, 0]
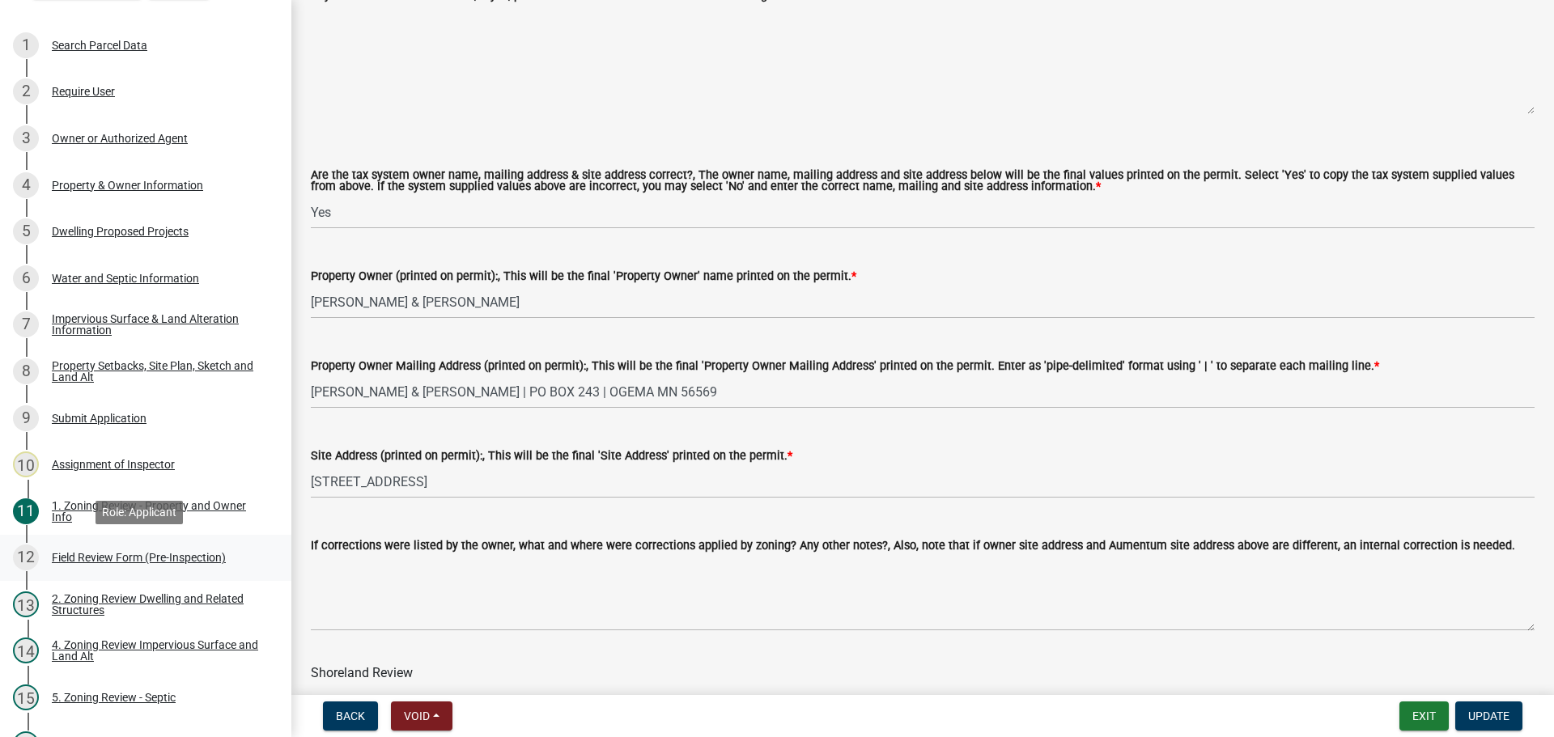
click at [108, 552] on div "Field Review Form (Pre-Inspection)" at bounding box center [139, 557] width 174 height 11
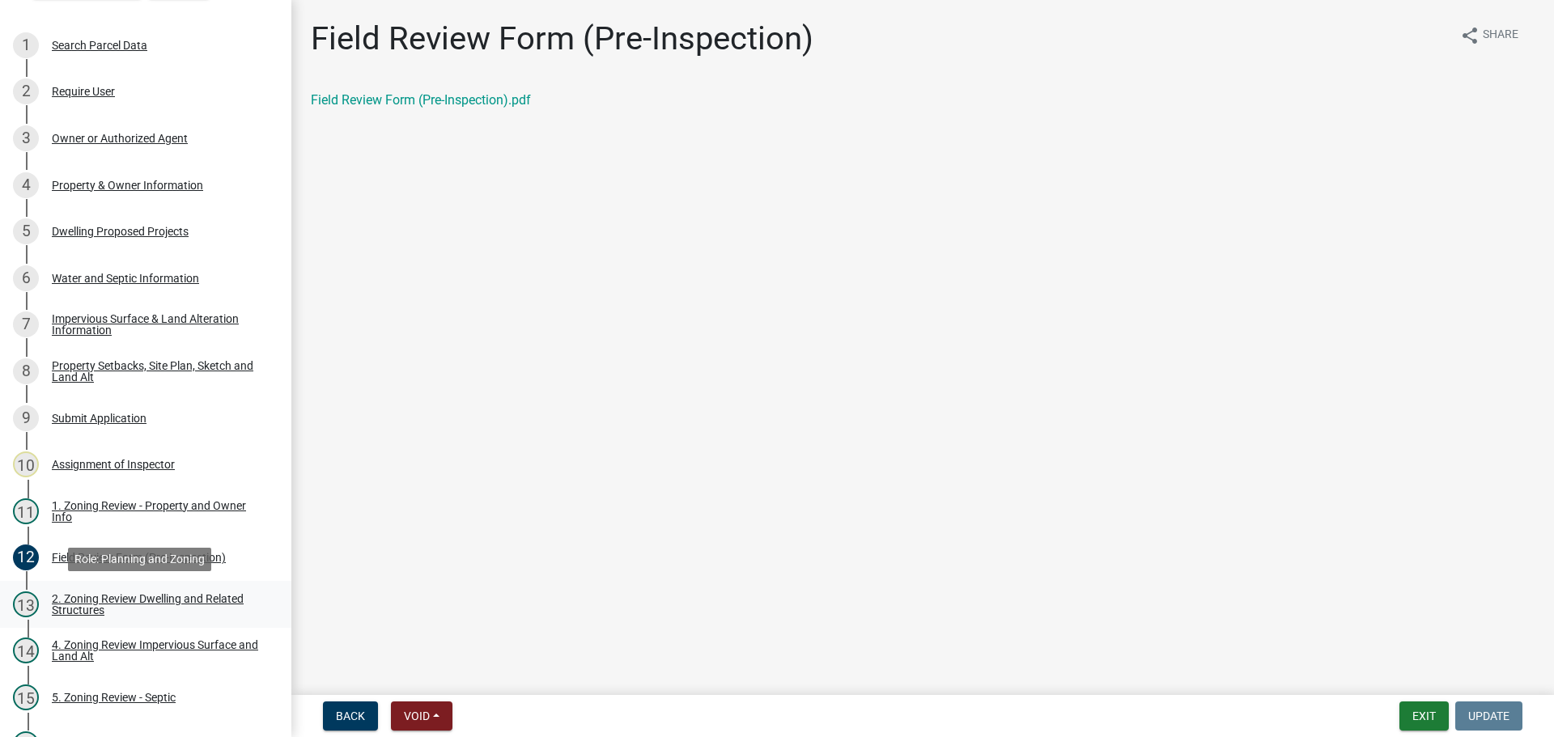
click at [173, 596] on div "2. Zoning Review Dwelling and Related Structures" at bounding box center [159, 604] width 214 height 23
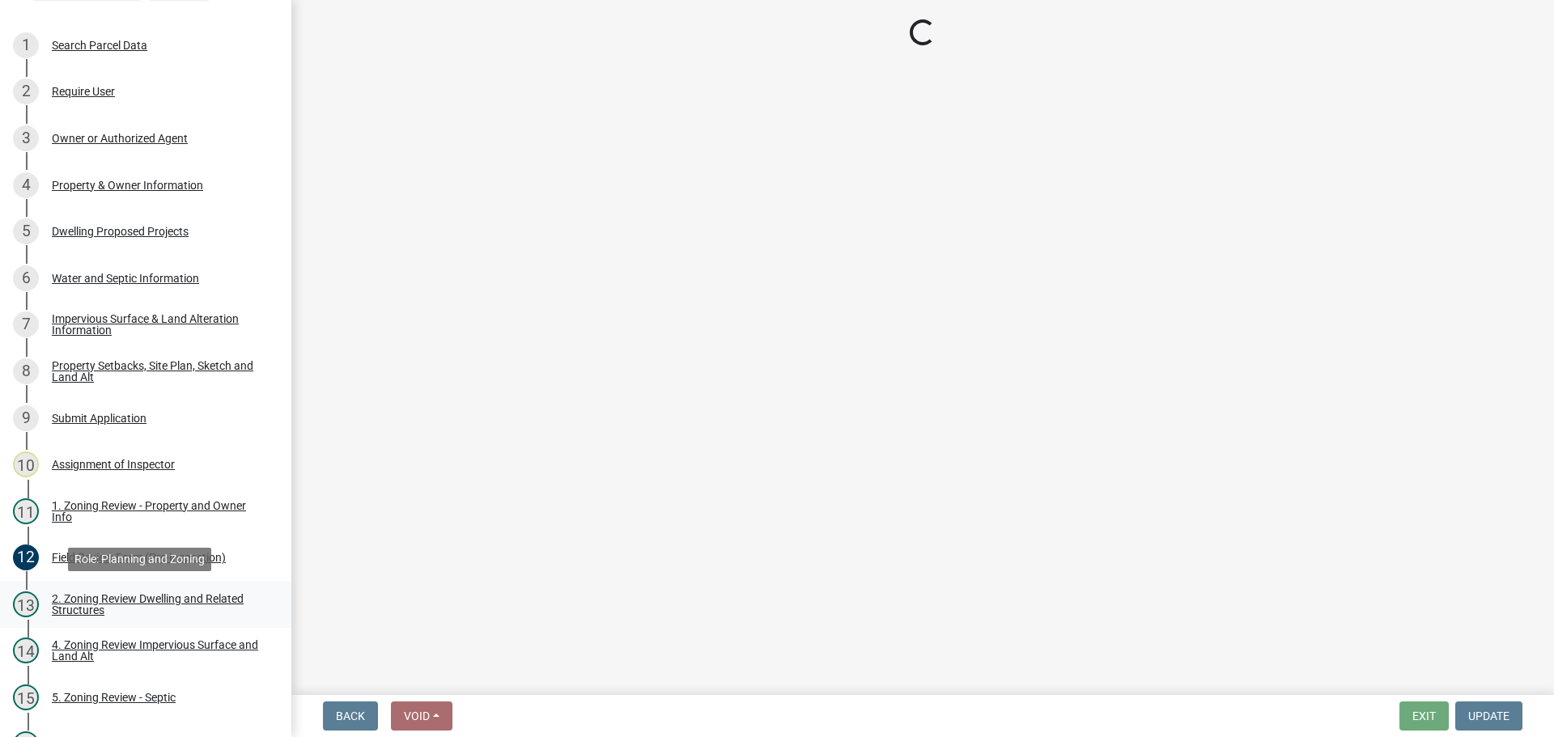
select select "583413f8-e9f7-4a70-8fe6-066f5b429c7e"
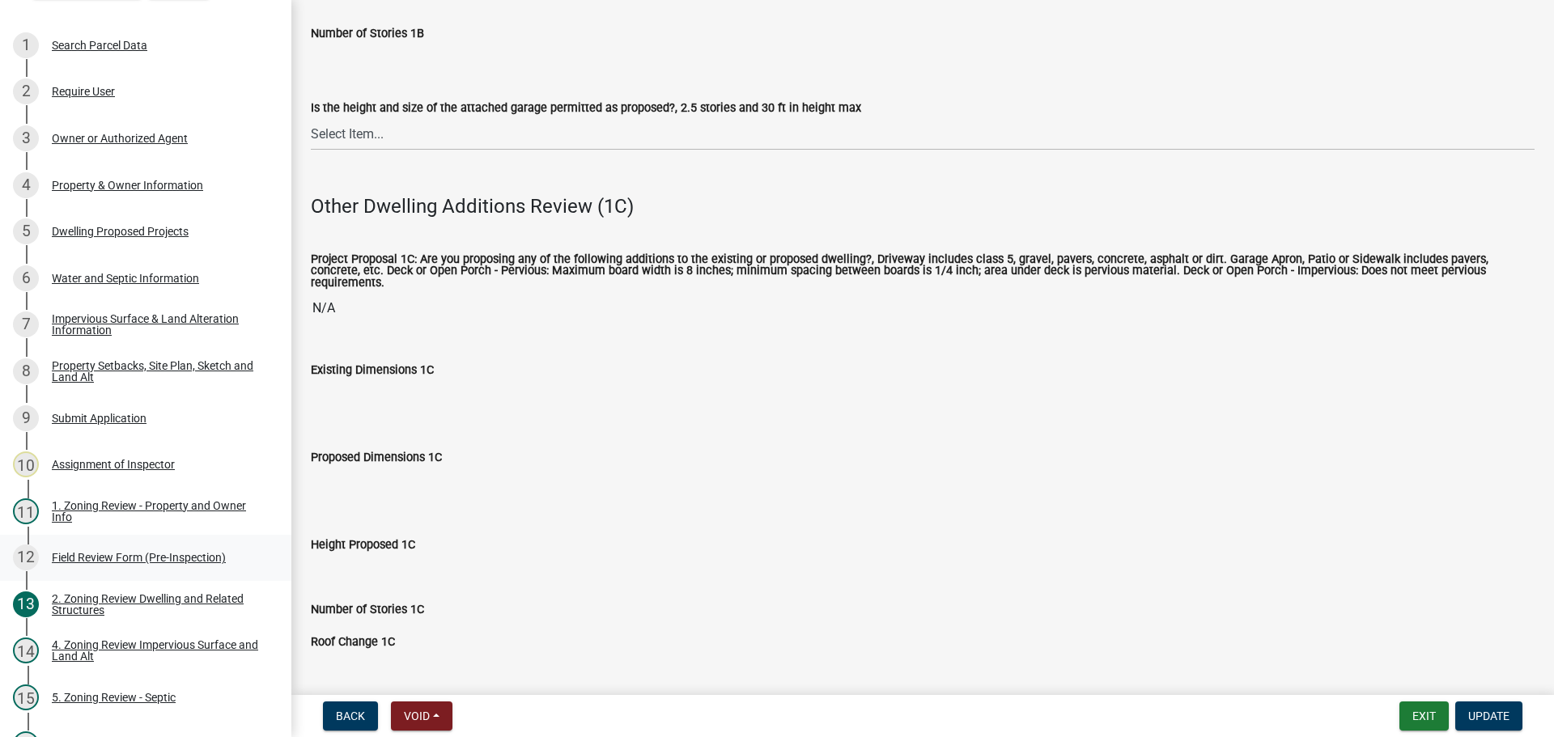
scroll to position [2266, 0]
click at [98, 639] on div "4. Zoning Review Impervious Surface and Land Alt" at bounding box center [159, 650] width 214 height 23
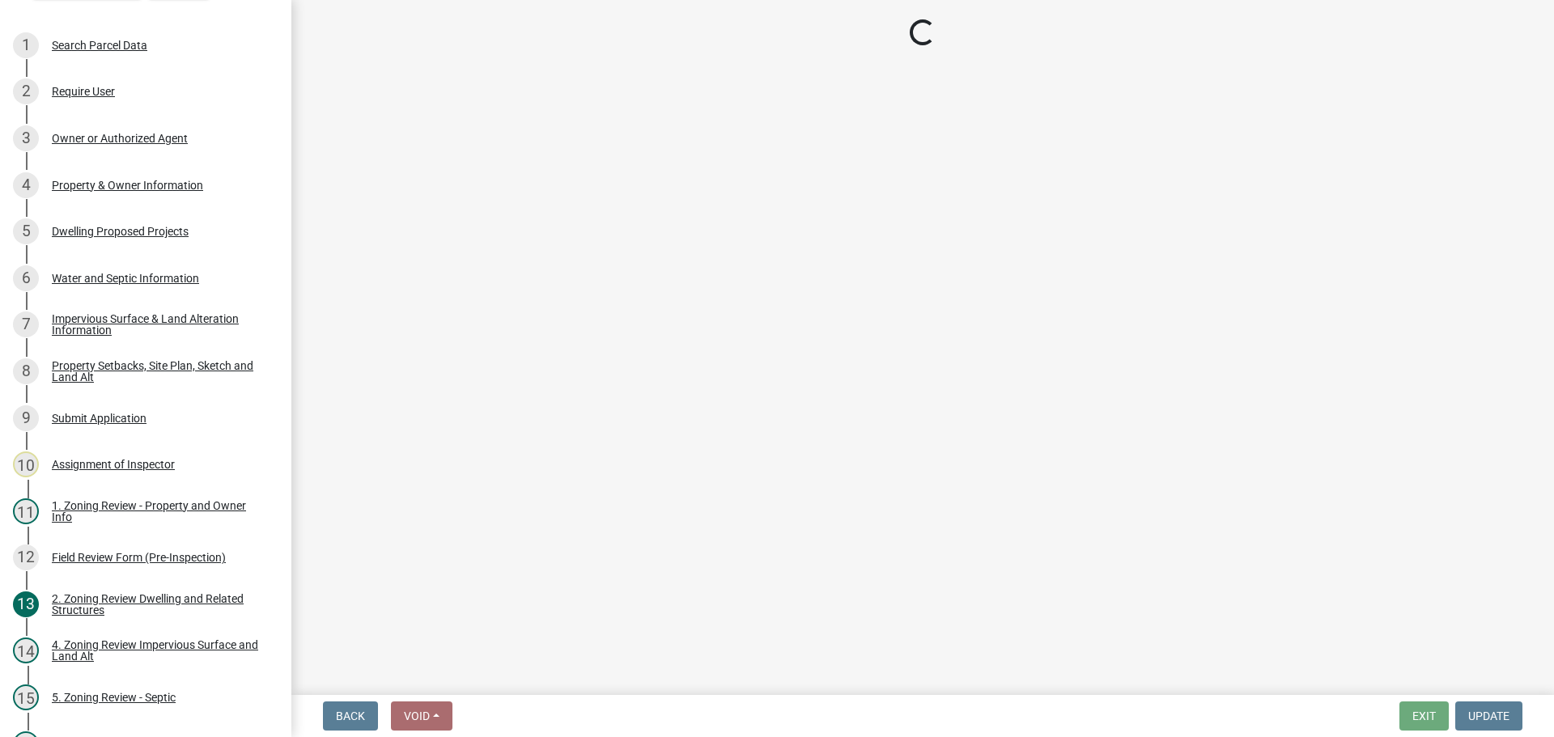
select select "e01e6f83-540c-4684-94c6-de0fe38ded07"
